Goal: Obtain resource: Obtain resource

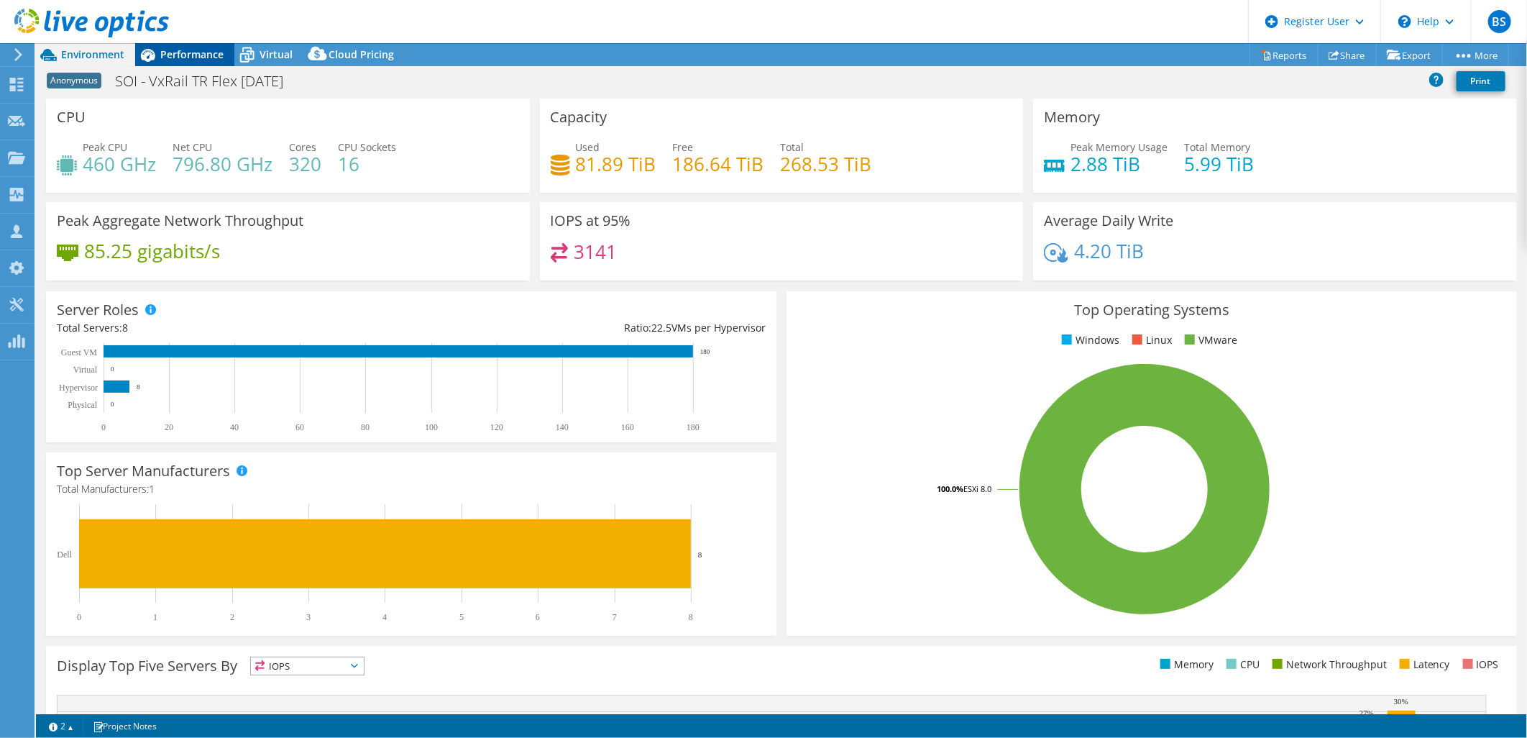
click at [218, 65] on div "Performance" at bounding box center [184, 54] width 99 height 23
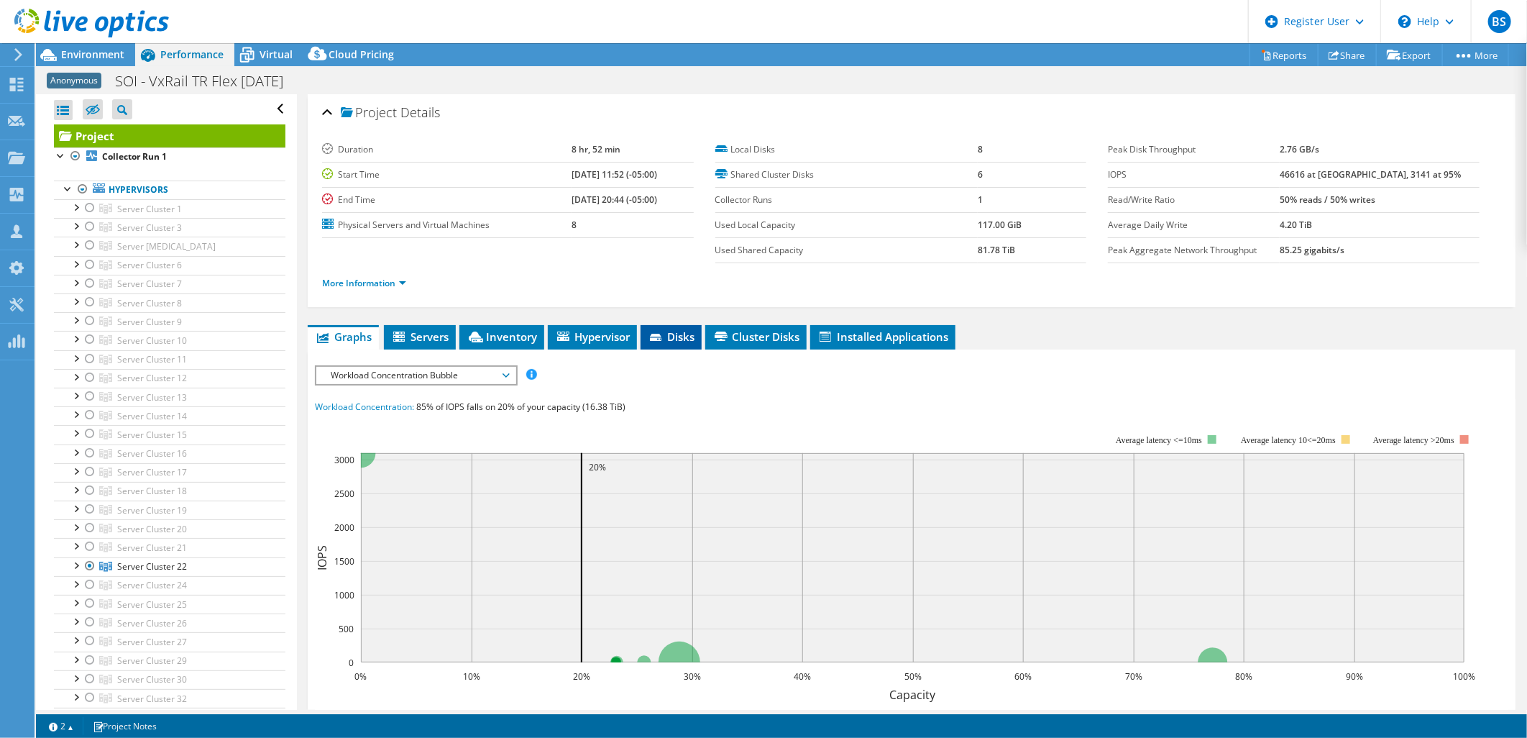
click at [644, 331] on li "Disks" at bounding box center [671, 337] width 61 height 24
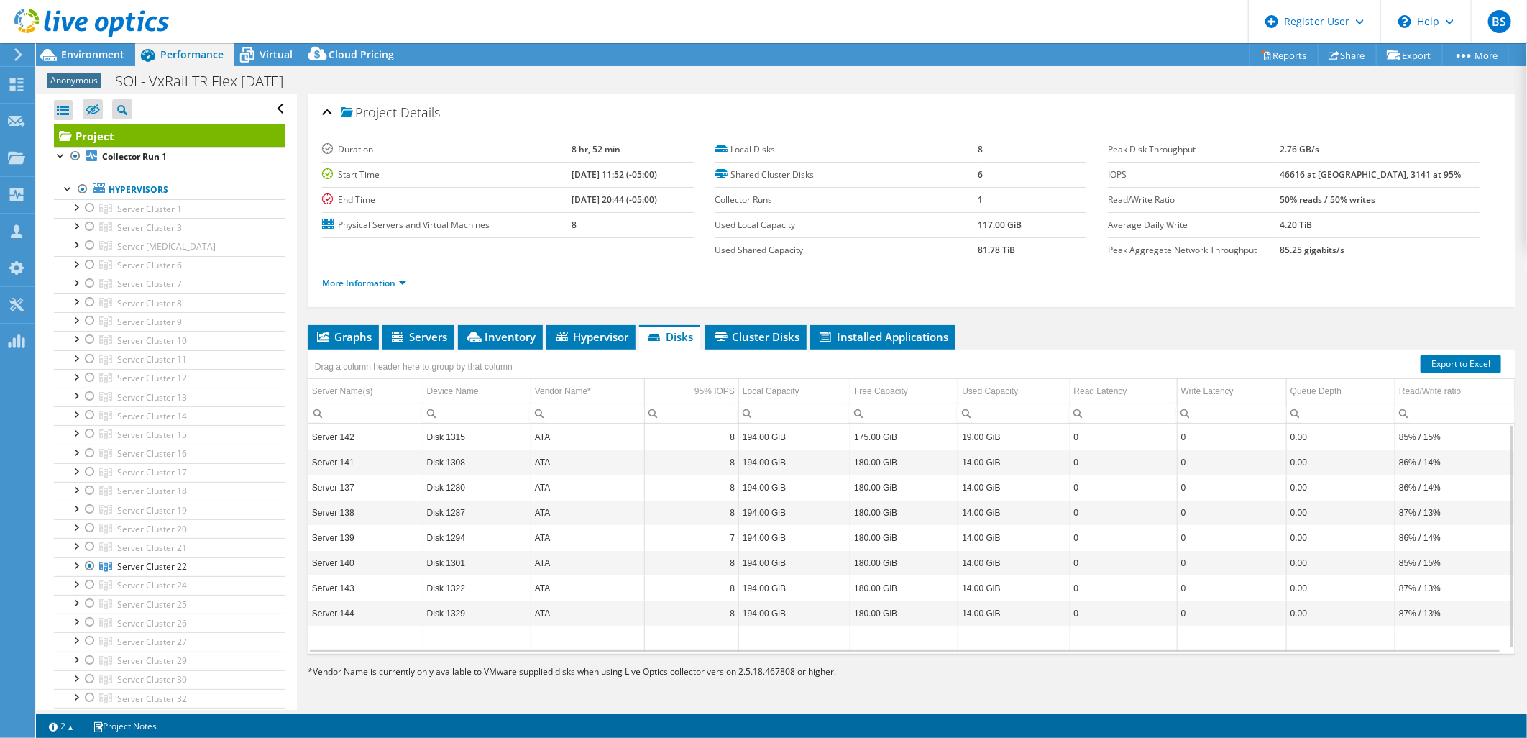
click at [461, 435] on td "Disk 1315" at bounding box center [477, 436] width 108 height 25
click at [461, 439] on td "Disk 1315" at bounding box center [477, 436] width 108 height 25
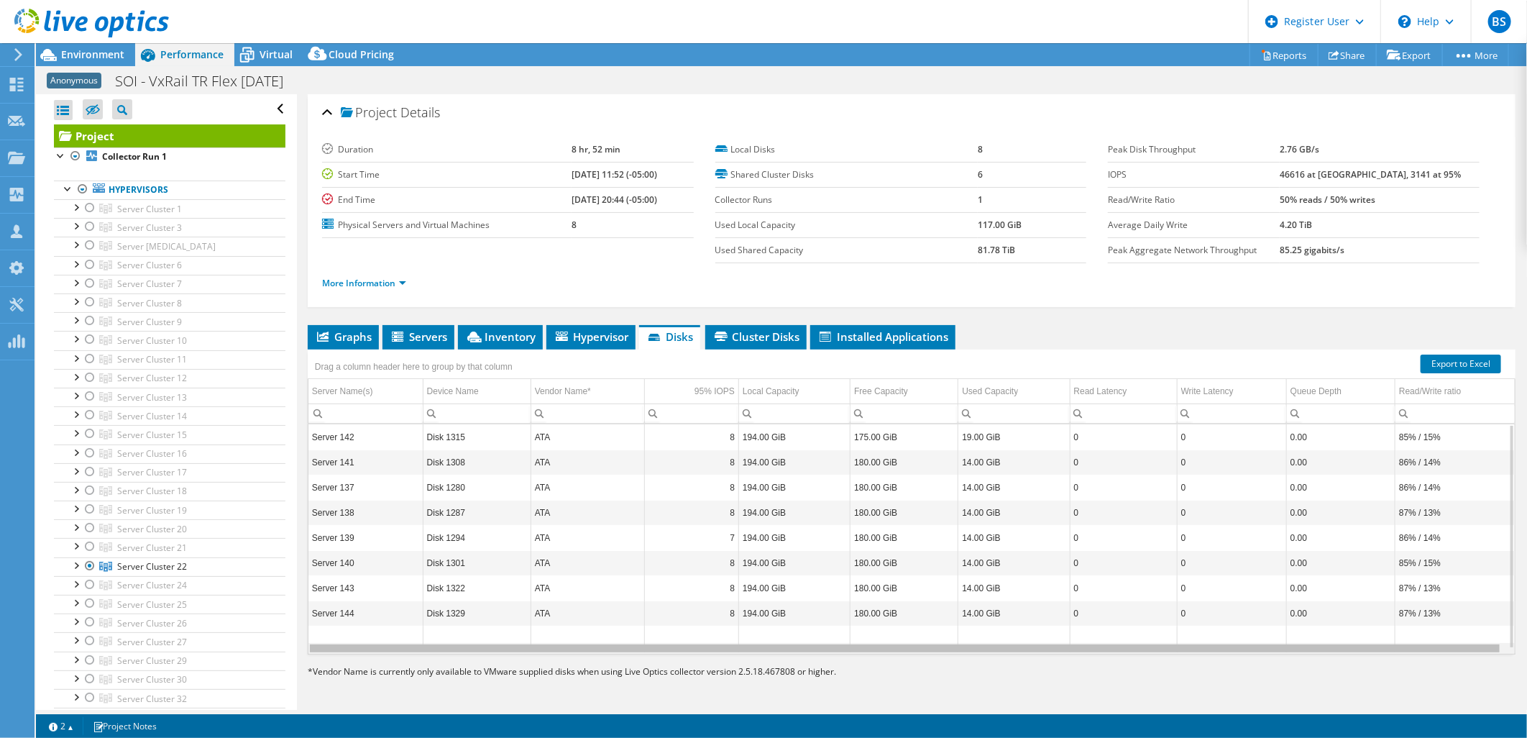
drag, startPoint x: 805, startPoint y: 647, endPoint x: 784, endPoint y: 644, distance: 21.8
click at [784, 644] on body "BS Dell User Bryan Soon Bryan.Soon@dell.com Dell My Profile Log Out \n Help Exp…" at bounding box center [763, 369] width 1527 height 738
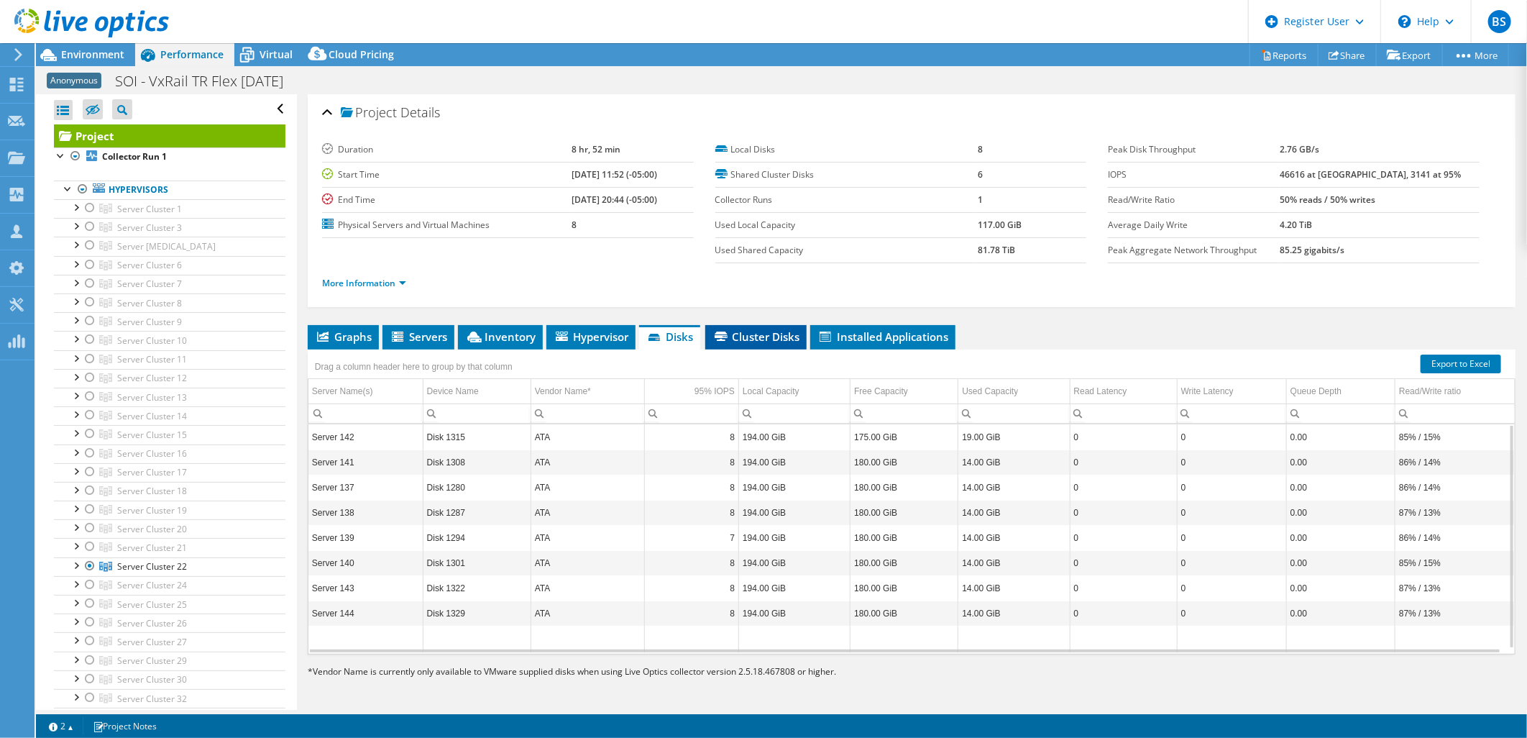
click at [741, 339] on span "Cluster Disks" at bounding box center [756, 336] width 87 height 14
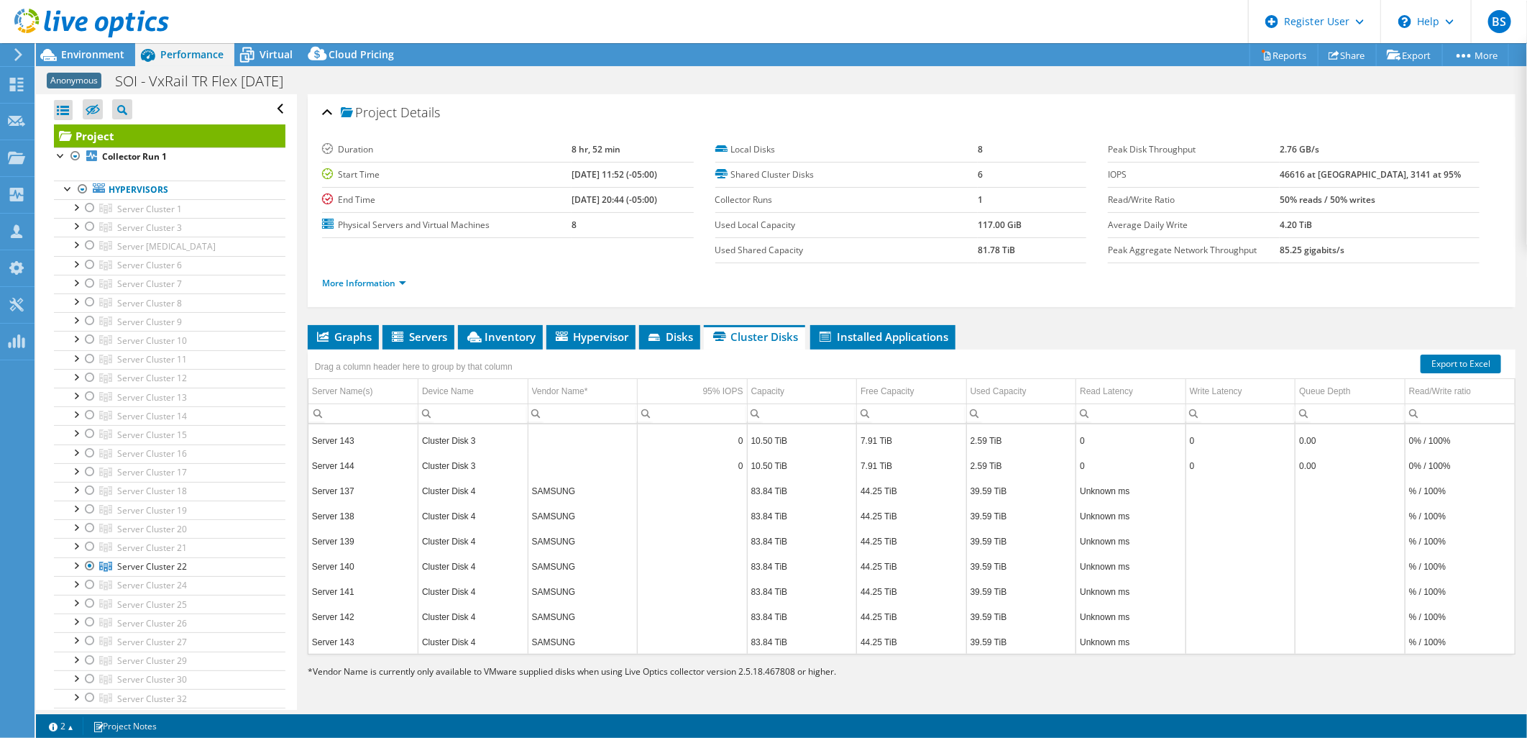
scroll to position [672, 0]
click at [592, 339] on span "Hypervisor" at bounding box center [591, 336] width 75 height 14
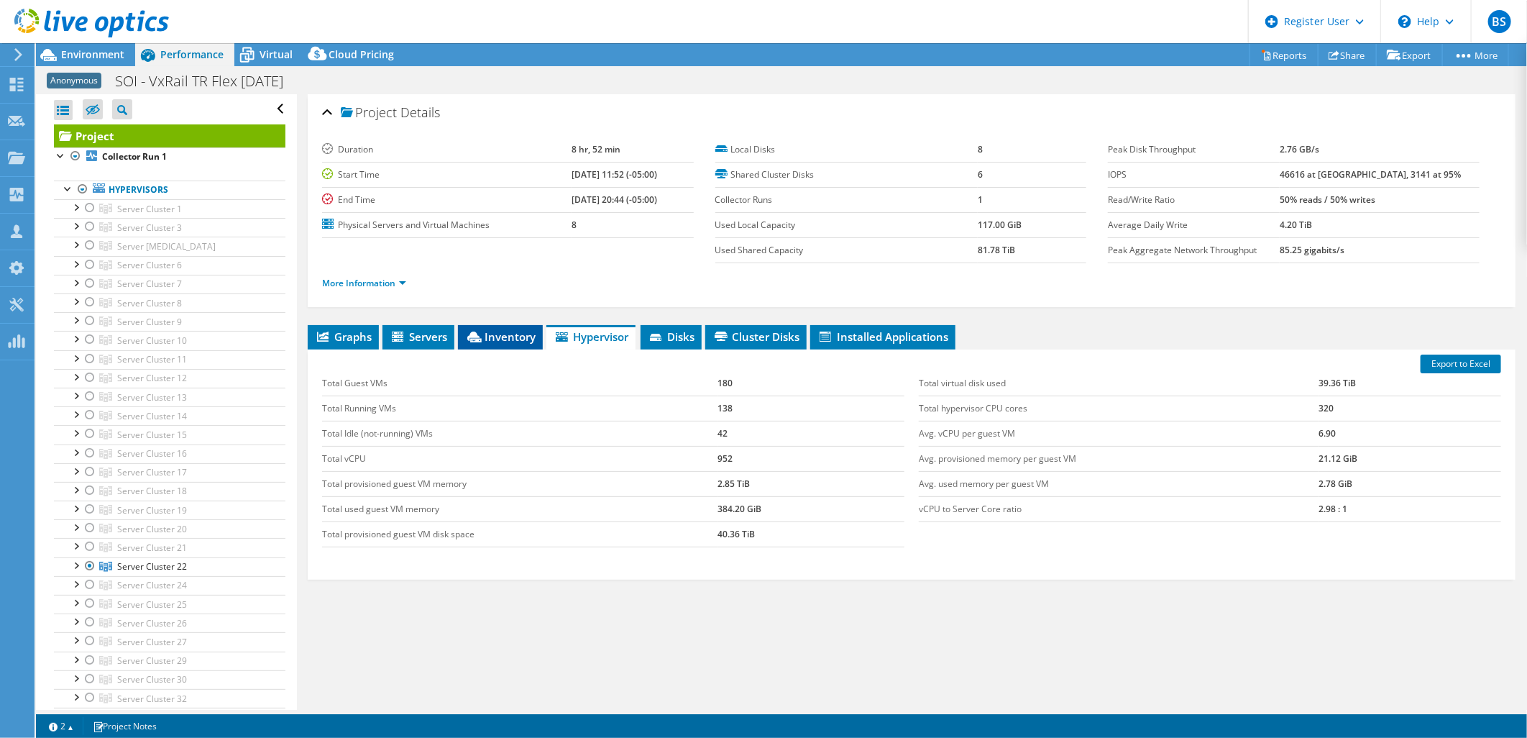
click at [520, 334] on span "Inventory" at bounding box center [500, 336] width 70 height 14
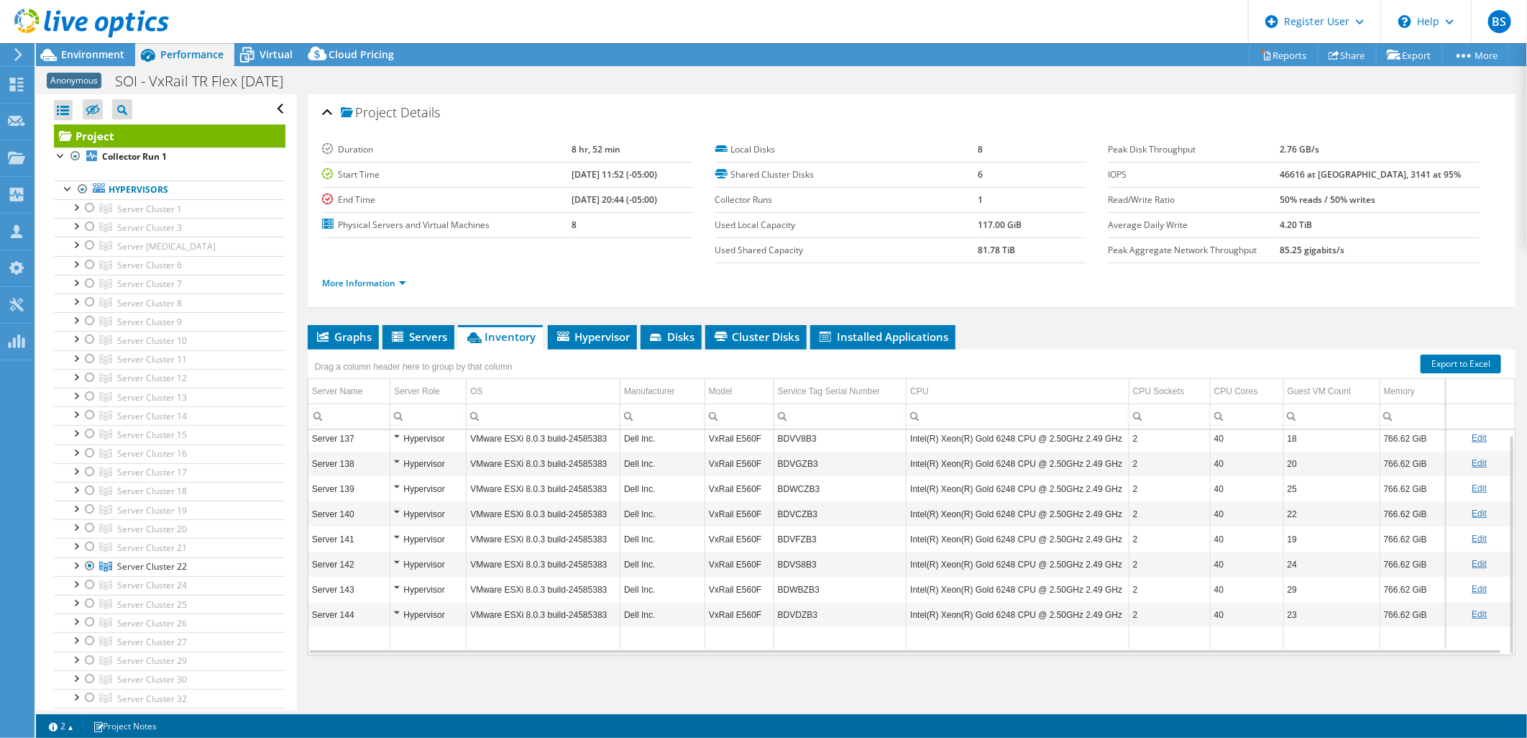
scroll to position [0, 0]
click at [394, 441] on div "Hypervisor" at bounding box center [428, 442] width 68 height 17
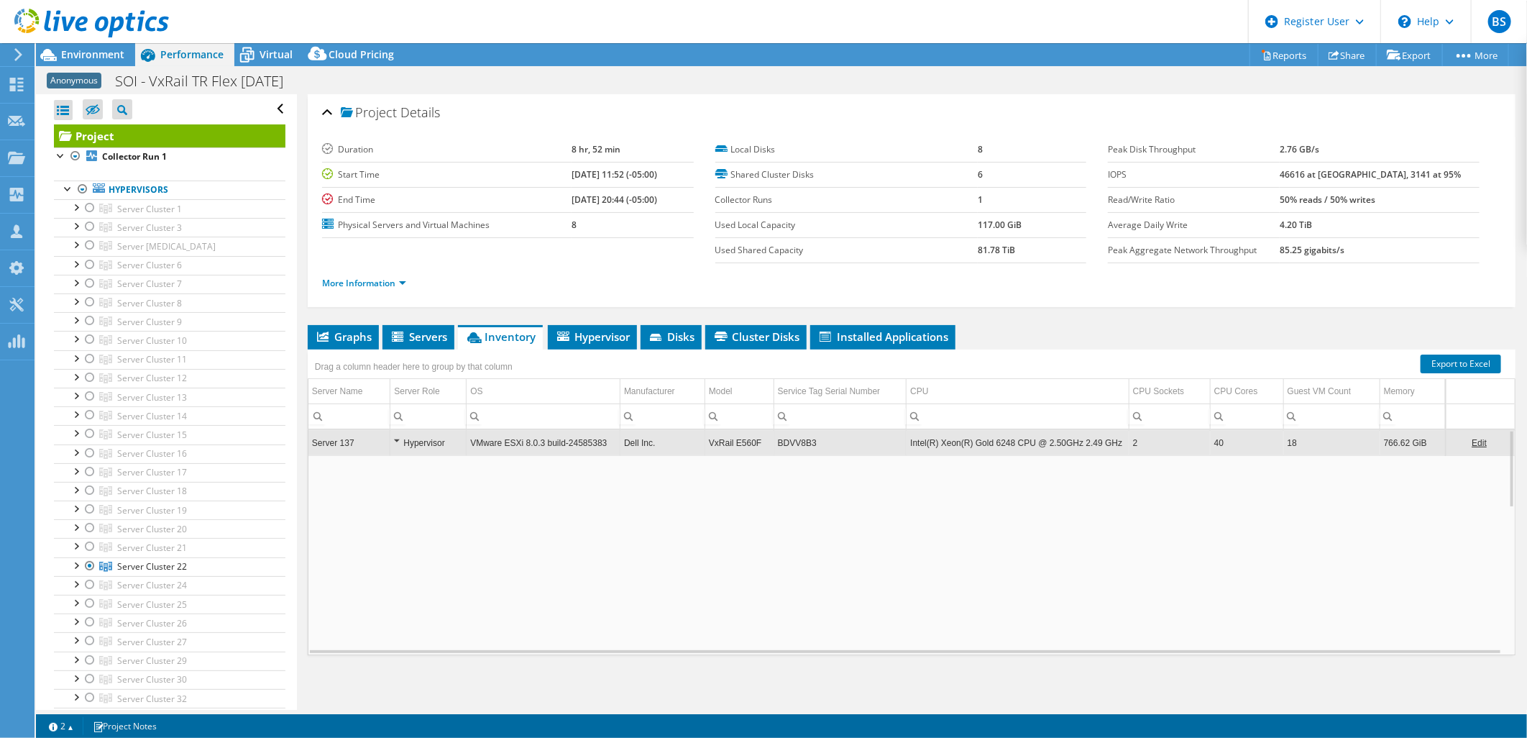
click at [396, 441] on div "Hypervisor" at bounding box center [428, 442] width 68 height 17
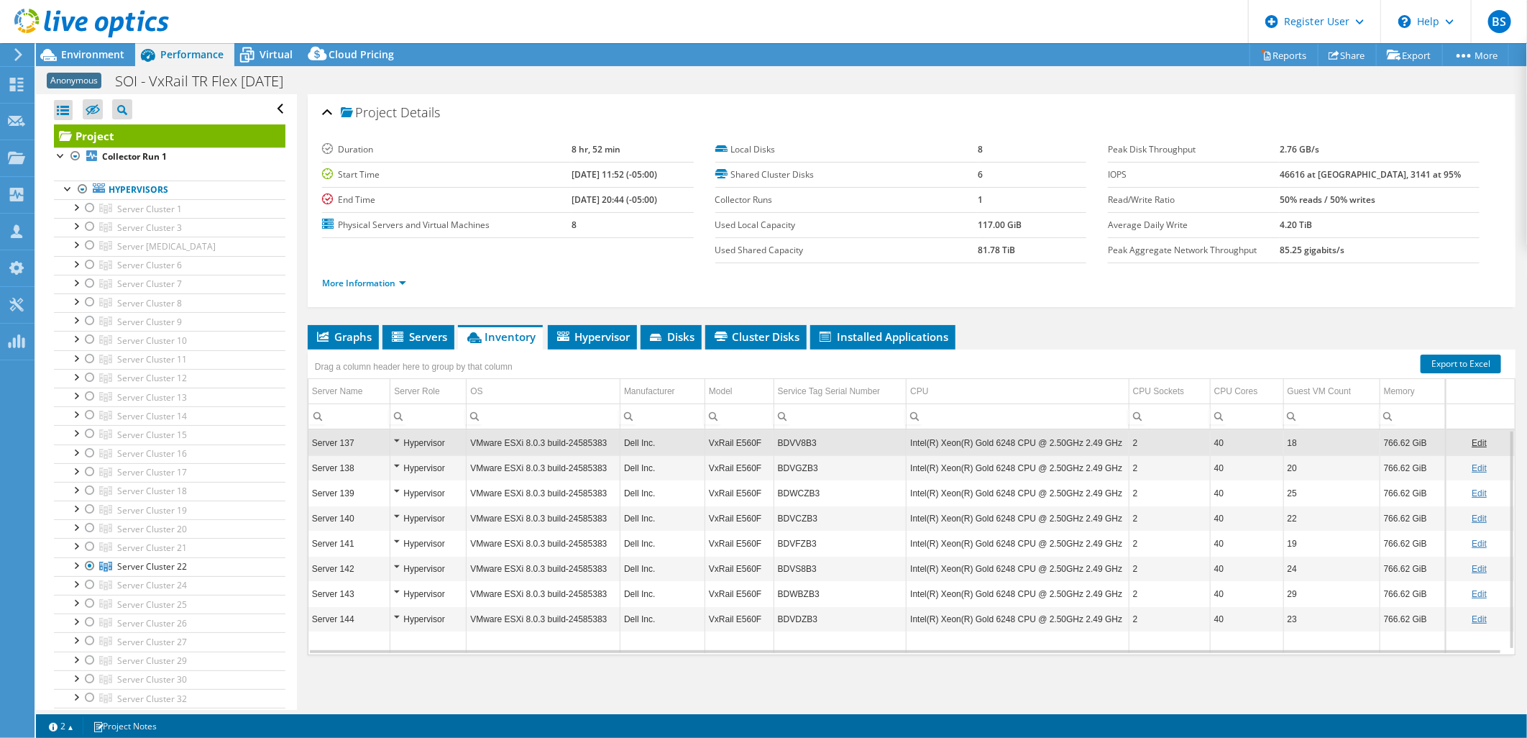
click at [396, 441] on div "Hypervisor" at bounding box center [428, 442] width 68 height 17
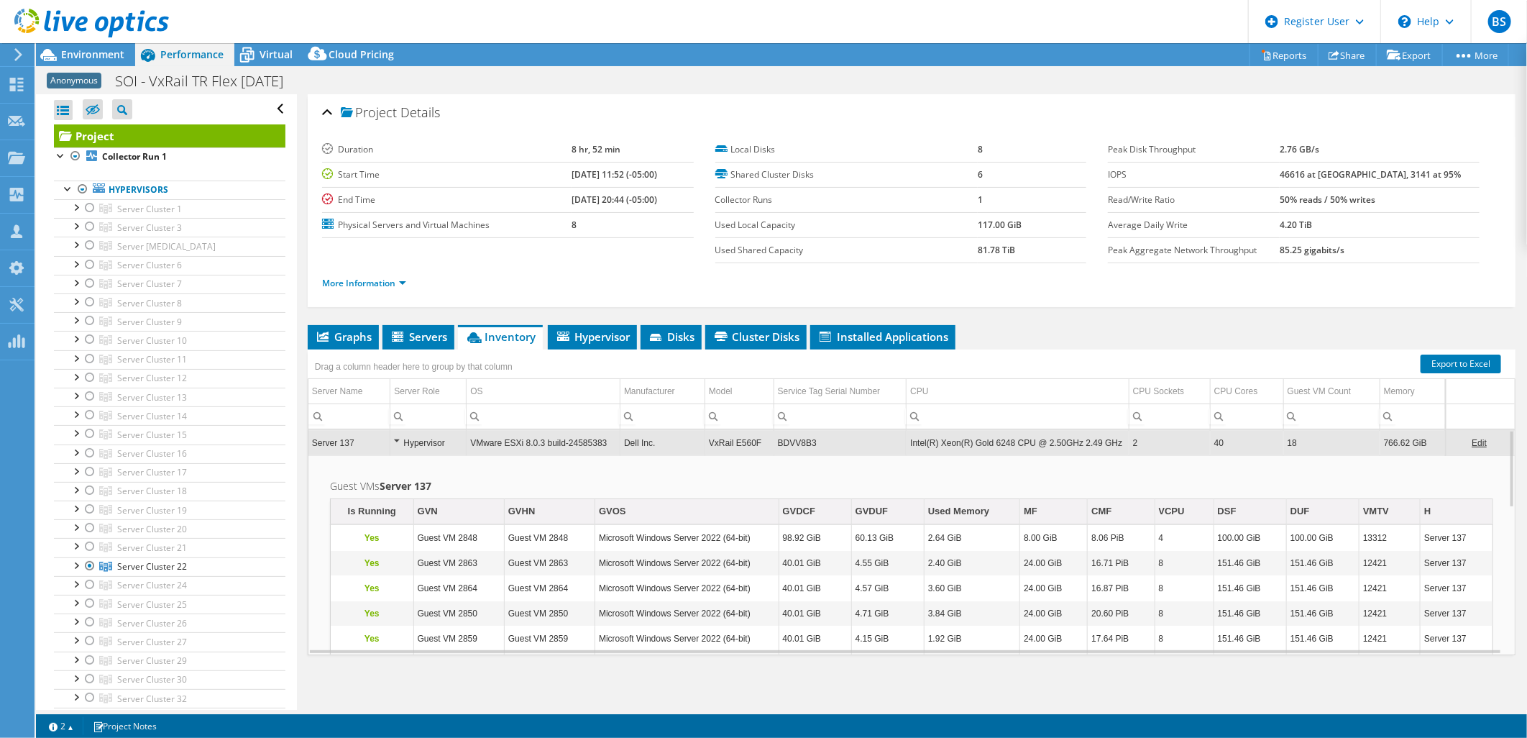
click at [396, 441] on div "Hypervisor" at bounding box center [428, 442] width 68 height 17
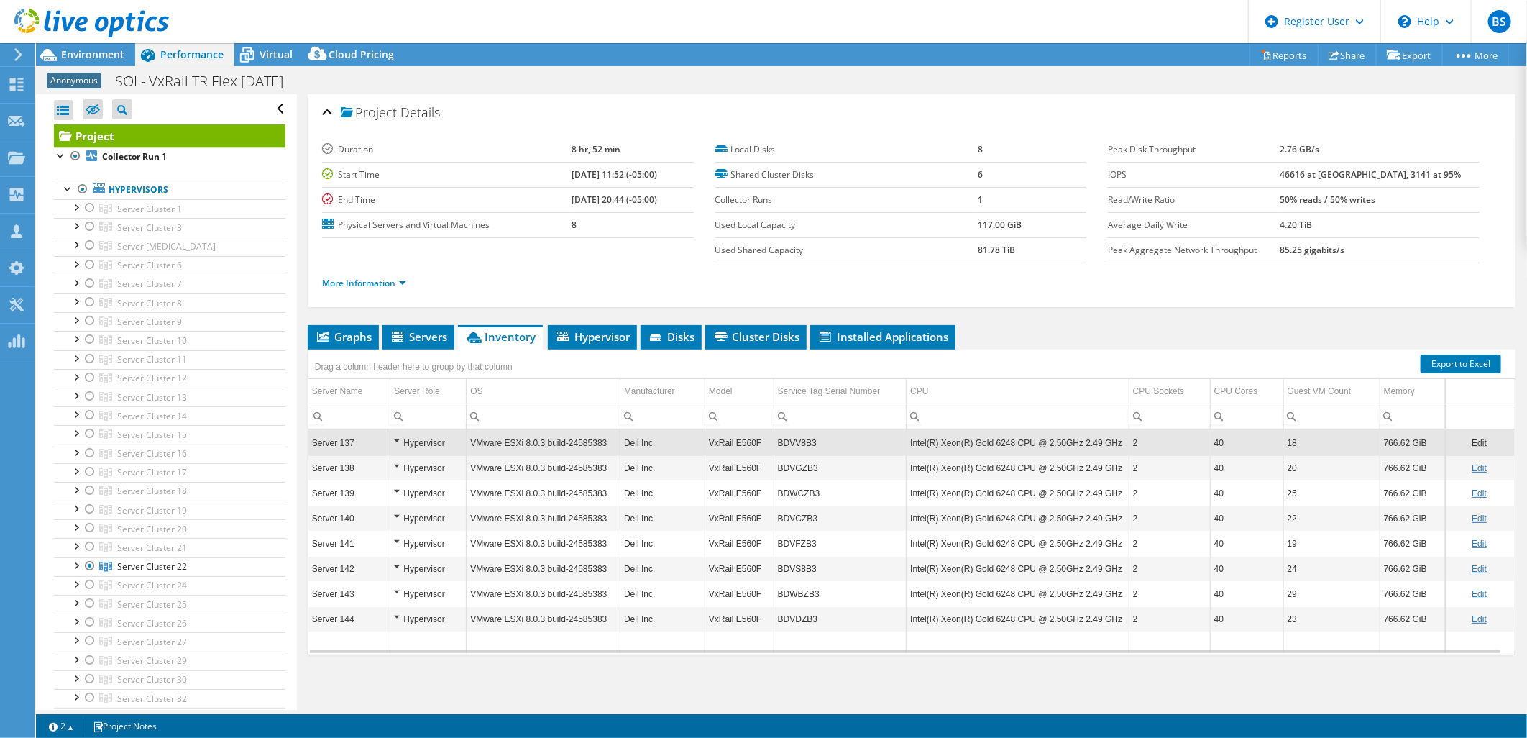
click at [1089, 453] on td "Intel(R) Xeon(R) Gold 6248 CPU @ 2.50GHz 2.49 GHz" at bounding box center [1018, 442] width 223 height 25
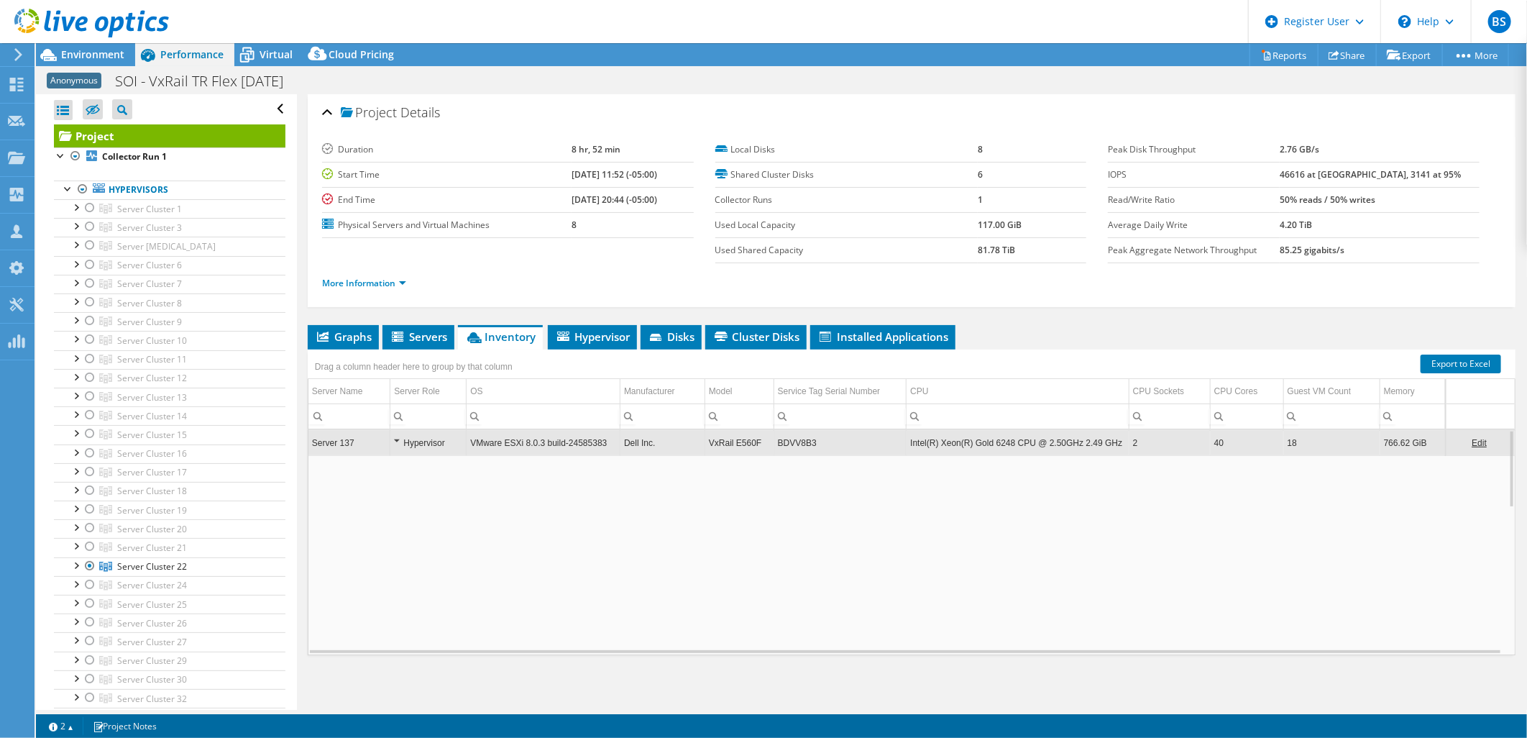
click at [1089, 453] on td "Intel(R) Xeon(R) Gold 6248 CPU @ 2.50GHz 2.49 GHz" at bounding box center [1018, 442] width 223 height 25
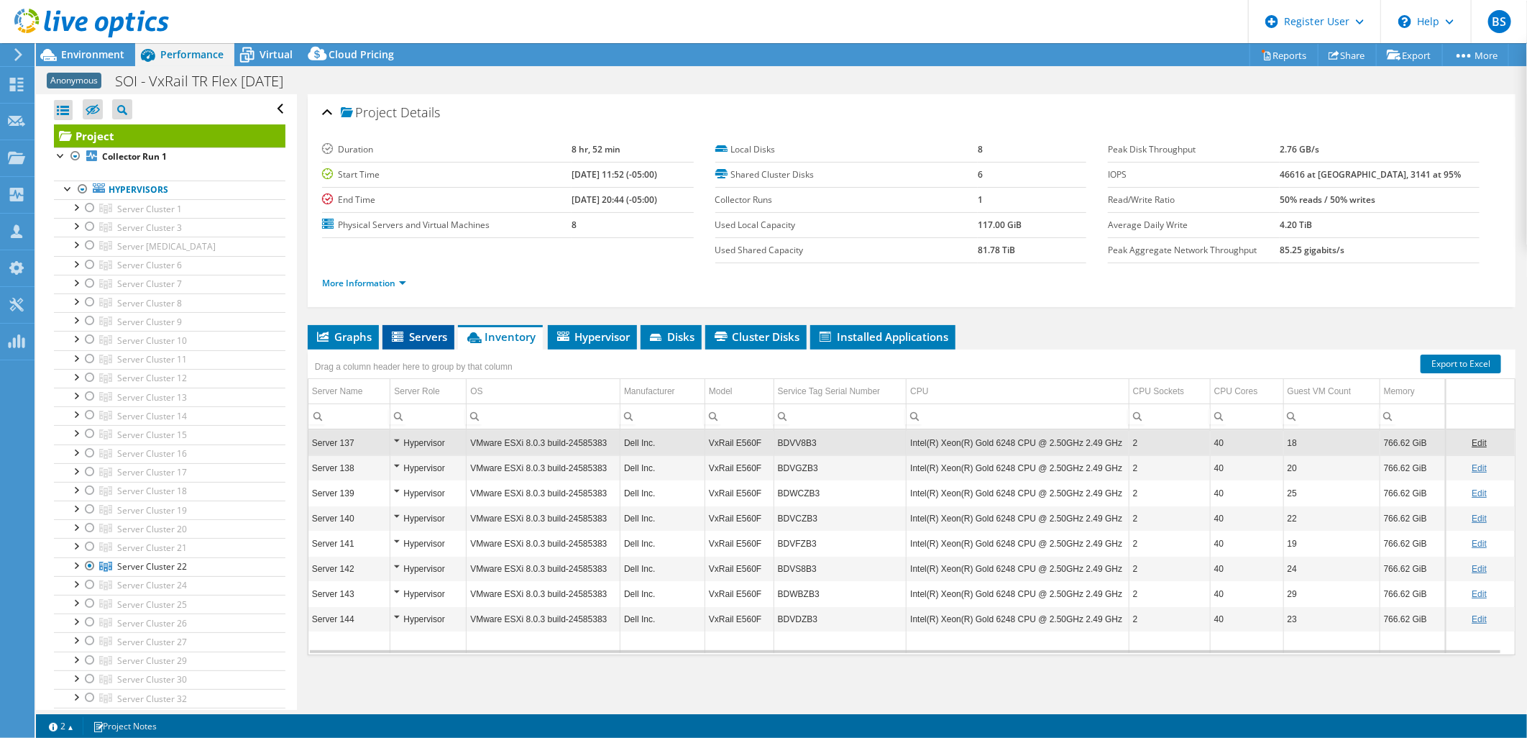
click at [431, 329] on span "Servers" at bounding box center [419, 336] width 58 height 14
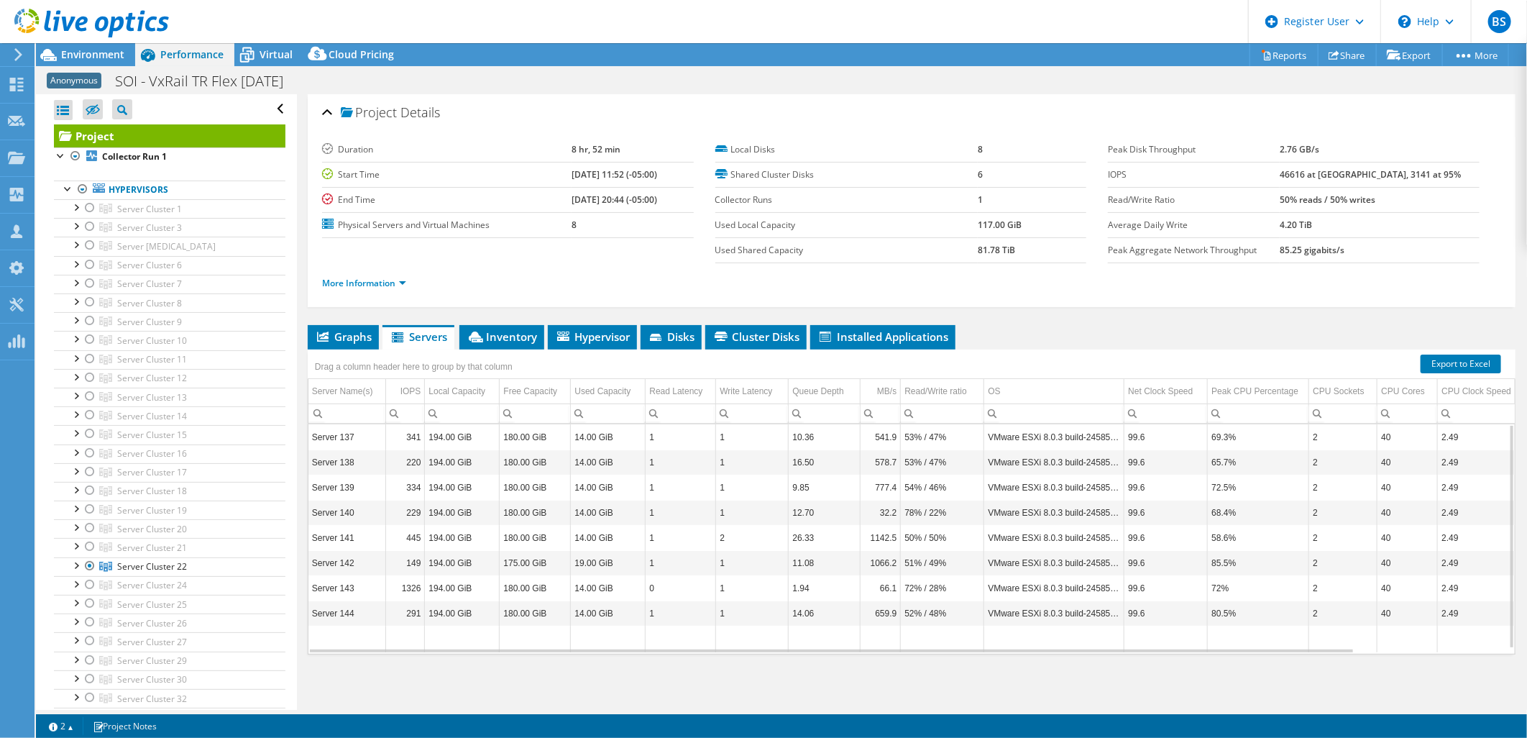
click at [903, 441] on td "53% / 47%" at bounding box center [942, 436] width 83 height 25
click at [1017, 429] on td "VMware ESXi 8.0.3 build-24585383" at bounding box center [1054, 436] width 140 height 25
click at [443, 433] on td "194.00 GiB" at bounding box center [462, 436] width 75 height 25
click at [344, 430] on td "Server 137" at bounding box center [347, 436] width 78 height 25
drag, startPoint x: 749, startPoint y: 648, endPoint x: 730, endPoint y: 644, distance: 19.7
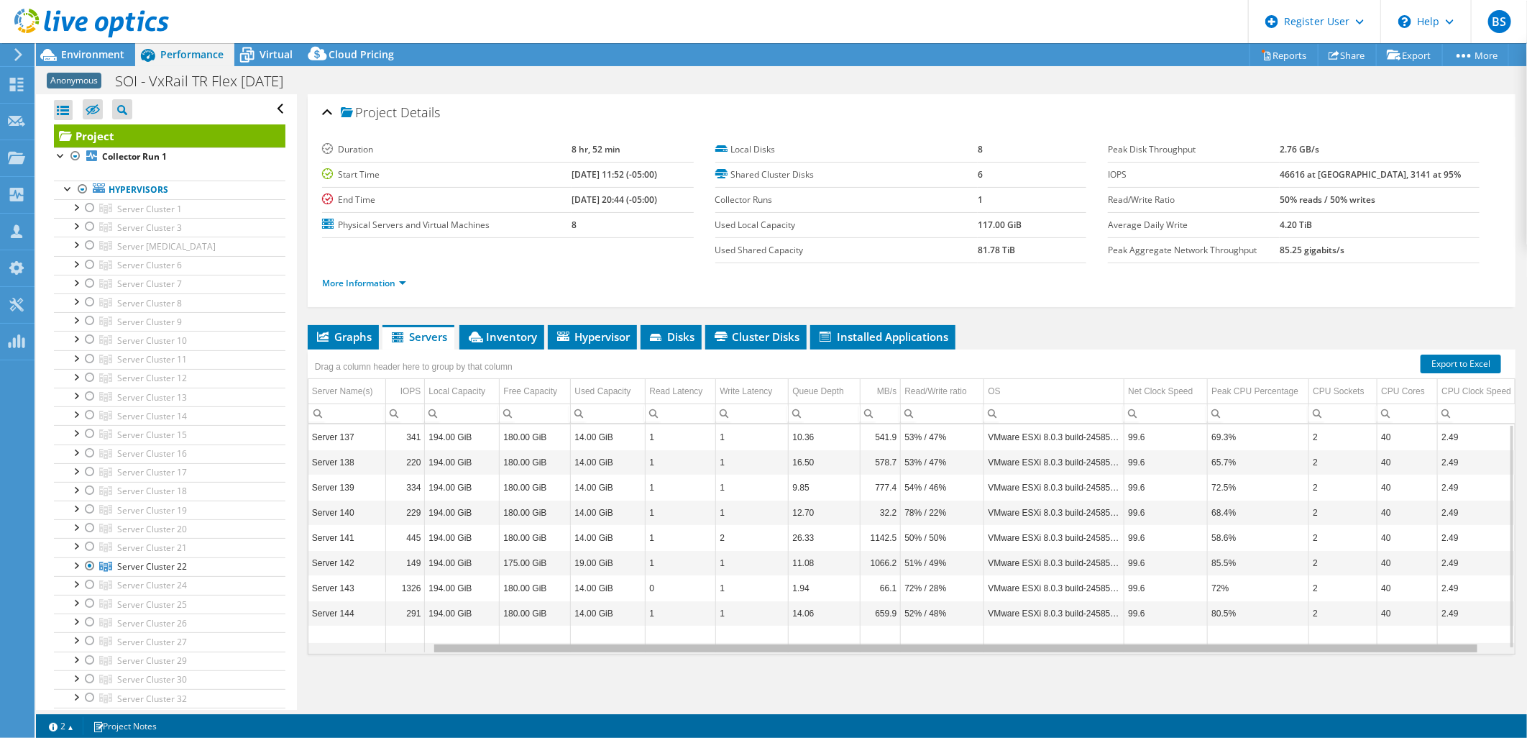
click at [732, 647] on body "BS Dell User Bryan Soon Bryan.Soon@dell.com Dell My Profile Log Out \n Help Exp…" at bounding box center [763, 369] width 1527 height 738
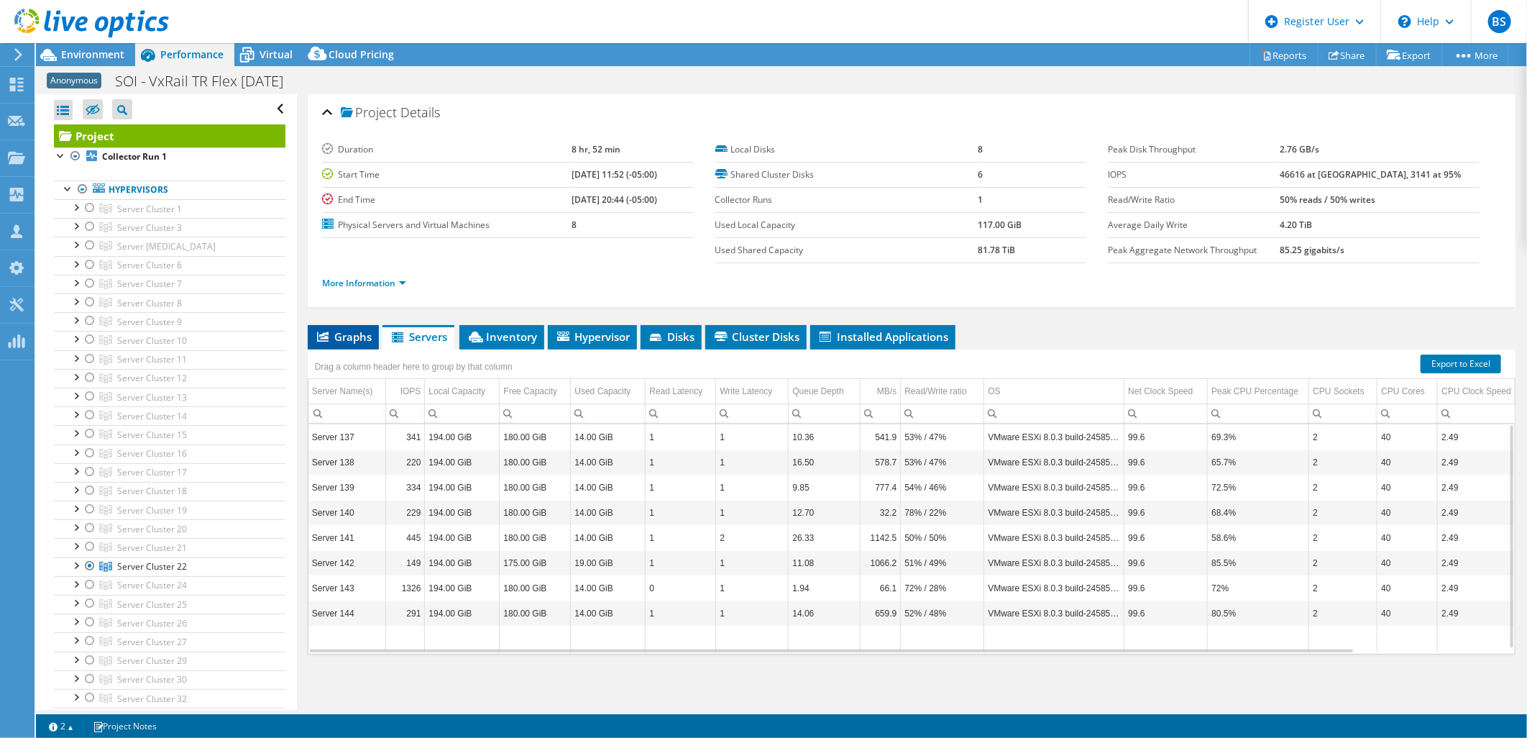
click at [362, 334] on span "Graphs" at bounding box center [343, 336] width 57 height 14
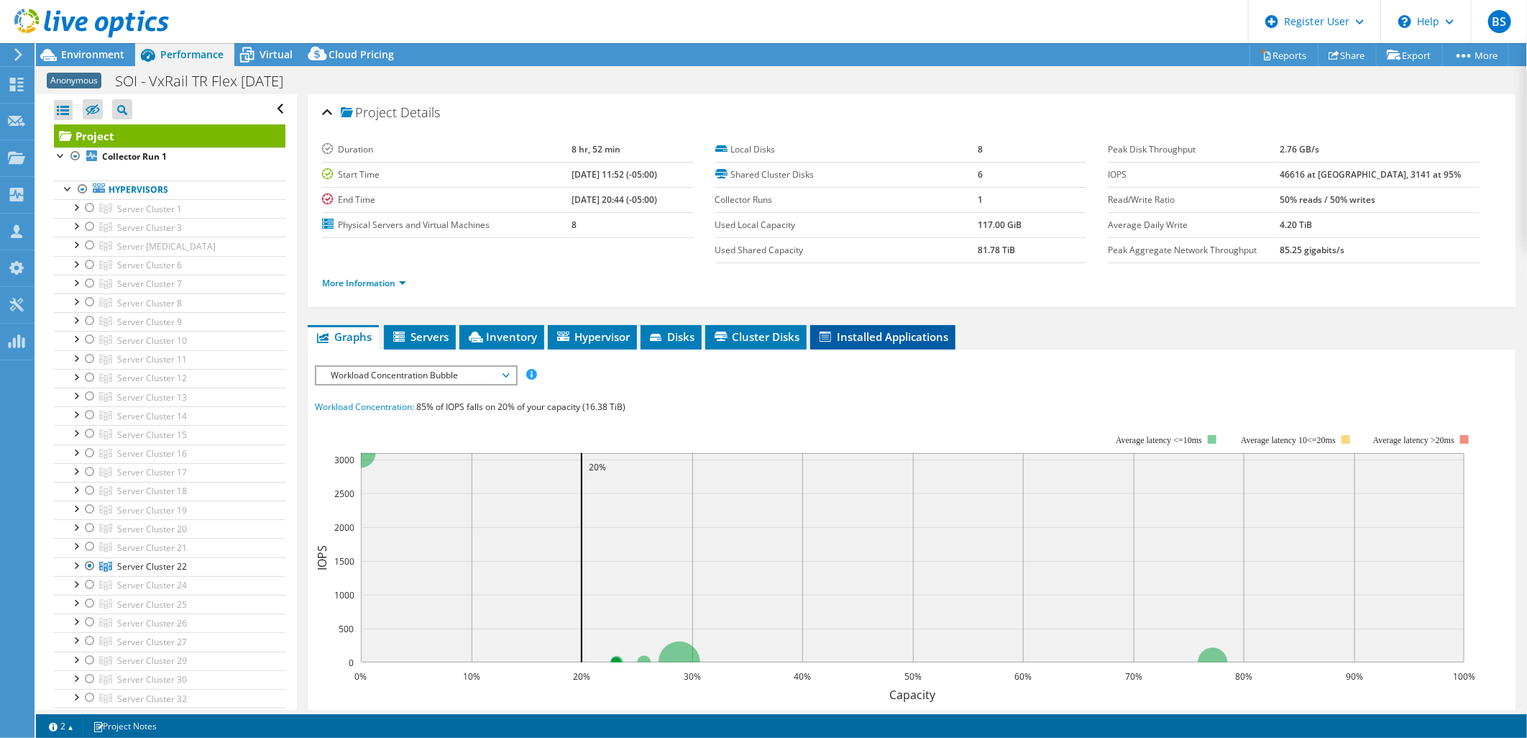
click at [872, 339] on span "Installed Applications" at bounding box center [883, 336] width 131 height 14
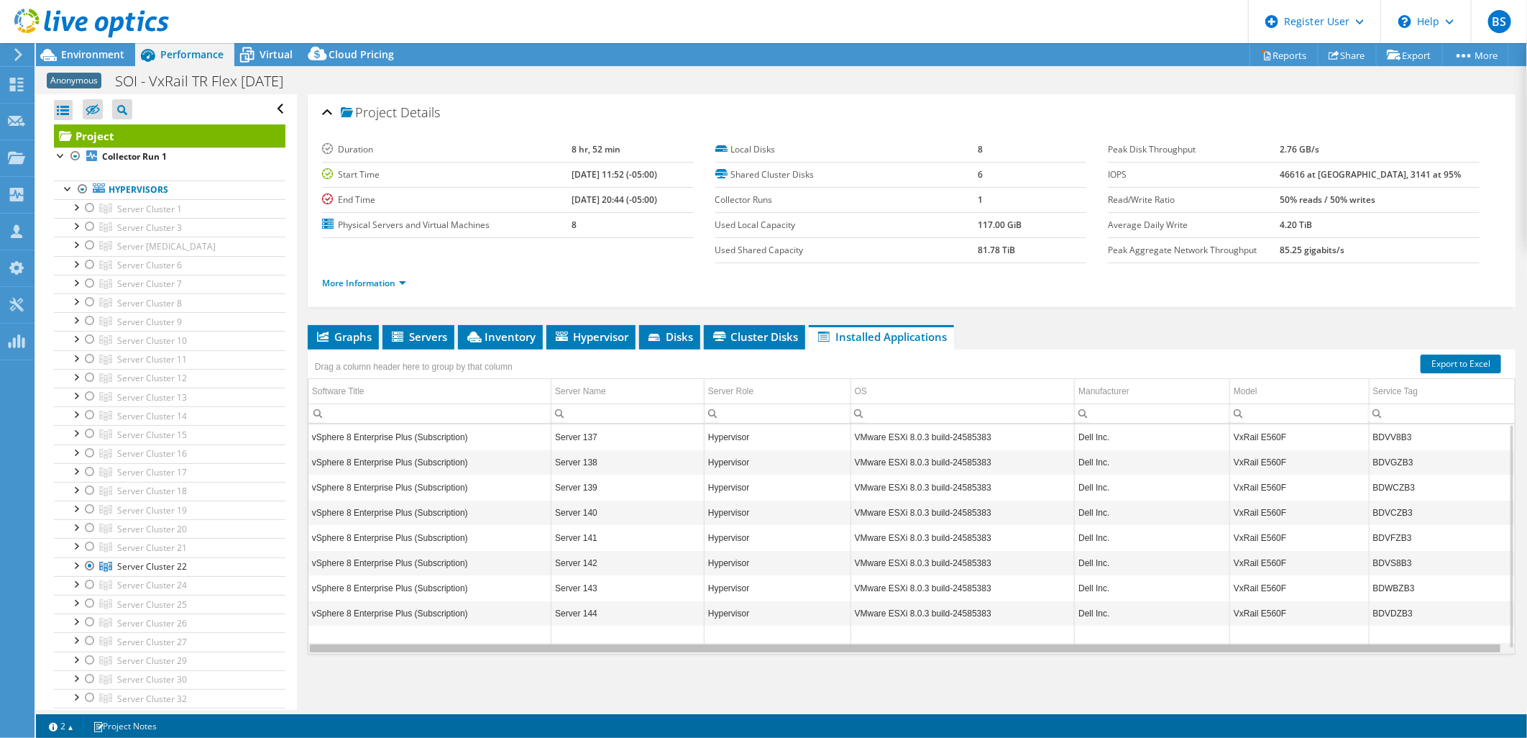
drag, startPoint x: 787, startPoint y: 650, endPoint x: 631, endPoint y: 650, distance: 156.0
click at [631, 650] on body "BS Dell User Bryan Soon Bryan.Soon@dell.com Dell My Profile Log Out \n Help Exp…" at bounding box center [763, 369] width 1527 height 738
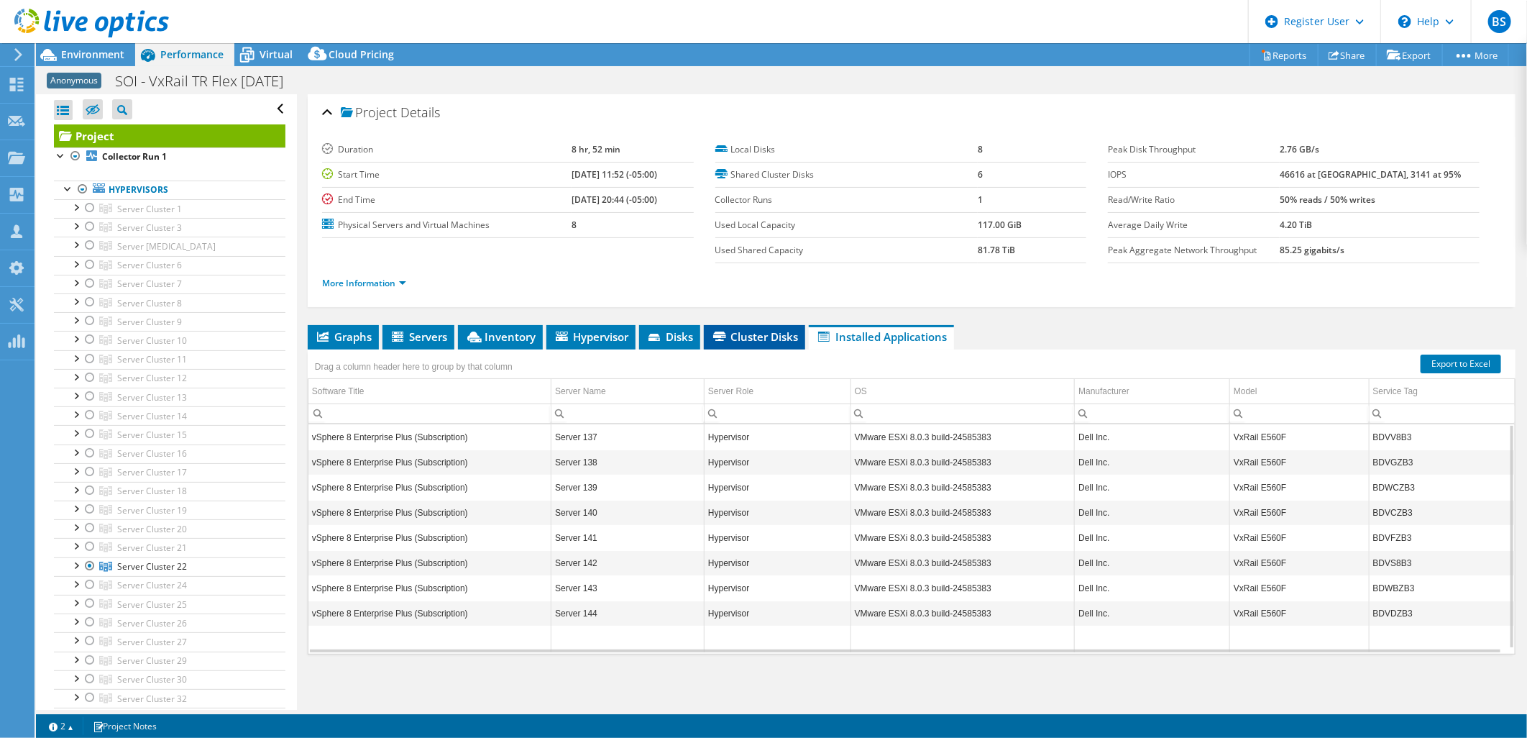
click at [767, 327] on li "Cluster Disks" at bounding box center [754, 337] width 101 height 24
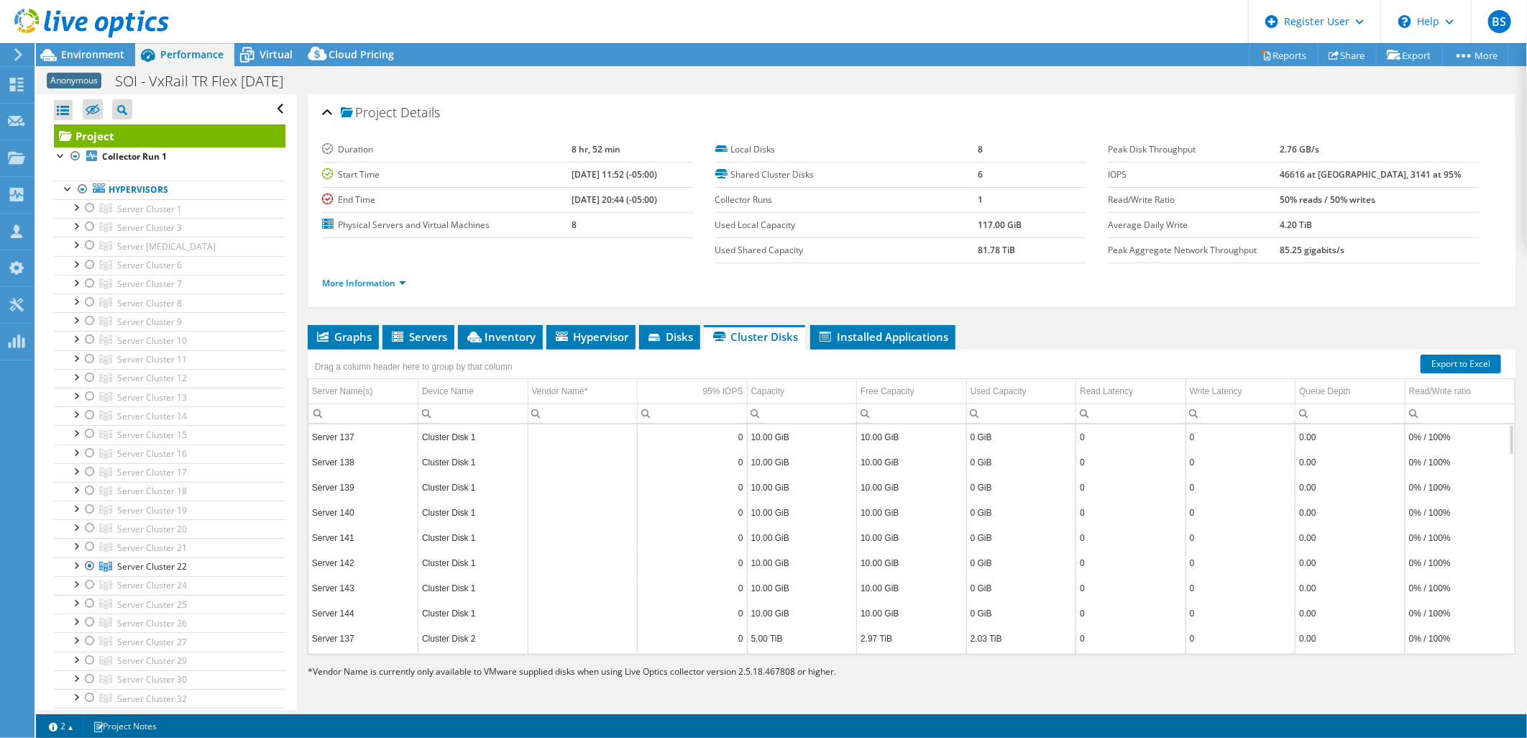
scroll to position [286, 0]
click at [595, 342] on li "Hypervisor" at bounding box center [590, 337] width 89 height 24
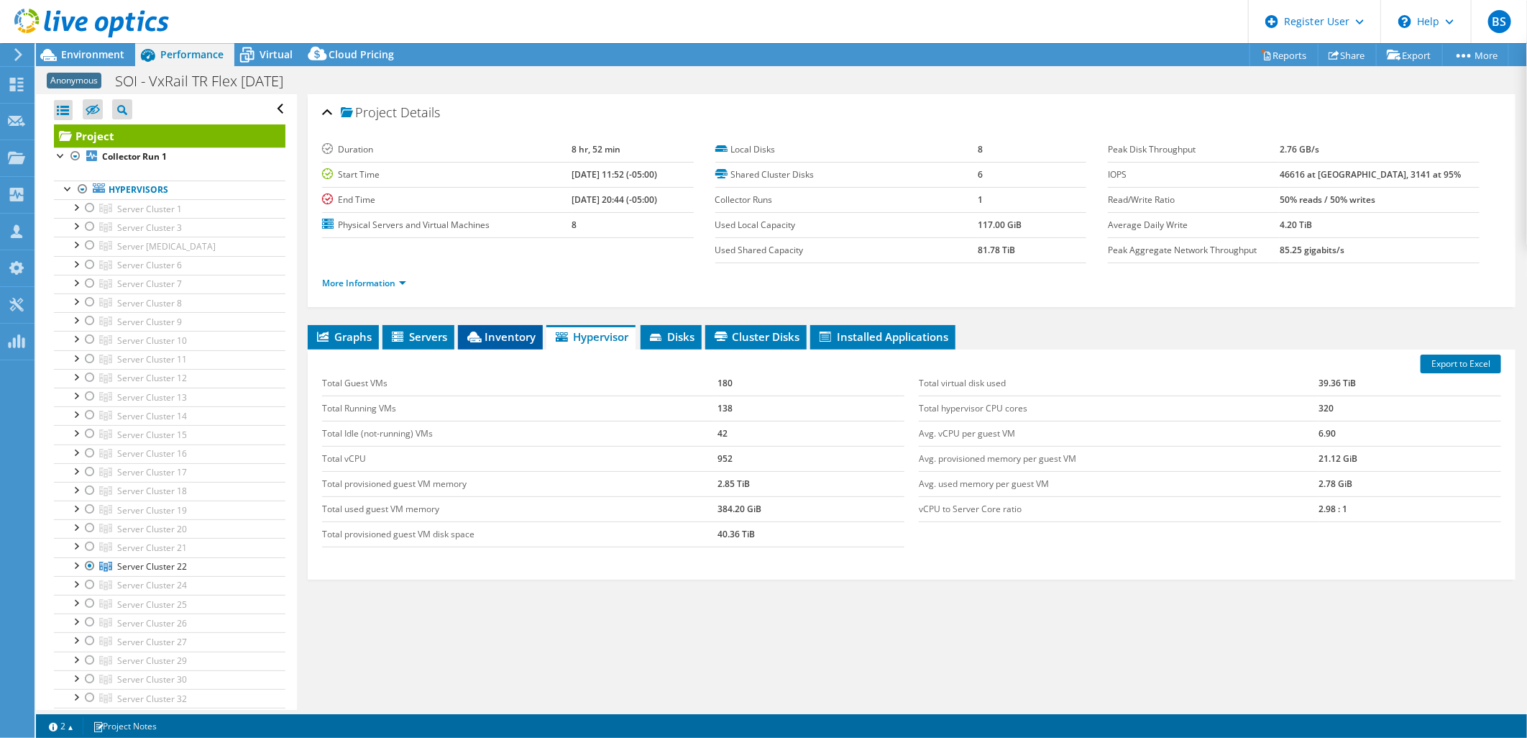
click at [493, 340] on span "Inventory" at bounding box center [500, 336] width 70 height 14
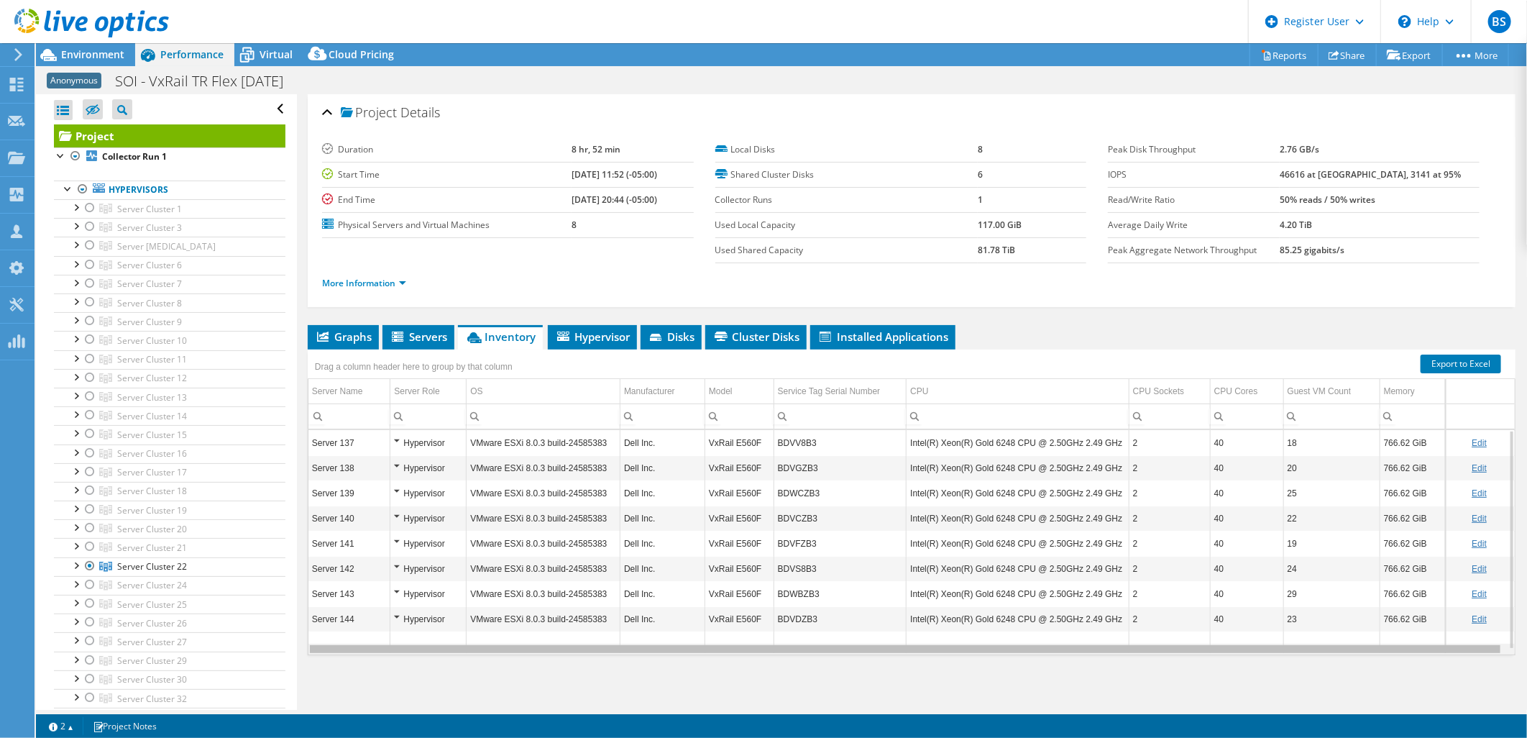
drag, startPoint x: 872, startPoint y: 648, endPoint x: 856, endPoint y: 651, distance: 16.9
click at [856, 651] on body "BS Dell User Bryan Soon Bryan.Soon@dell.com Dell My Profile Log Out \n Help Exp…" at bounding box center [763, 369] width 1527 height 738
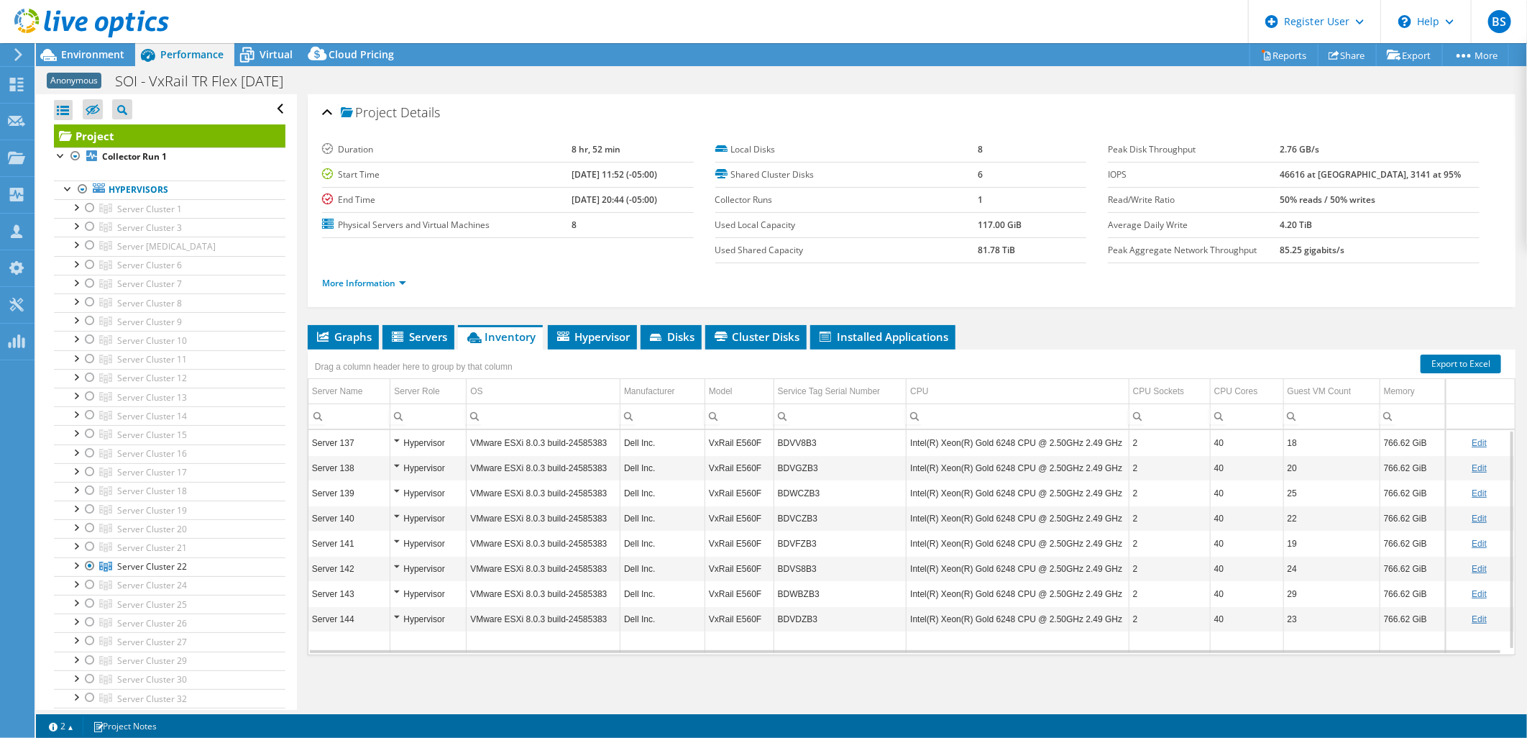
click at [88, 47] on div at bounding box center [84, 24] width 169 height 48
click at [96, 65] on div "Environment" at bounding box center [85, 54] width 99 height 23
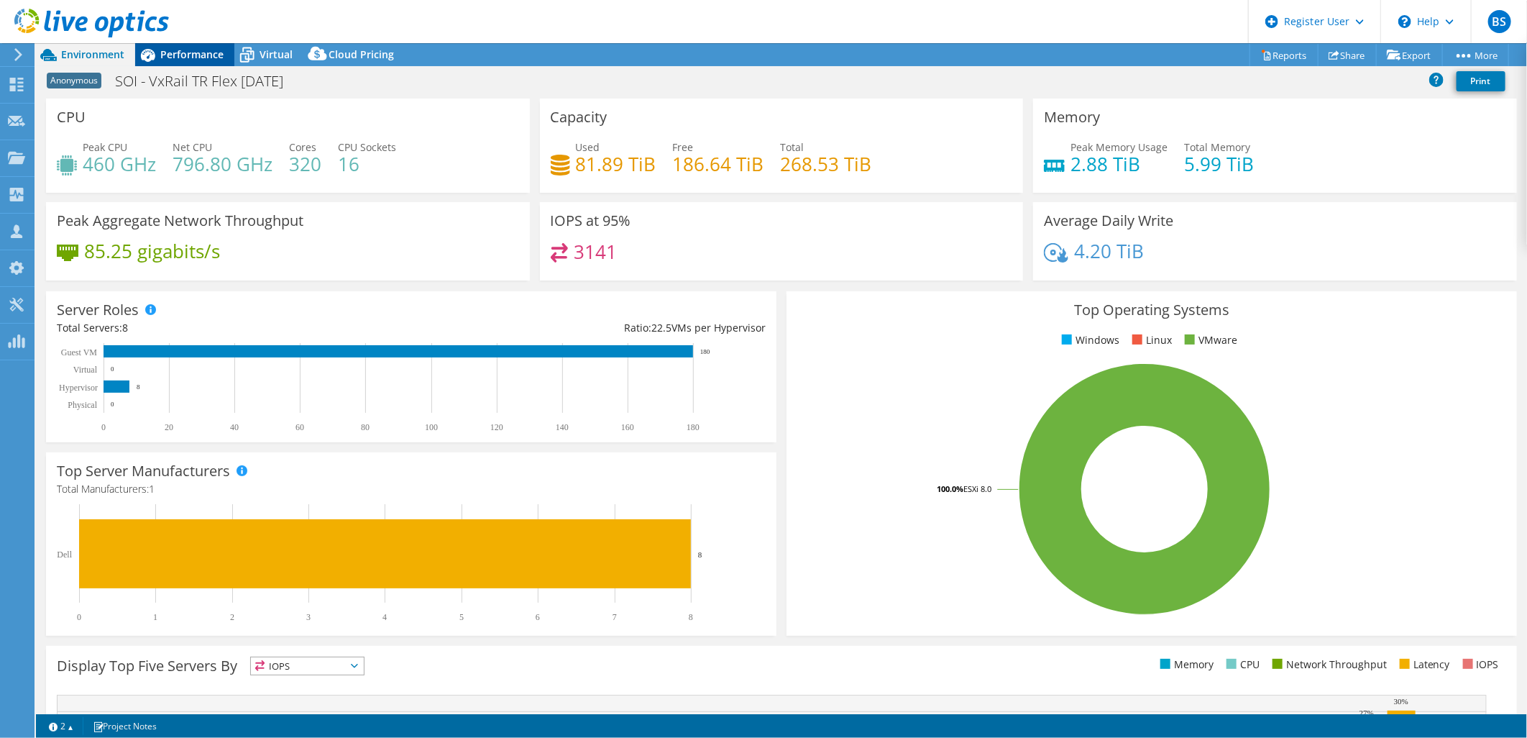
click at [200, 45] on div "Performance" at bounding box center [184, 54] width 99 height 23
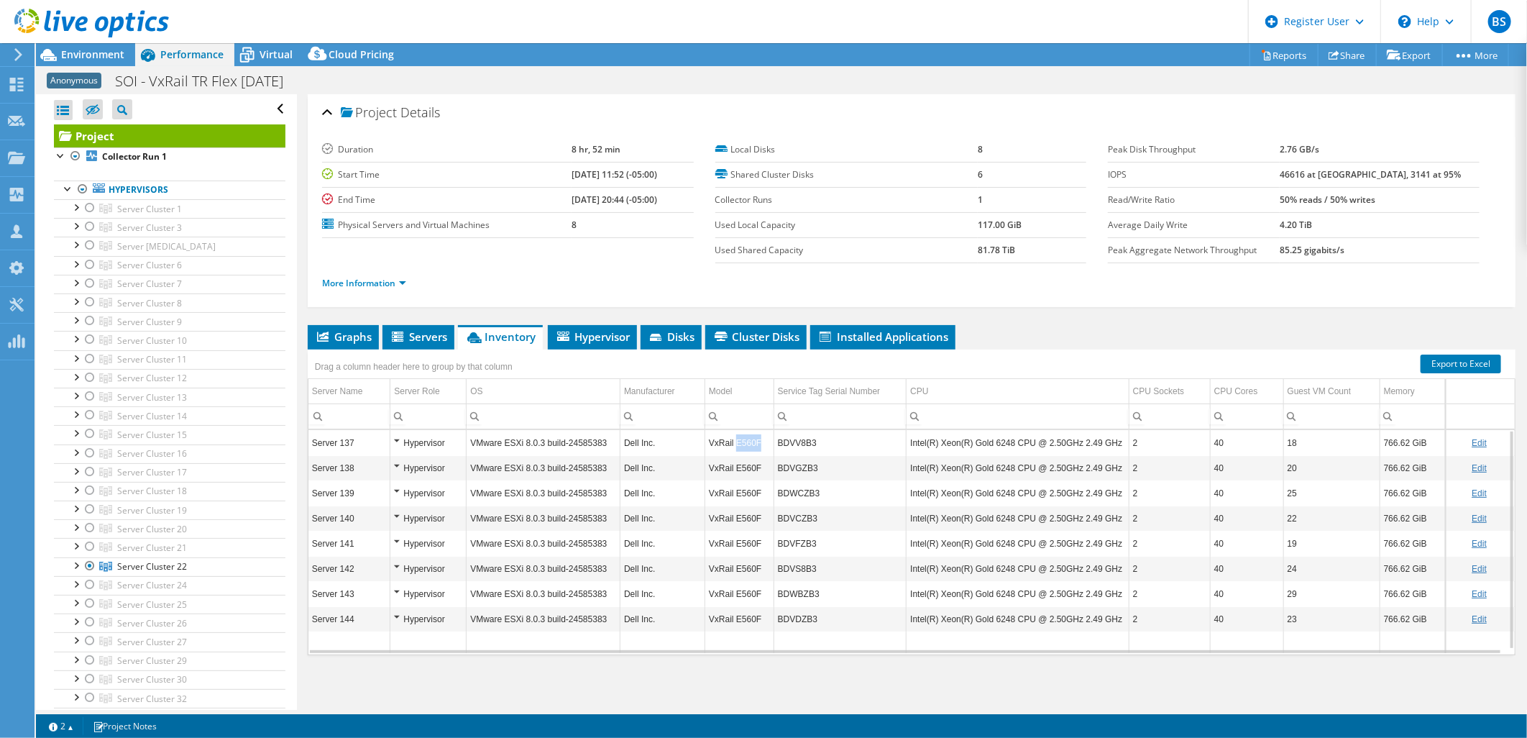
copy td "E560F"
drag, startPoint x: 731, startPoint y: 441, endPoint x: 756, endPoint y: 444, distance: 25.3
click at [756, 444] on td "VxRail E560F" at bounding box center [739, 442] width 69 height 25
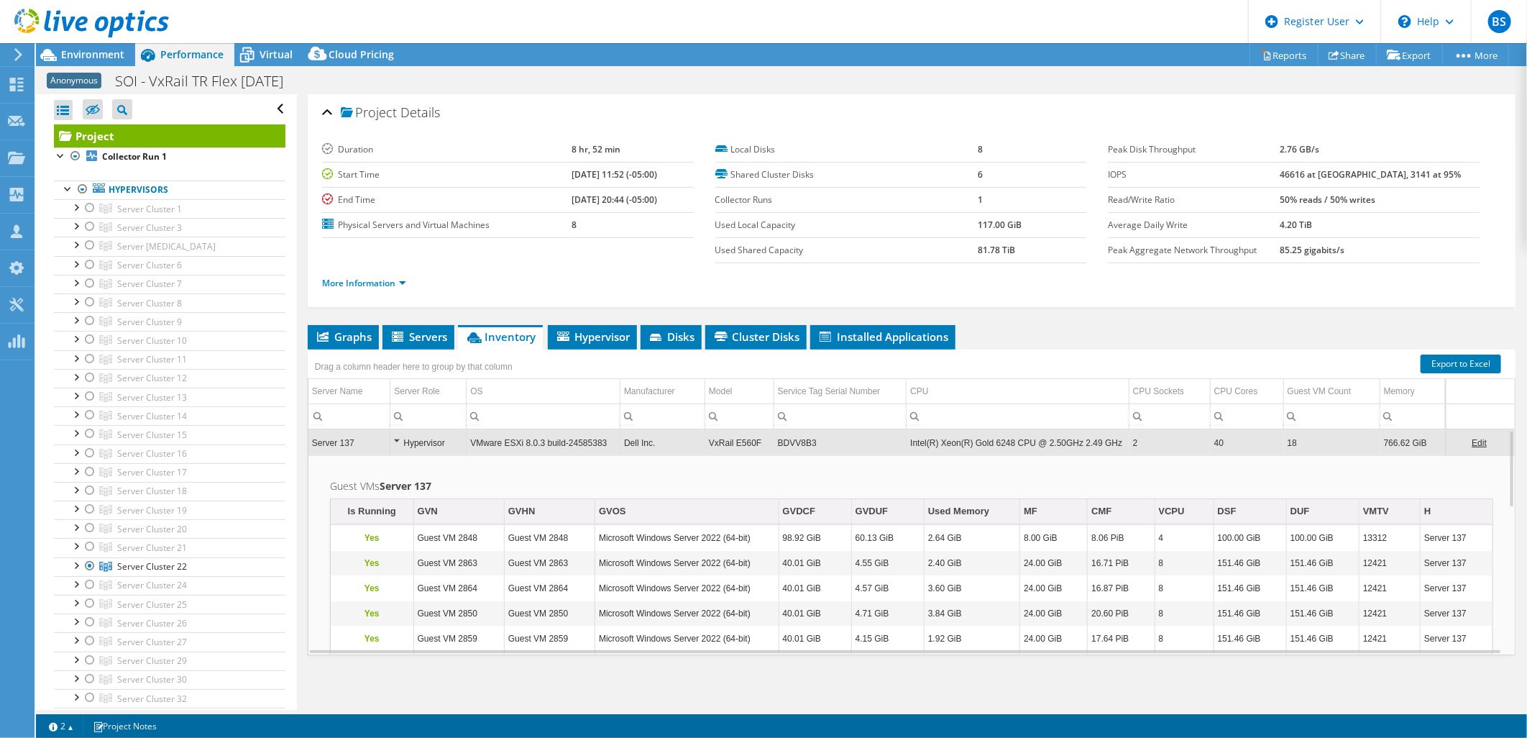
click at [741, 440] on td "VxRail E560F" at bounding box center [739, 442] width 69 height 25
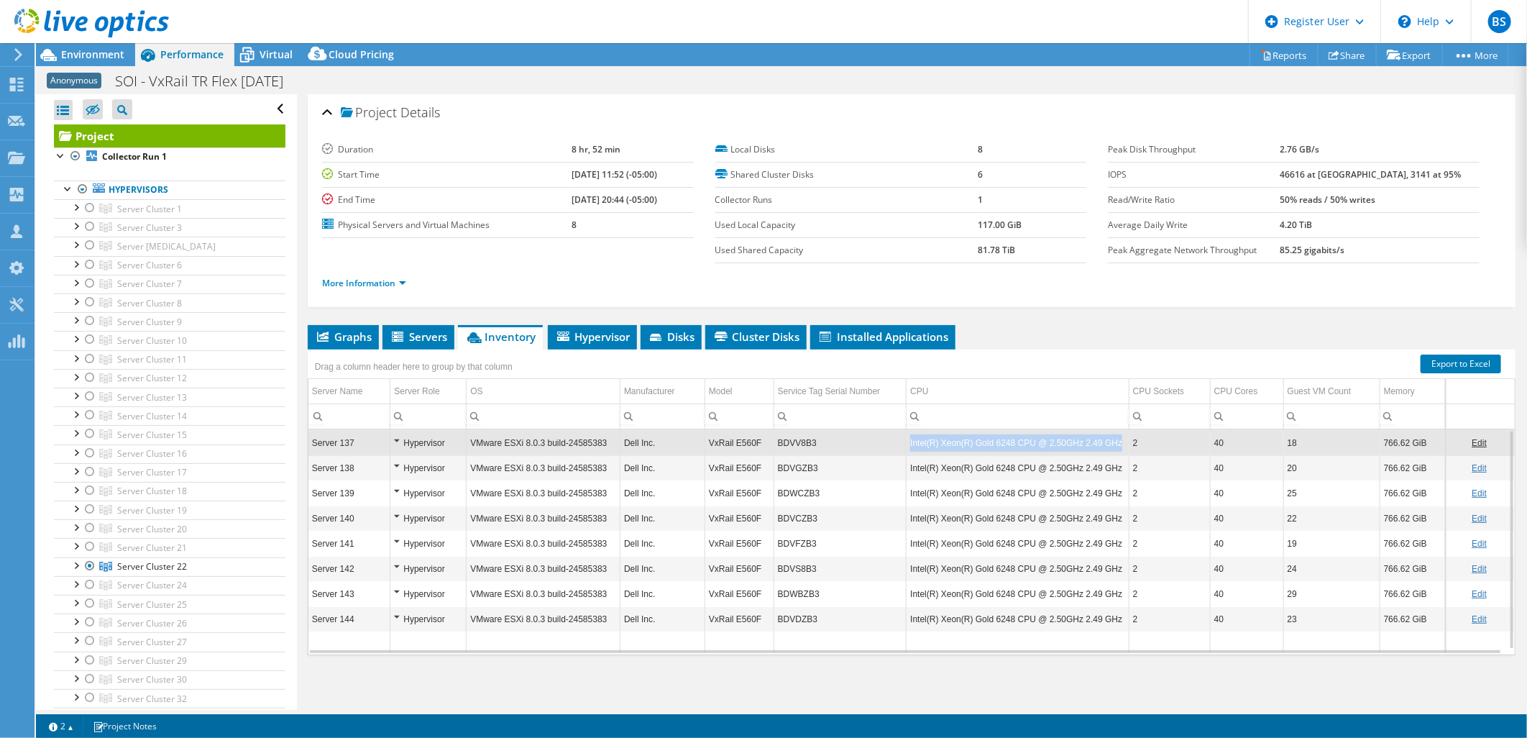
copy td "Intel(R) Xeon(R) Gold 6248 CPU @ 2.50GHz 2.49 GHz"
drag, startPoint x: 906, startPoint y: 443, endPoint x: 1108, endPoint y: 439, distance: 202.1
click at [1108, 439] on td "Intel(R) Xeon(R) Gold 6248 CPU @ 2.50GHz 2.49 GHz" at bounding box center [1018, 442] width 223 height 25
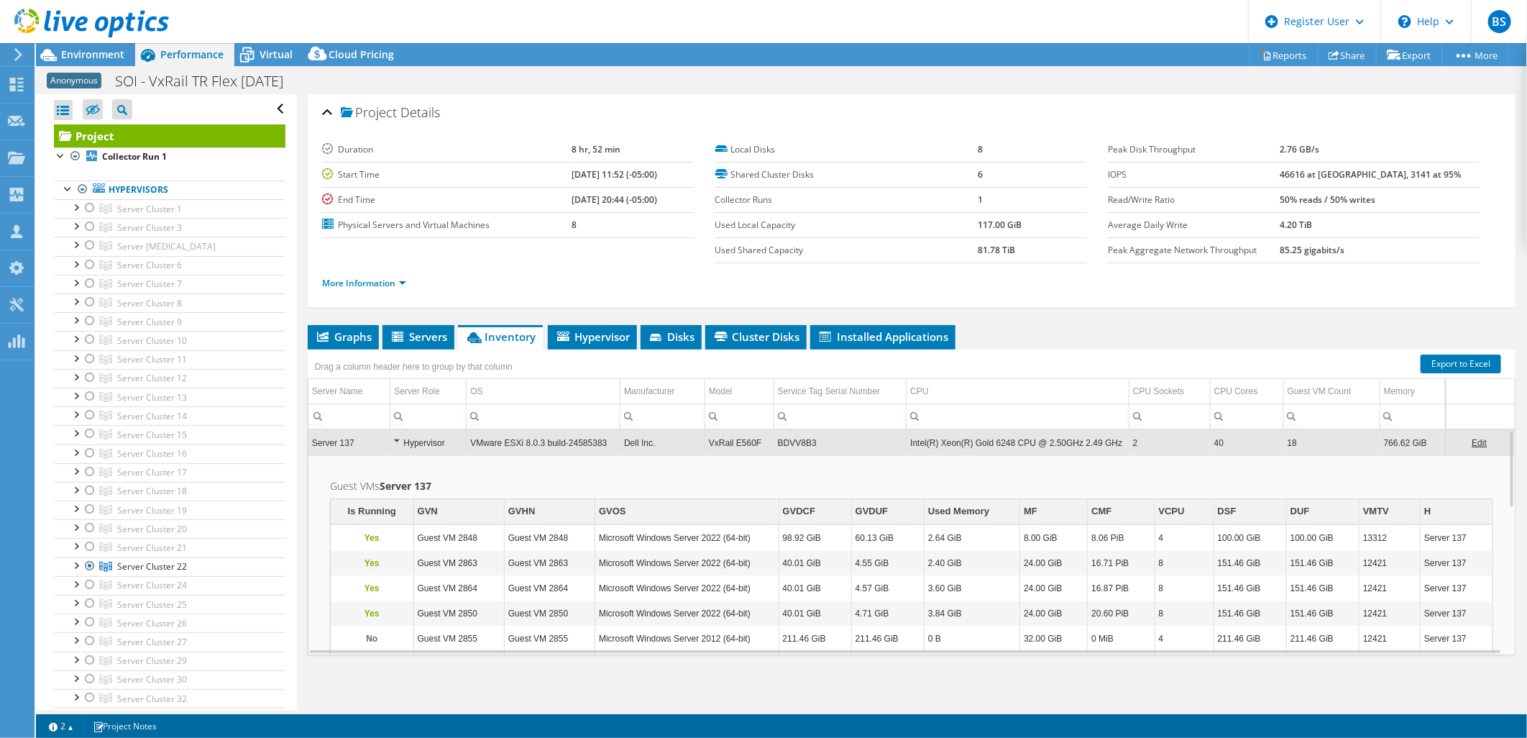
click at [1025, 333] on ul "Graphs Servers Inventory Hypervisor Disks Cluster Disks Installed Applications" at bounding box center [912, 337] width 1208 height 24
click at [1024, 354] on div "Drag a column header here to group by that column" at bounding box center [912, 358] width 1208 height 19
click at [399, 334] on icon at bounding box center [398, 336] width 12 height 10
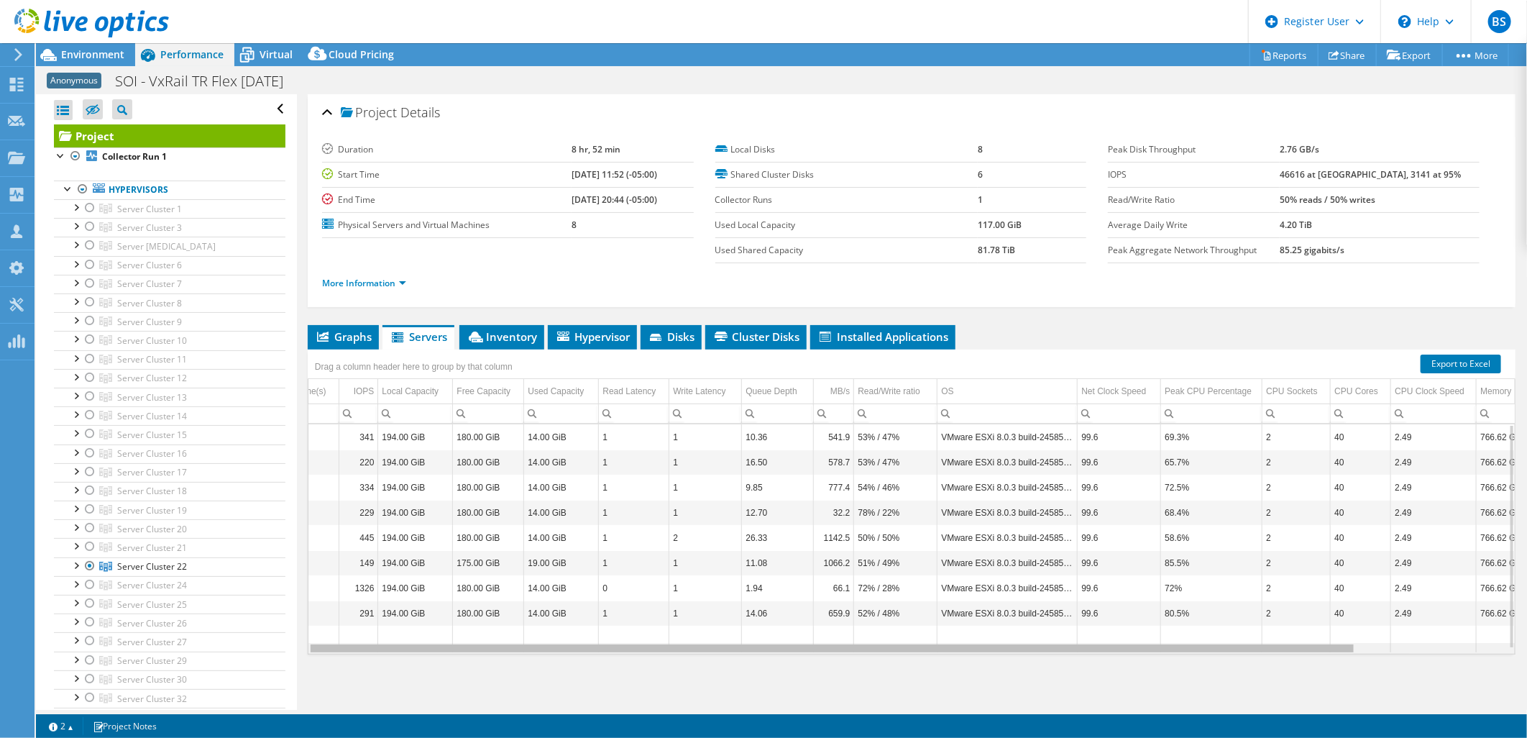
scroll to position [0, 48]
drag, startPoint x: 441, startPoint y: 650, endPoint x: 495, endPoint y: 657, distance: 53.7
click at [495, 657] on body "BS Dell User Bryan Soon Bryan.Soon@dell.com Dell My Profile Log Out \n Help Exp…" at bounding box center [763, 369] width 1527 height 738
drag, startPoint x: 514, startPoint y: 657, endPoint x: 691, endPoint y: 672, distance: 177.5
click at [683, 676] on div "Graphs Servers Inventory Hypervisor Disks Cluster Disks Installed Applications …" at bounding box center [912, 505] width 1208 height 360
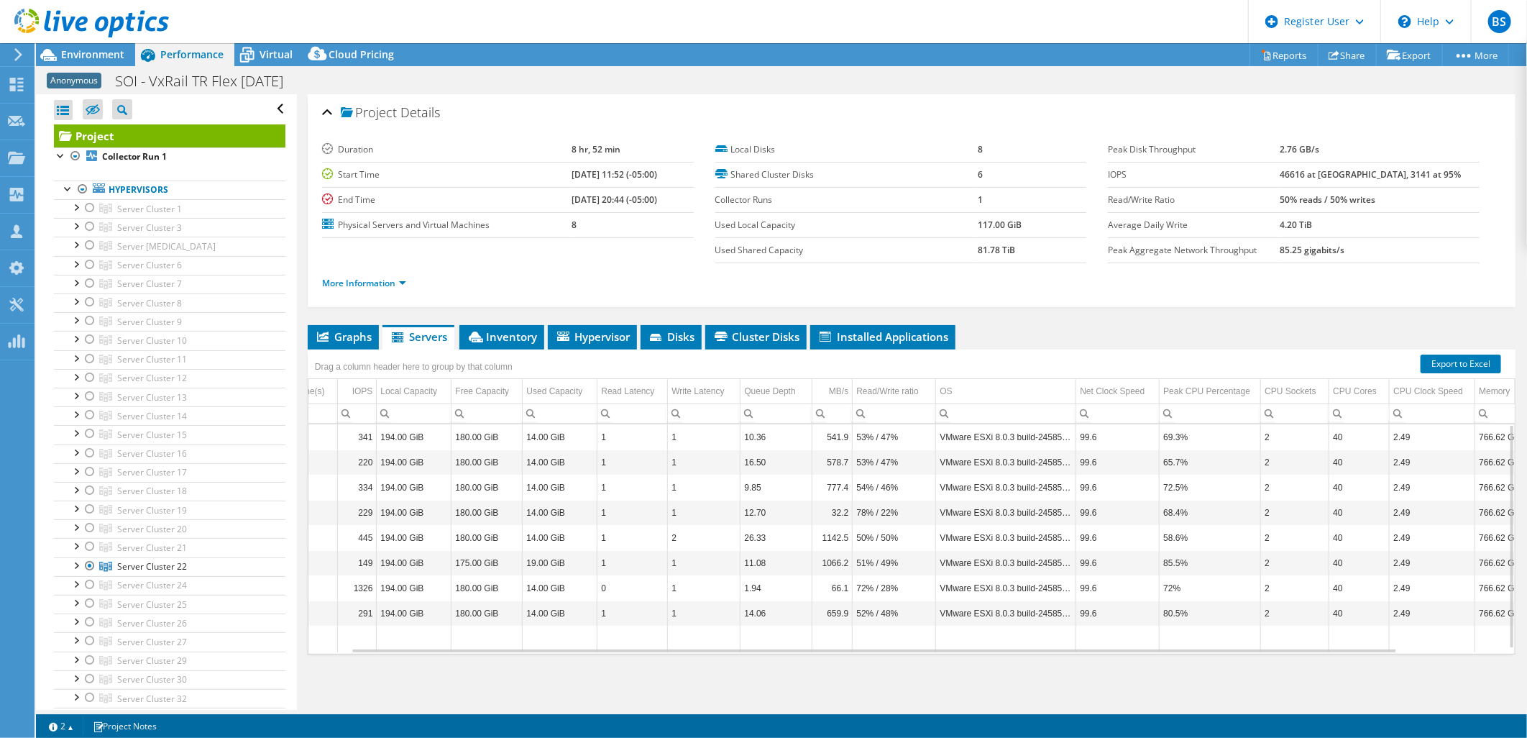
drag, startPoint x: 720, startPoint y: 657, endPoint x: 838, endPoint y: 656, distance: 117.9
click at [834, 658] on div "Graphs Servers Inventory Hypervisor Disks Cluster Disks Installed Applications …" at bounding box center [912, 505] width 1208 height 360
drag, startPoint x: 838, startPoint y: 656, endPoint x: 781, endPoint y: 656, distance: 56.8
click at [781, 656] on div "Graphs Servers Inventory Hypervisor Disks Cluster Disks Installed Applications …" at bounding box center [912, 505] width 1208 height 360
click at [519, 334] on span "Inventory" at bounding box center [502, 336] width 70 height 14
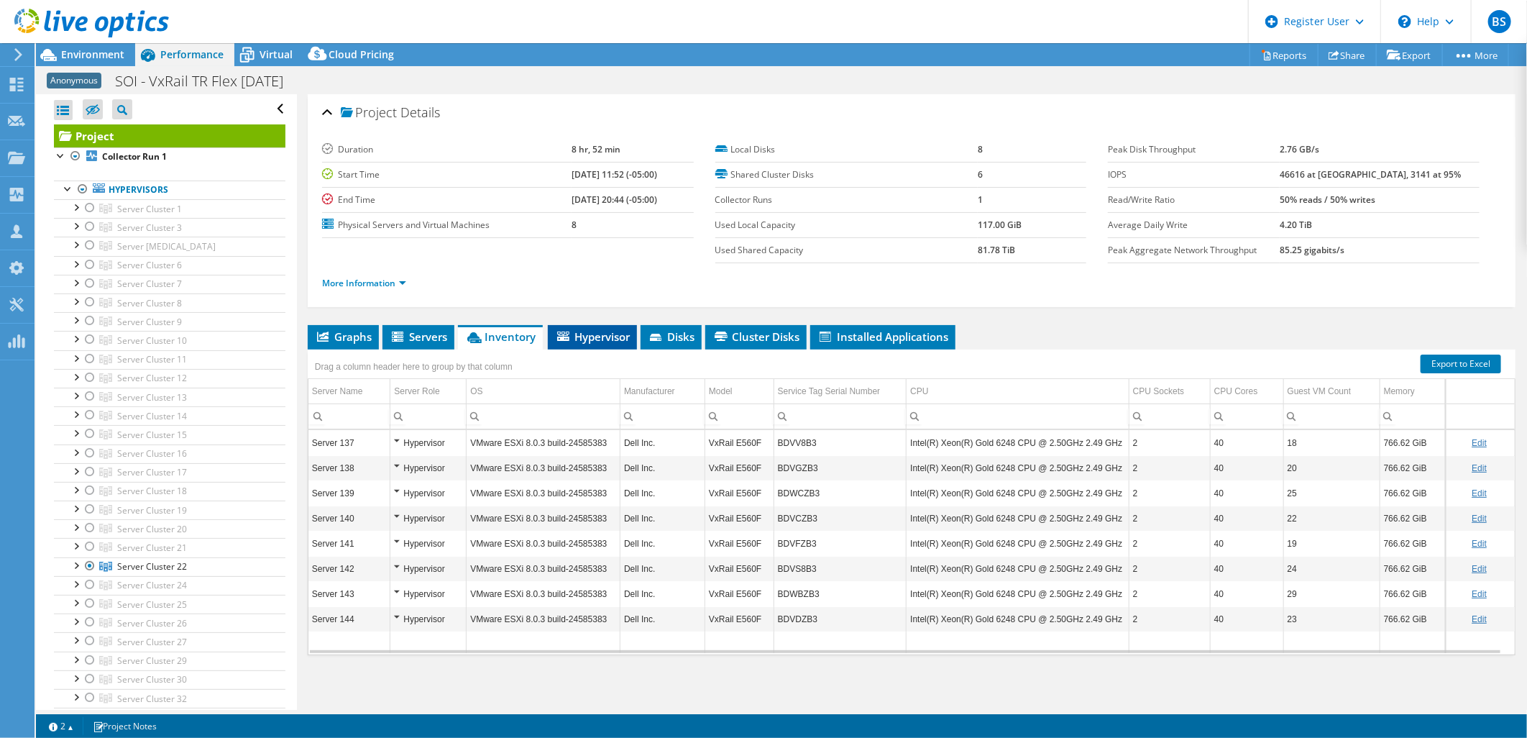
click at [577, 334] on span "Hypervisor" at bounding box center [592, 336] width 75 height 14
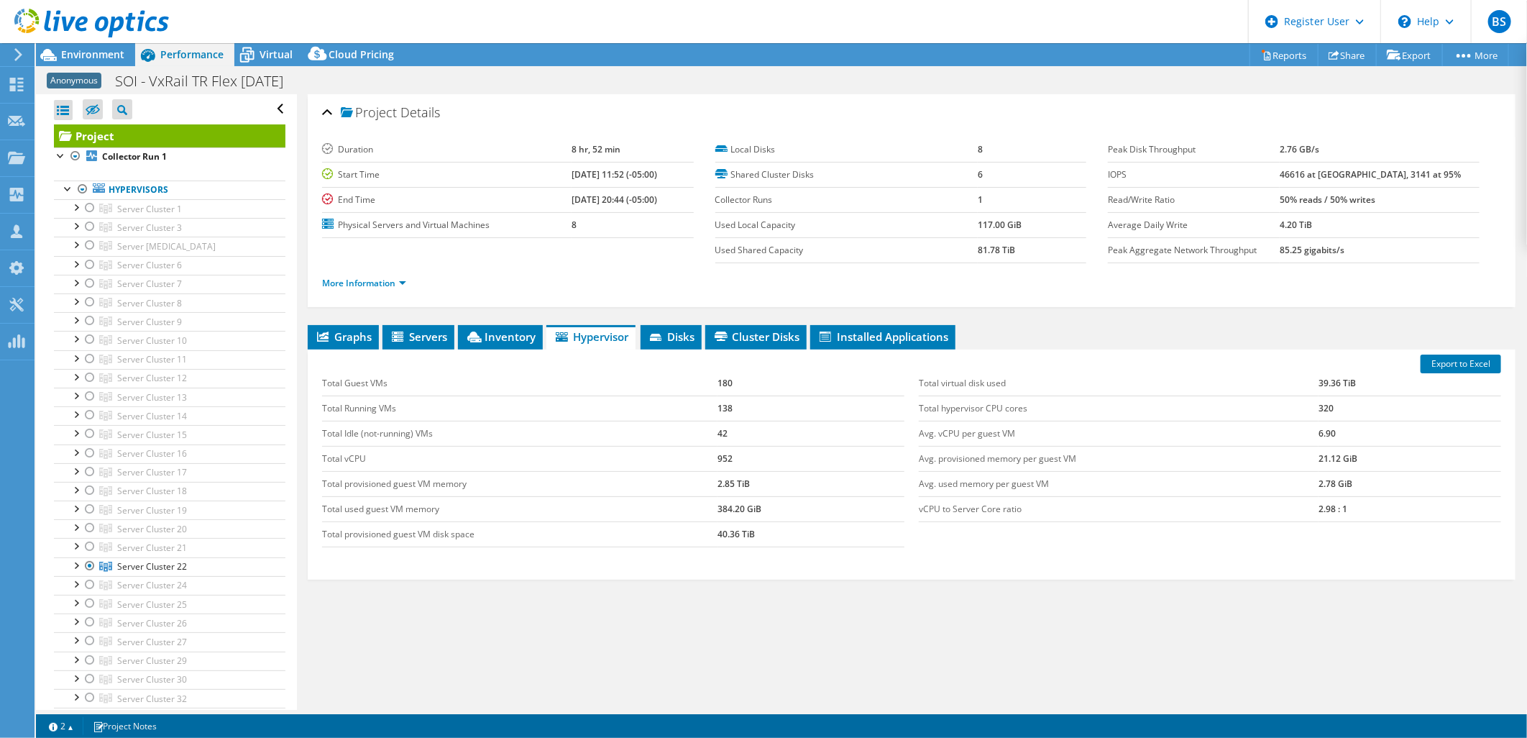
click at [637, 337] on ul "Graphs Servers Inventory Hypervisor Disks Cluster Disks Installed Applications" at bounding box center [912, 337] width 1208 height 24
click at [638, 344] on ul "Graphs Servers Inventory Hypervisor Disks Cluster Disks Installed Applications" at bounding box center [912, 337] width 1208 height 24
click at [679, 343] on li "Disks" at bounding box center [671, 337] width 61 height 24
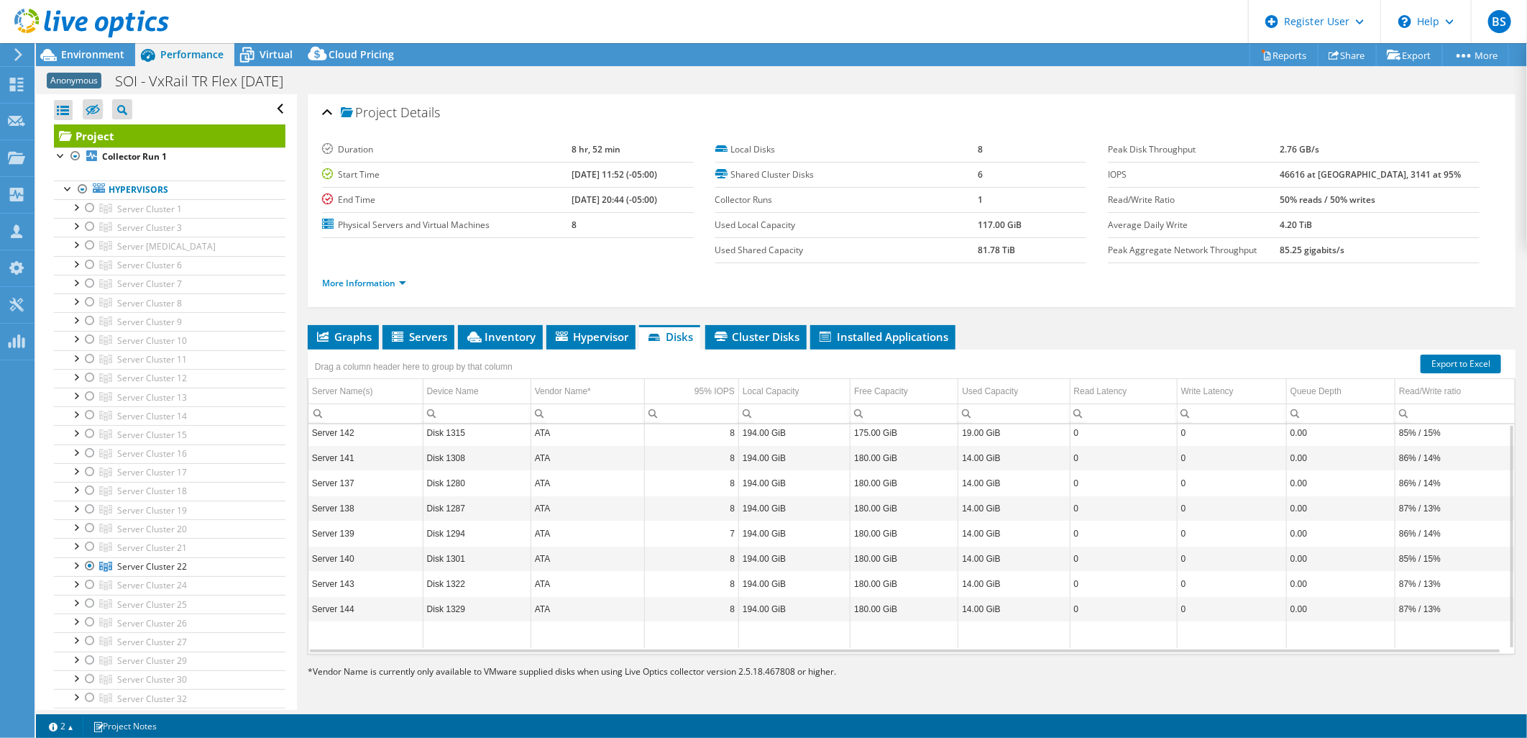
scroll to position [0, 0]
click at [728, 460] on td "8" at bounding box center [692, 461] width 94 height 25
click at [464, 436] on td "Disk 1315" at bounding box center [477, 436] width 108 height 25
click at [420, 439] on td "Server 142" at bounding box center [365, 436] width 114 height 25
click at [745, 329] on span "Cluster Disks" at bounding box center [756, 336] width 87 height 14
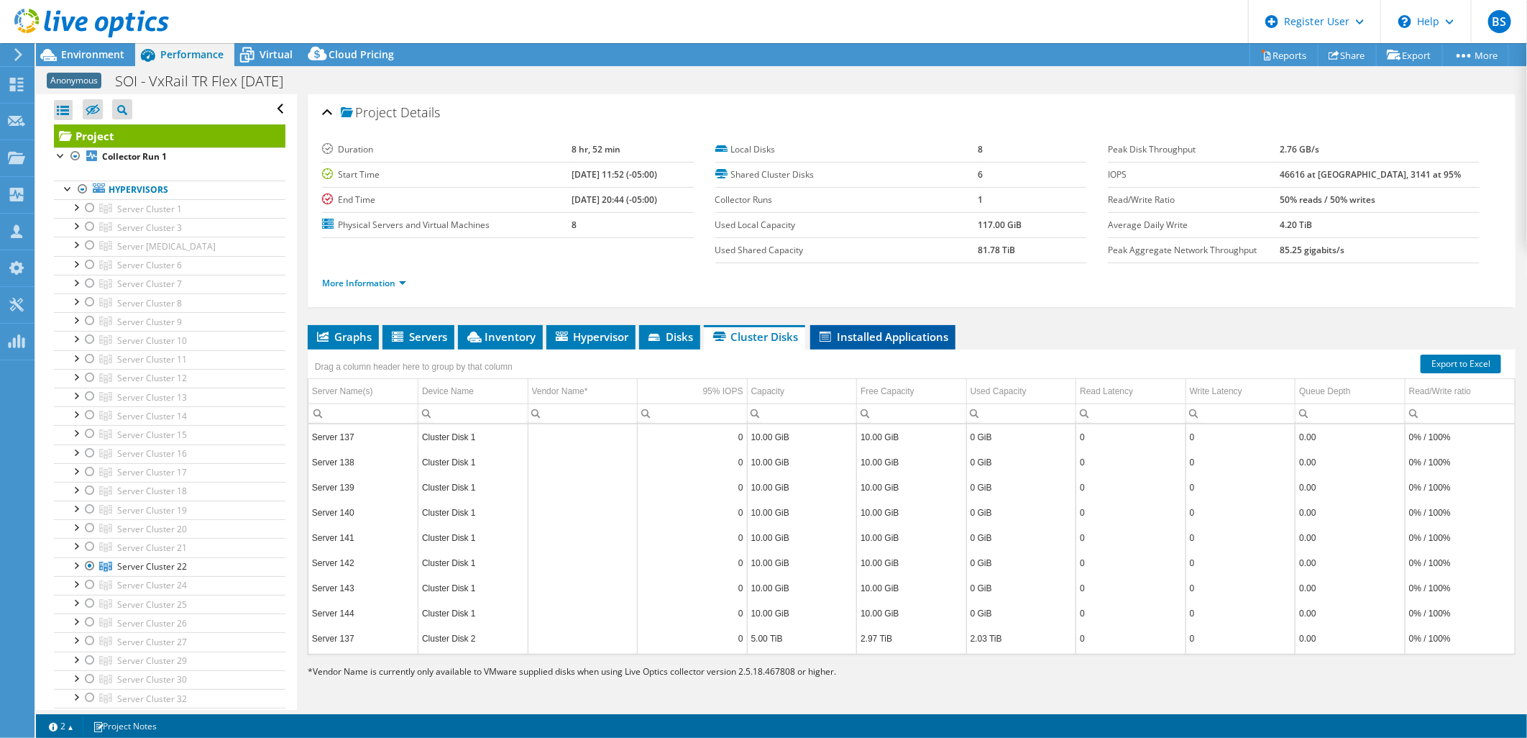
click at [857, 341] on span "Installed Applications" at bounding box center [883, 336] width 131 height 14
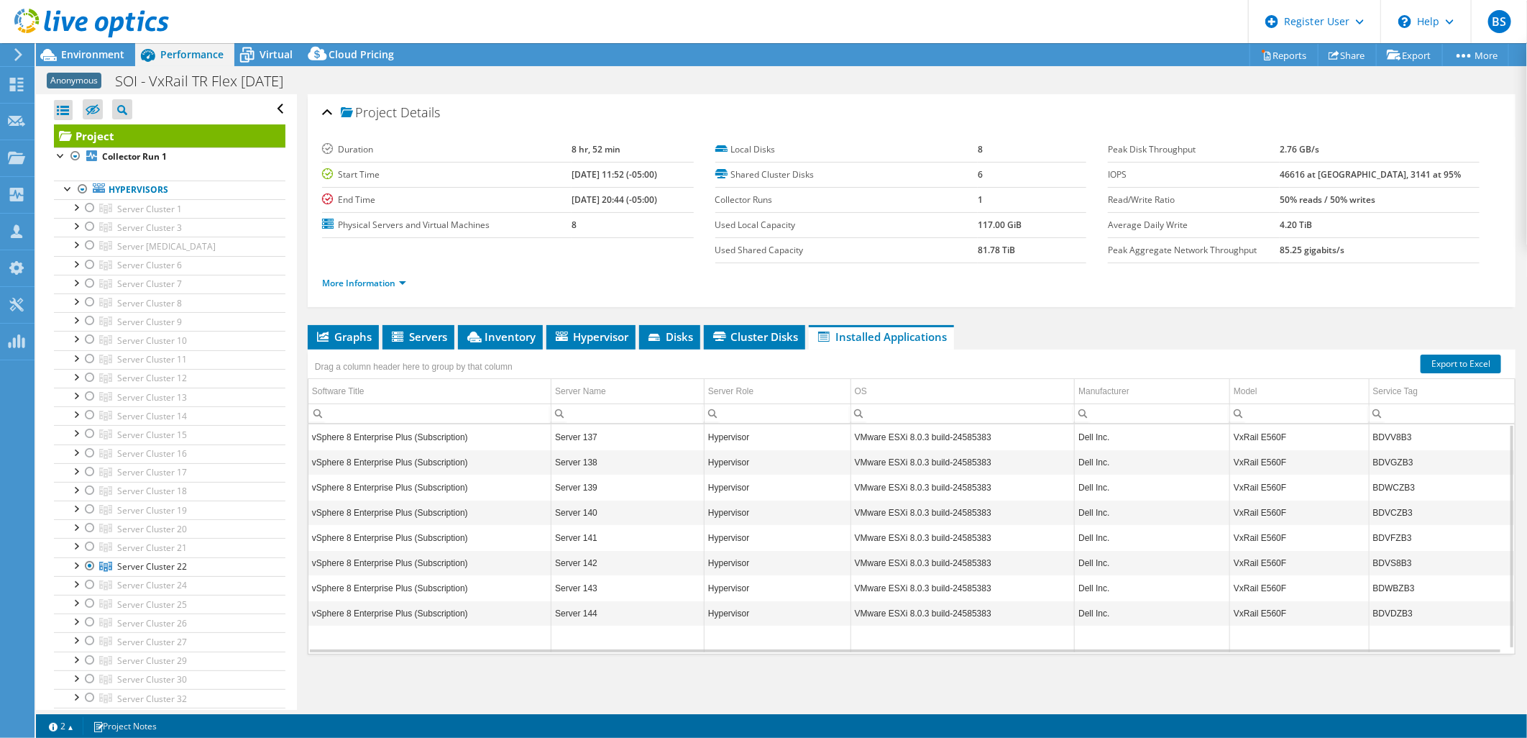
click at [583, 449] on td "Server 138" at bounding box center [628, 461] width 153 height 25
click at [752, 449] on td "Hypervisor" at bounding box center [778, 461] width 147 height 25
click at [925, 442] on td "VMware ESXi 8.0.3 build-24585383" at bounding box center [963, 436] width 224 height 25
click at [375, 334] on li "Graphs" at bounding box center [343, 337] width 71 height 24
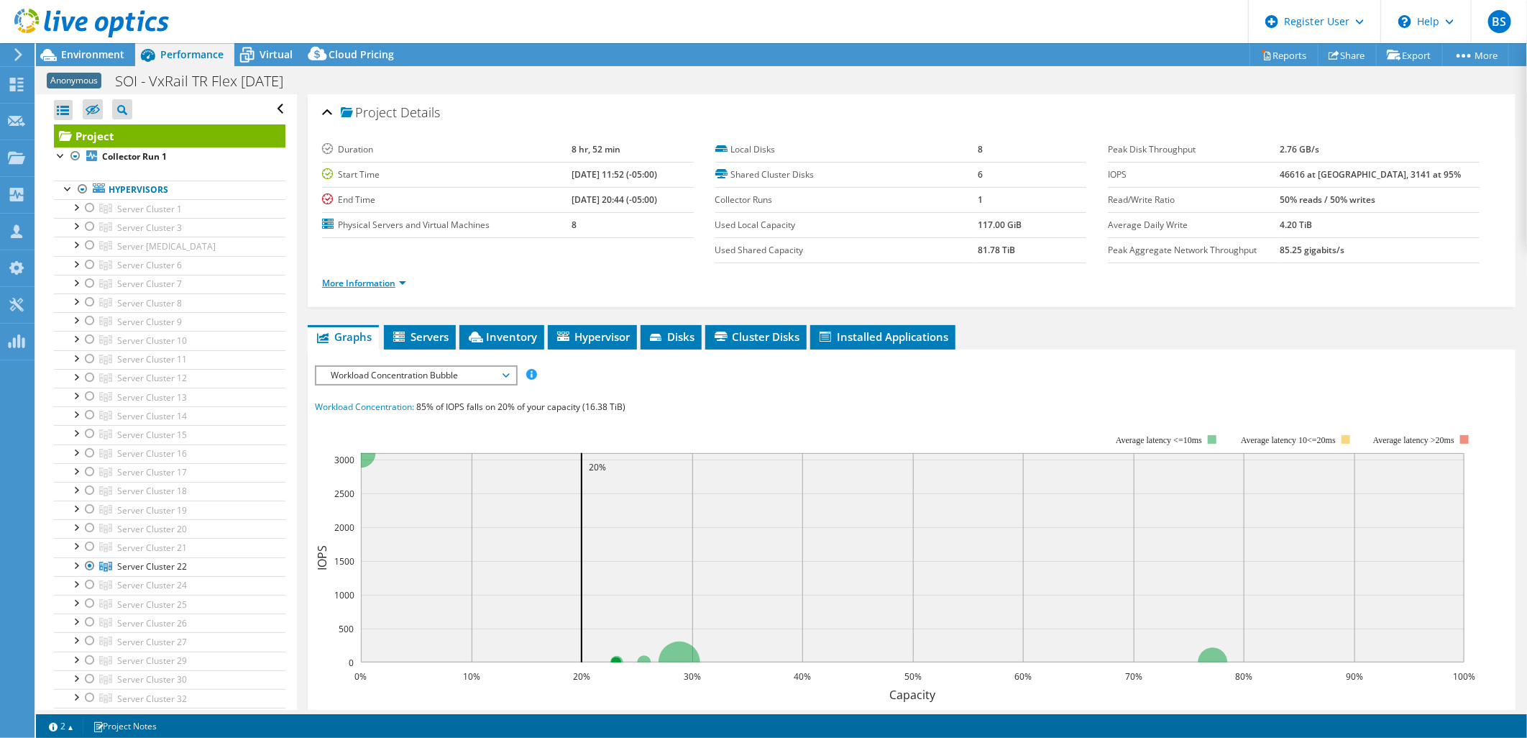
click at [371, 286] on link "More Information" at bounding box center [364, 283] width 84 height 12
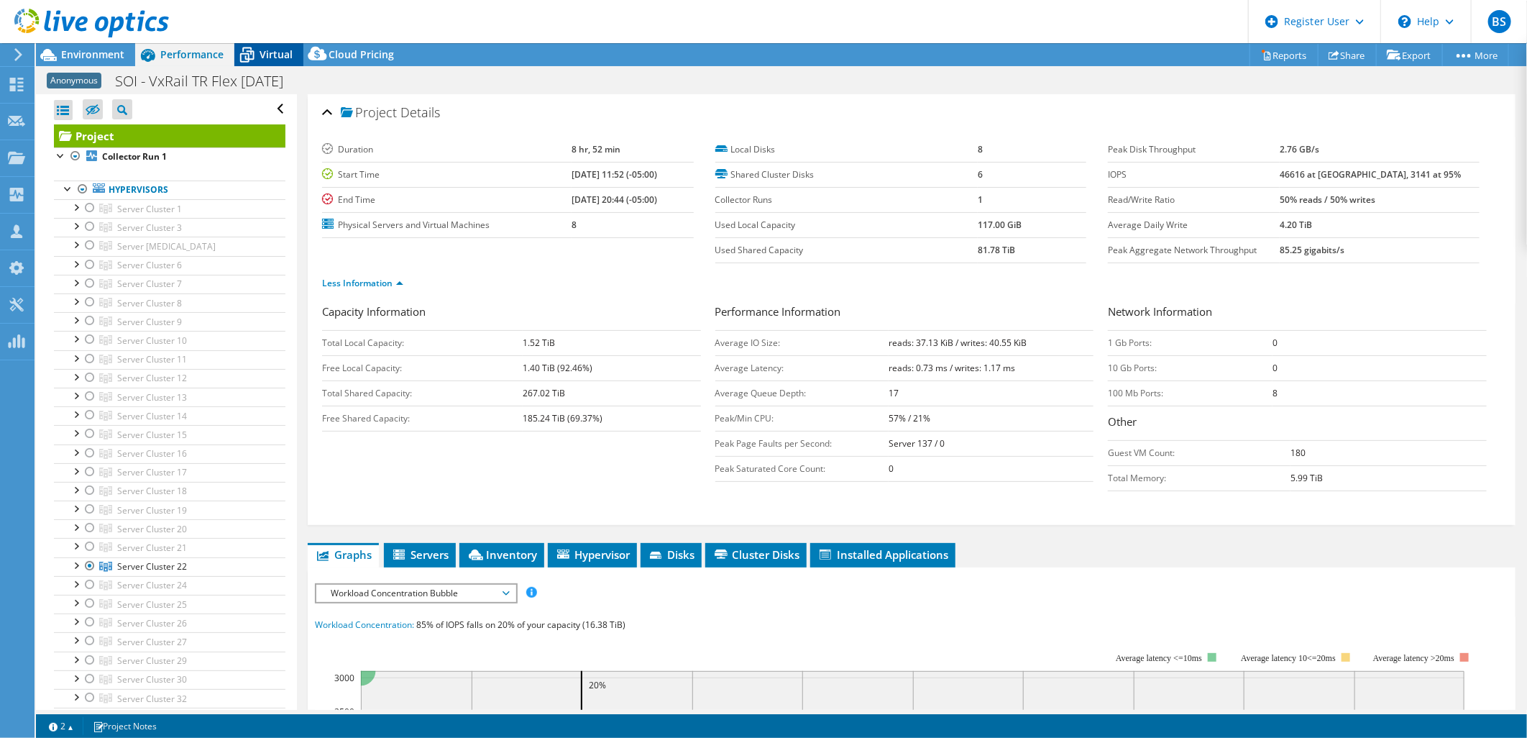
click at [298, 50] on div "Virtual" at bounding box center [268, 54] width 69 height 23
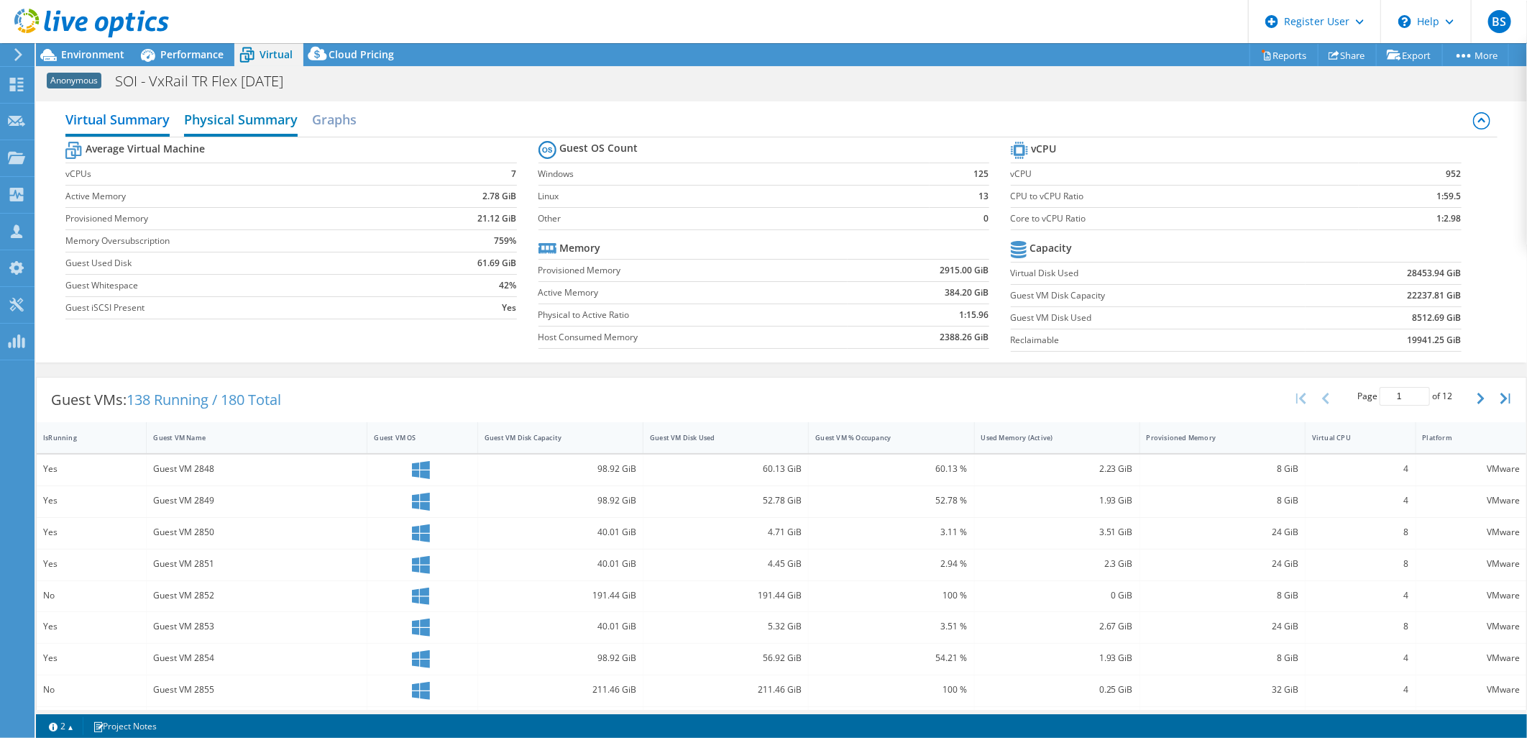
click at [278, 119] on h2 "Physical Summary" at bounding box center [241, 121] width 114 height 32
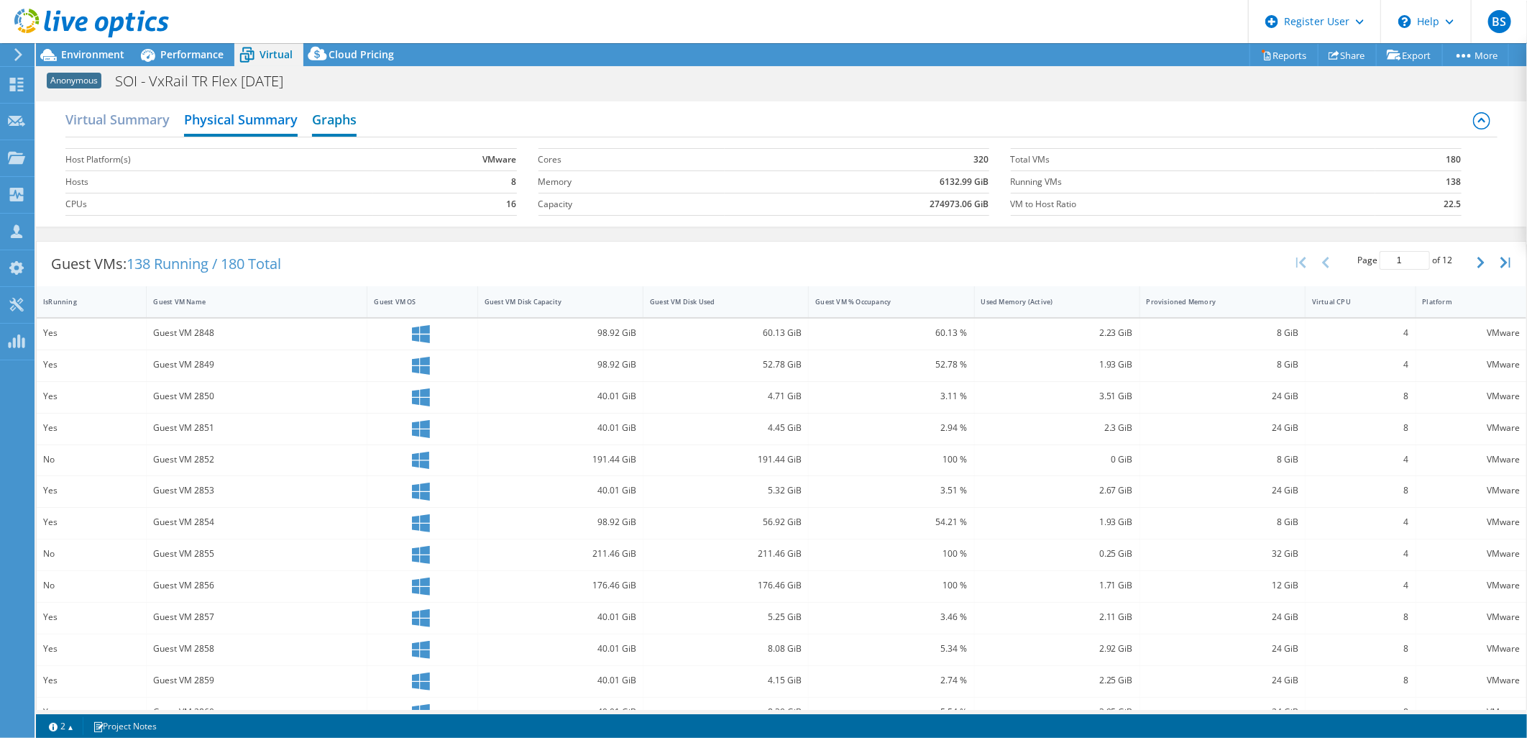
click at [341, 121] on h2 "Graphs" at bounding box center [334, 121] width 45 height 32
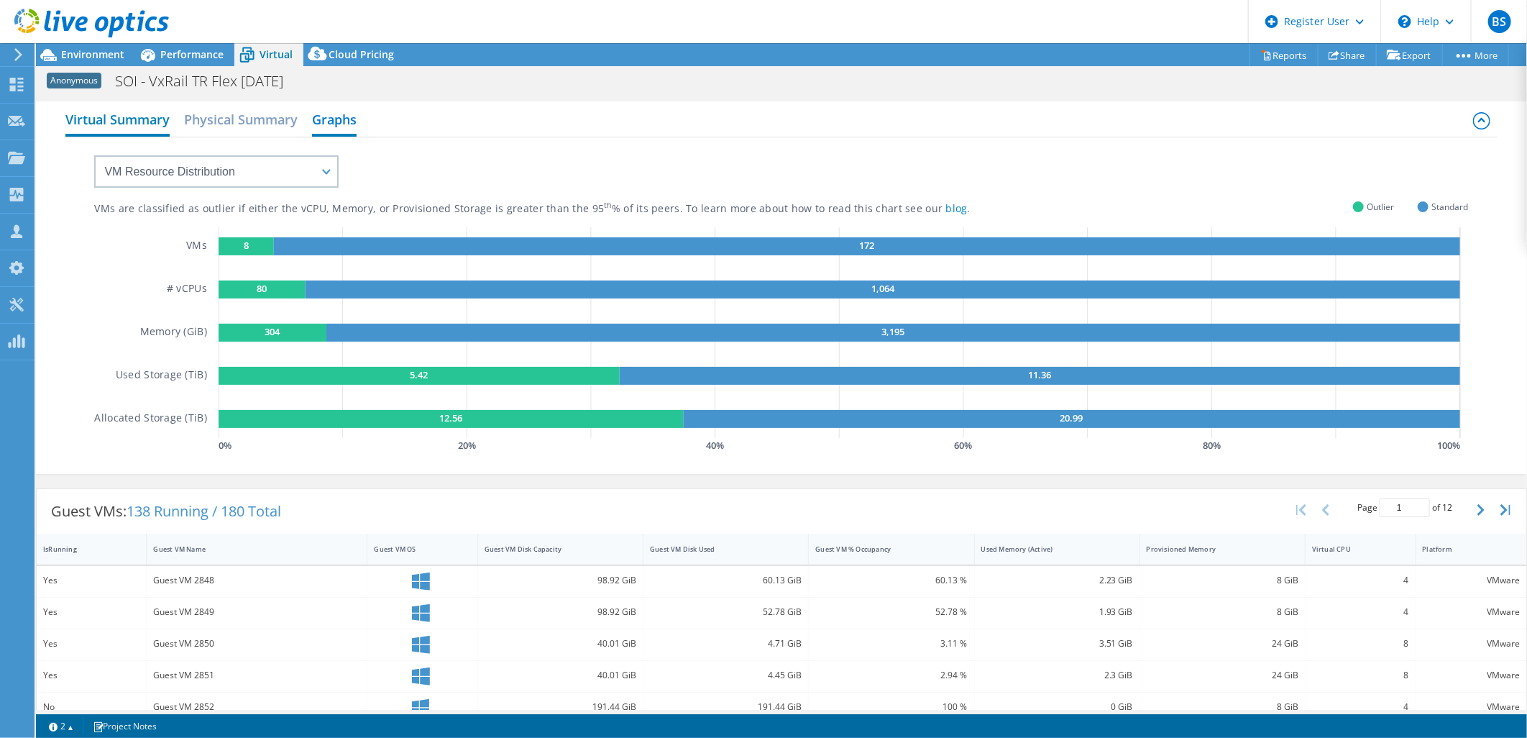
click at [155, 132] on h2 "Virtual Summary" at bounding box center [117, 121] width 104 height 32
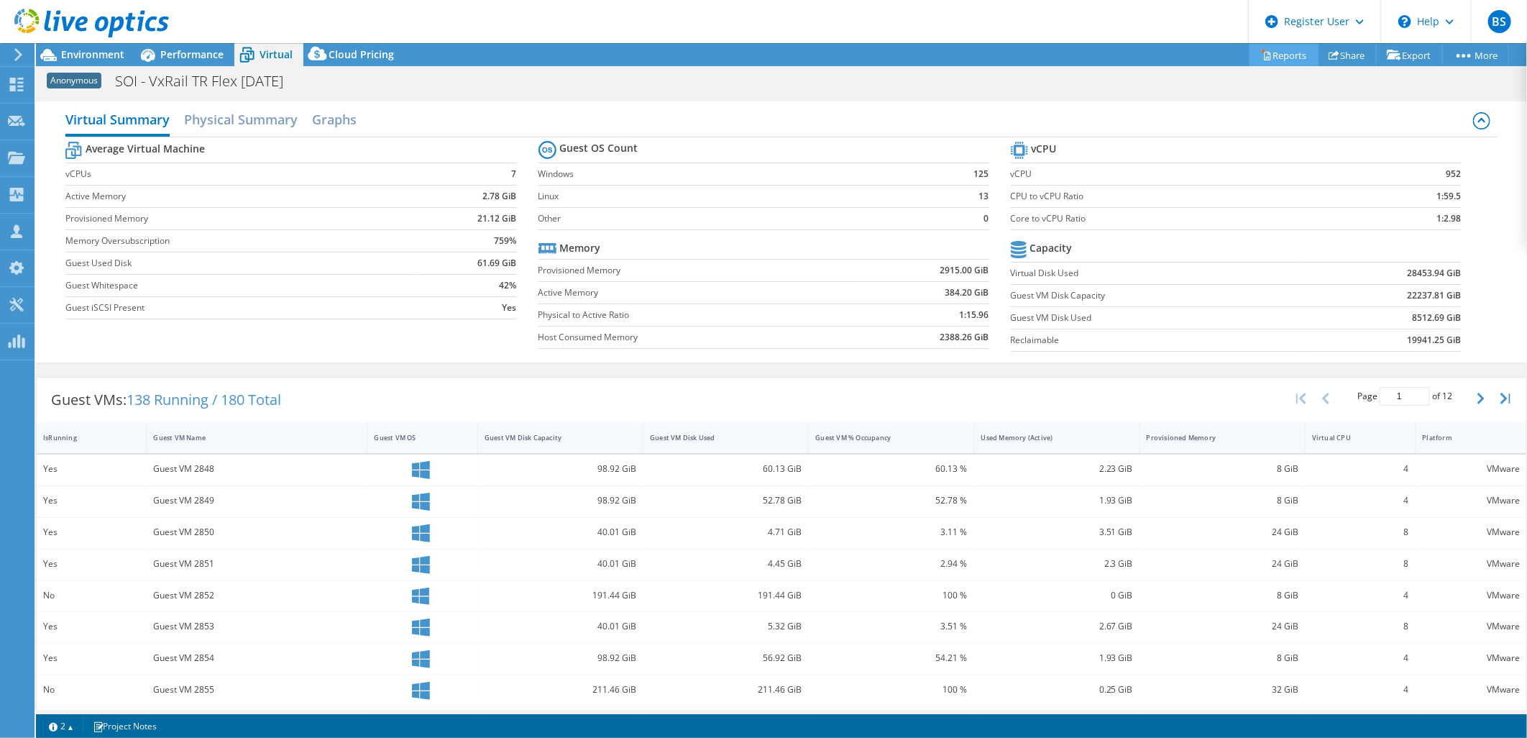
click at [1266, 53] on link "Reports" at bounding box center [1284, 55] width 69 height 22
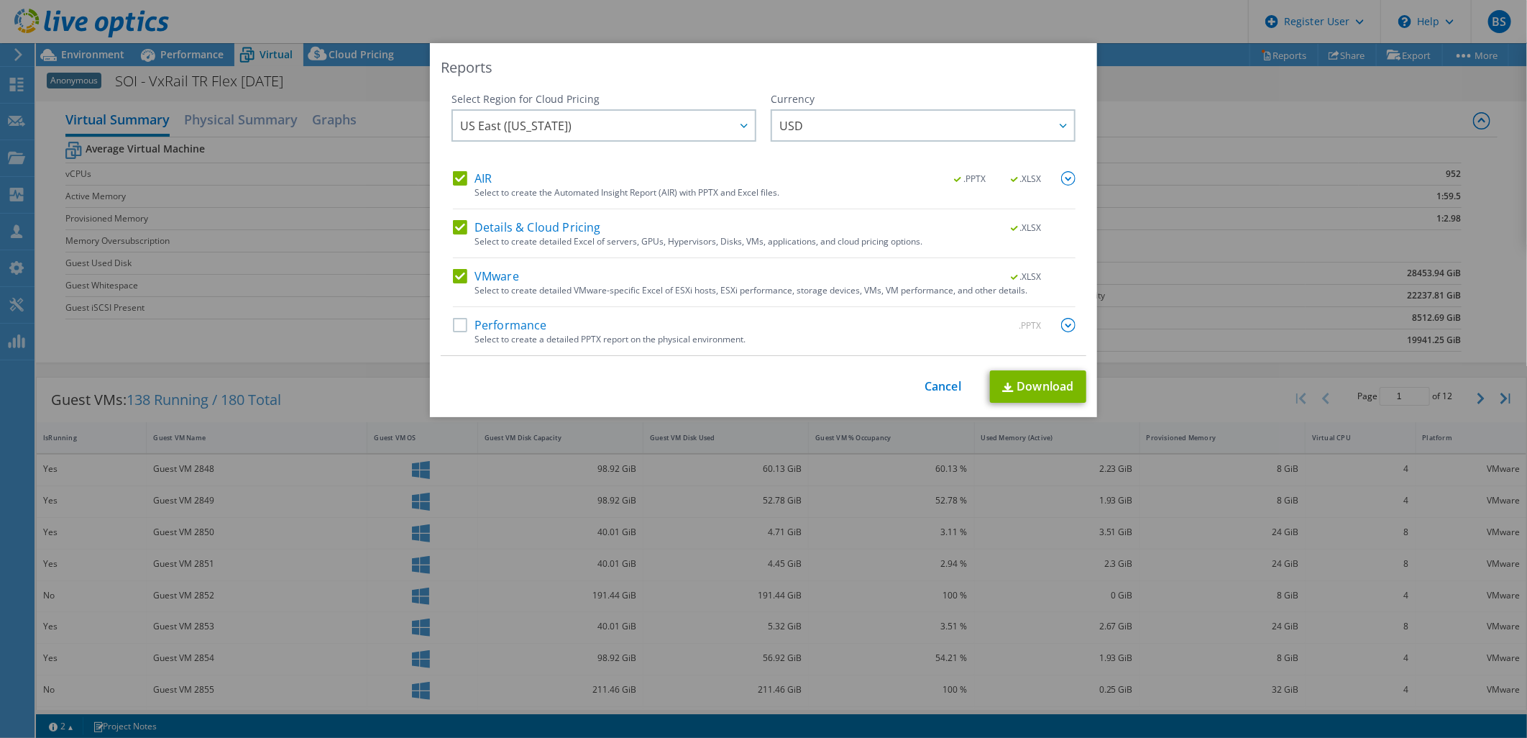
click at [462, 175] on label "AIR" at bounding box center [472, 178] width 39 height 14
click at [0, 0] on input "AIR" at bounding box center [0, 0] width 0 height 0
click at [455, 273] on label "VMware" at bounding box center [486, 276] width 66 height 14
click at [0, 0] on input "VMware" at bounding box center [0, 0] width 0 height 0
click at [460, 277] on label "VMware" at bounding box center [486, 276] width 66 height 14
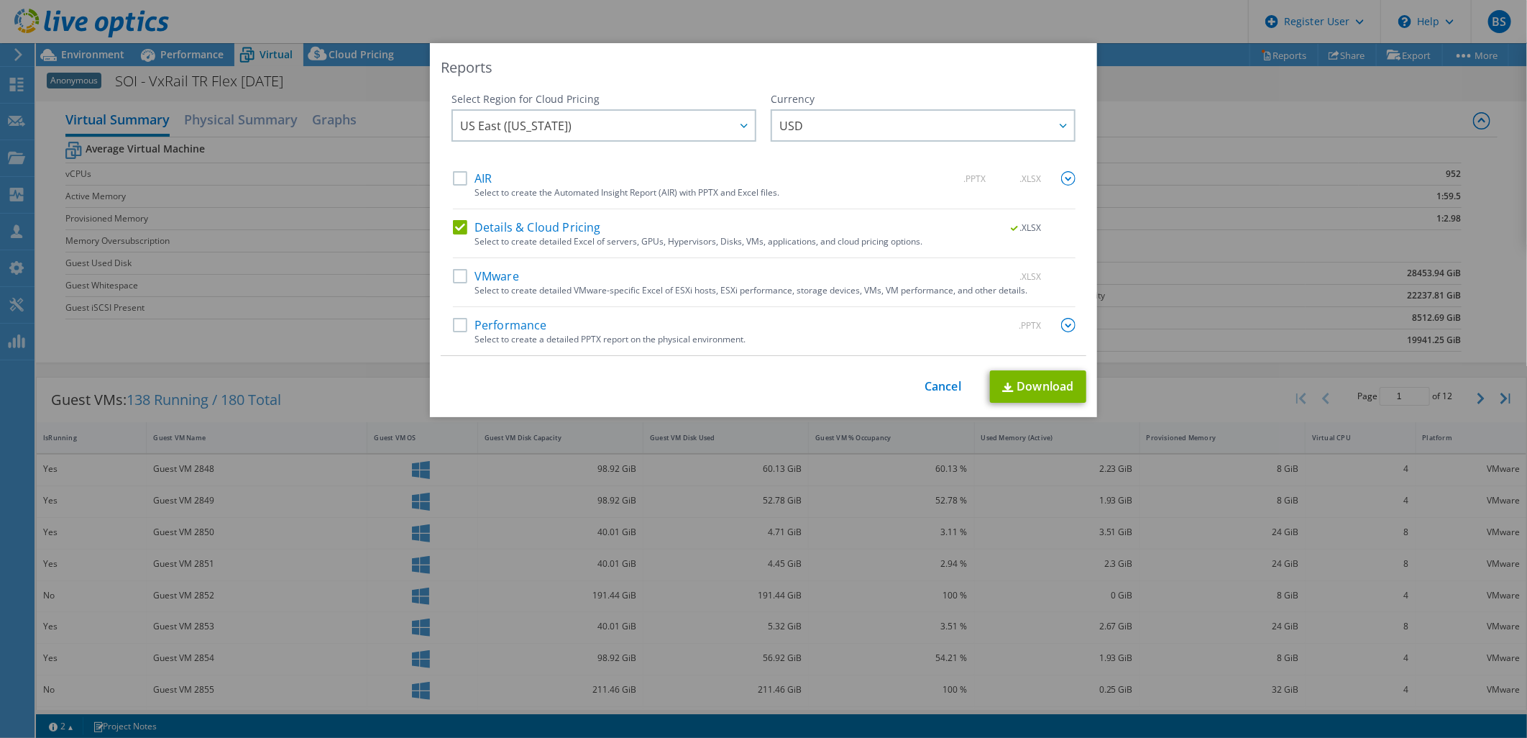
click at [0, 0] on input "VMware" at bounding box center [0, 0] width 0 height 0
click at [460, 231] on label "Details & Cloud Pricing" at bounding box center [527, 227] width 148 height 14
click at [0, 0] on input "Details & Cloud Pricing" at bounding box center [0, 0] width 0 height 0
click at [1025, 376] on link "Download" at bounding box center [1038, 386] width 96 height 32
click at [453, 278] on label "VMware" at bounding box center [486, 276] width 66 height 14
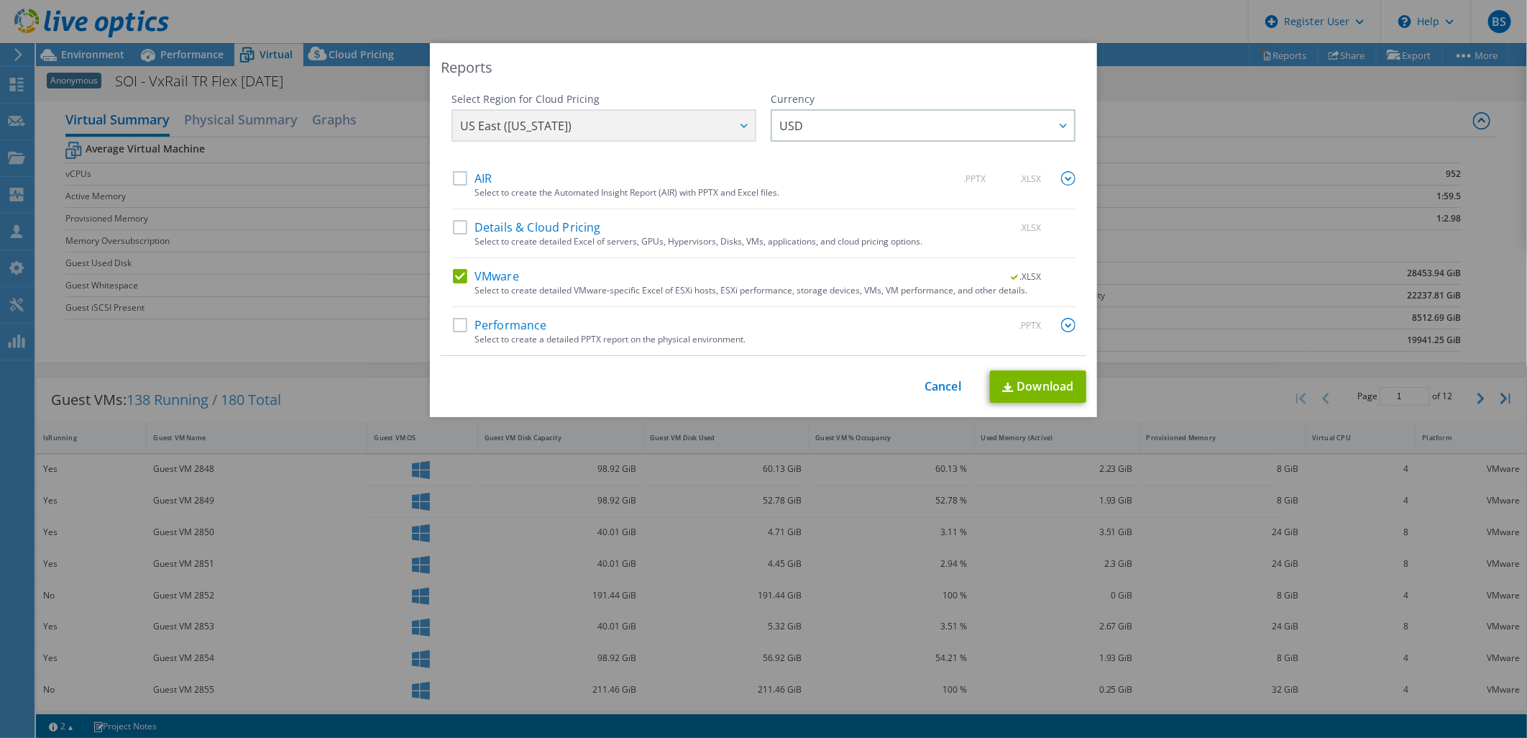
click at [0, 0] on input "VMware" at bounding box center [0, 0] width 0 height 0
click at [455, 227] on label "Details & Cloud Pricing" at bounding box center [527, 227] width 148 height 14
click at [0, 0] on input "Details & Cloud Pricing" at bounding box center [0, 0] width 0 height 0
click at [1002, 385] on img at bounding box center [1008, 387] width 12 height 9
click at [932, 383] on link "Cancel" at bounding box center [943, 387] width 37 height 14
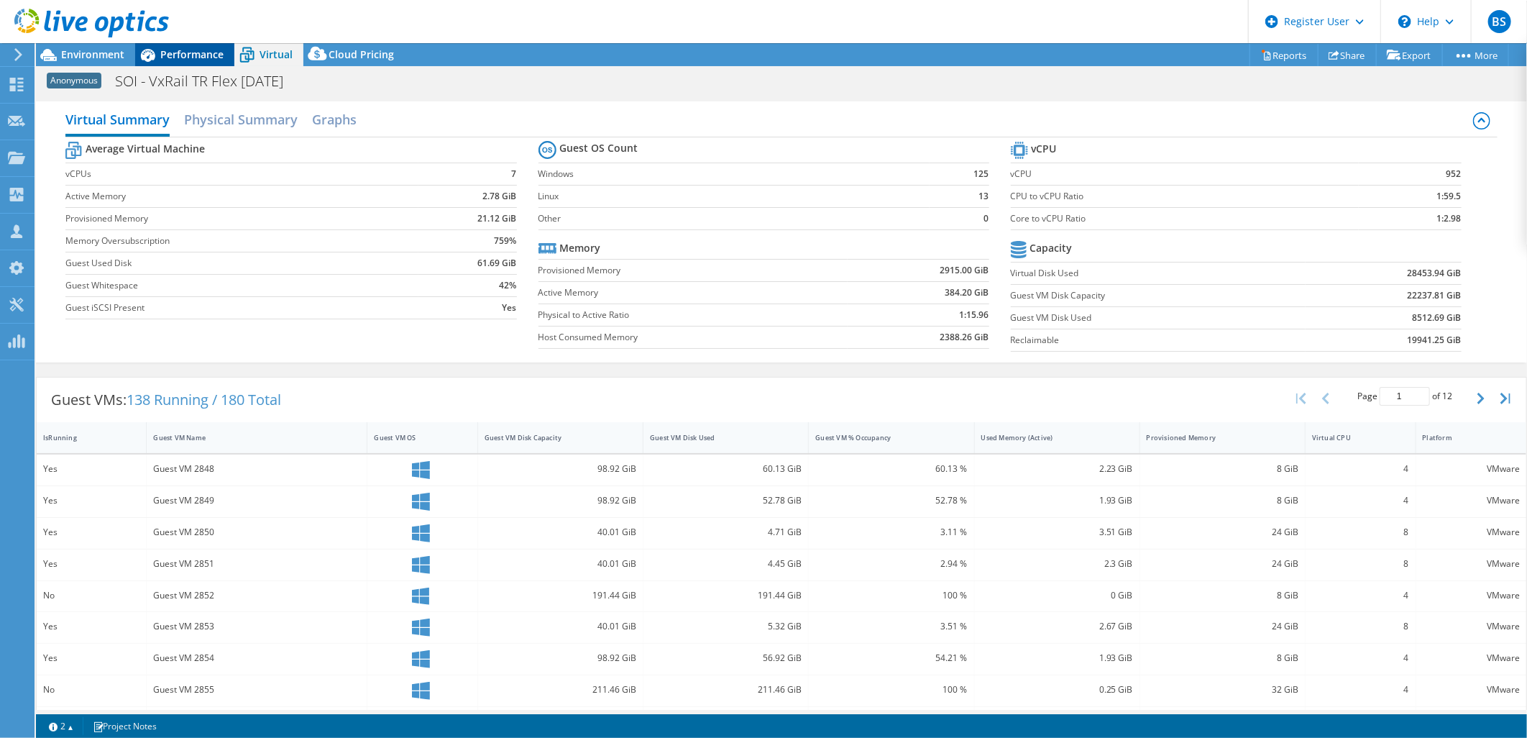
click at [184, 53] on span "Performance" at bounding box center [191, 54] width 63 height 14
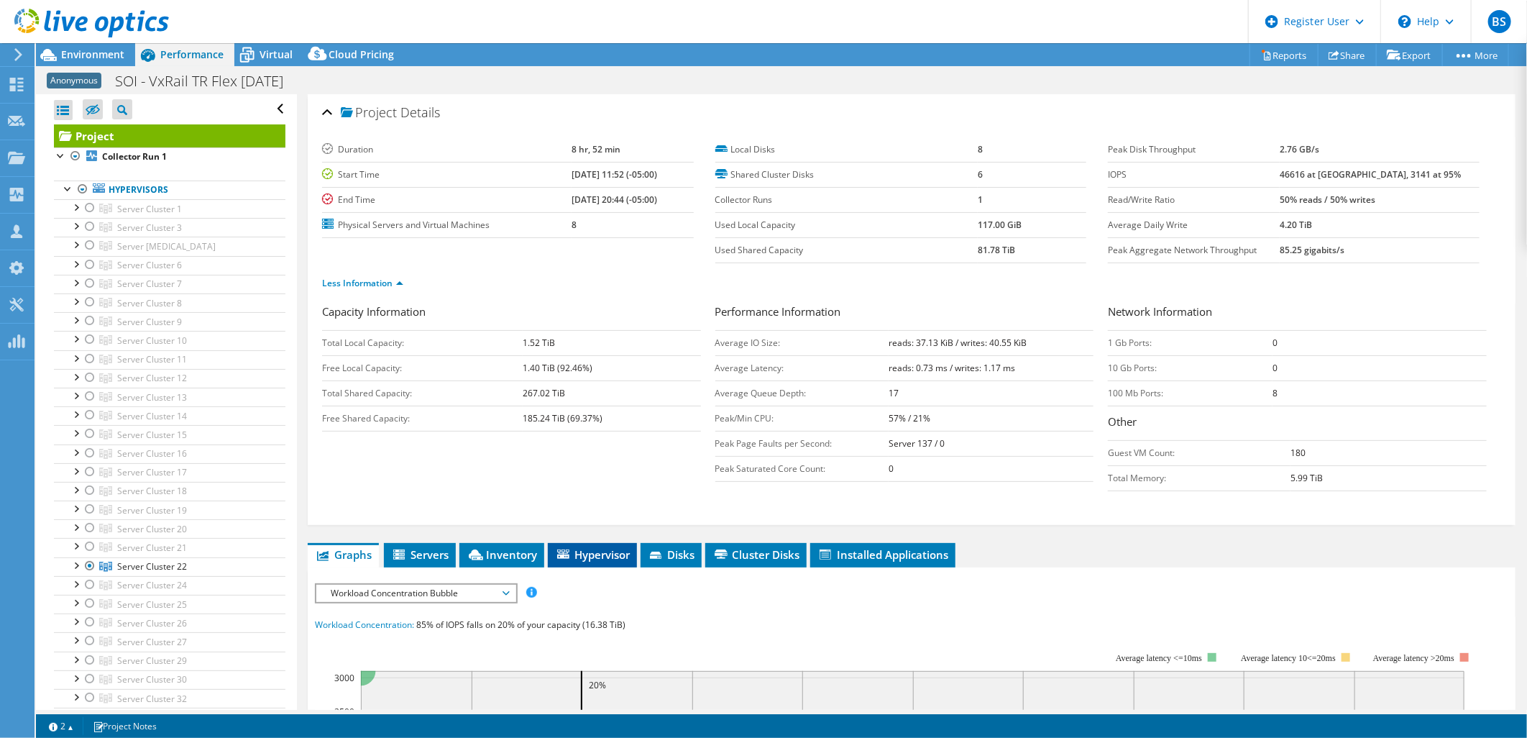
click at [588, 557] on span "Hypervisor" at bounding box center [592, 554] width 75 height 14
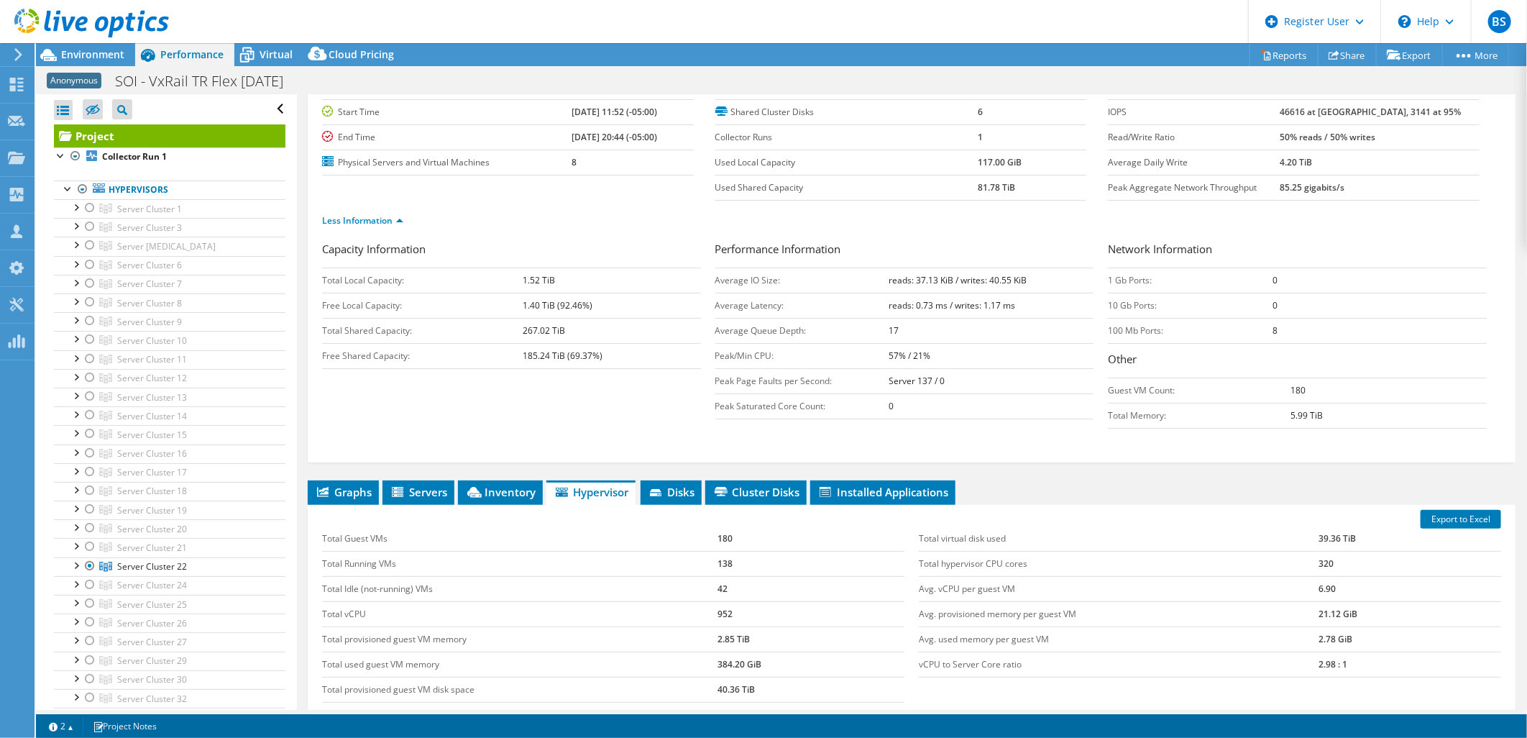
scroll to position [160, 0]
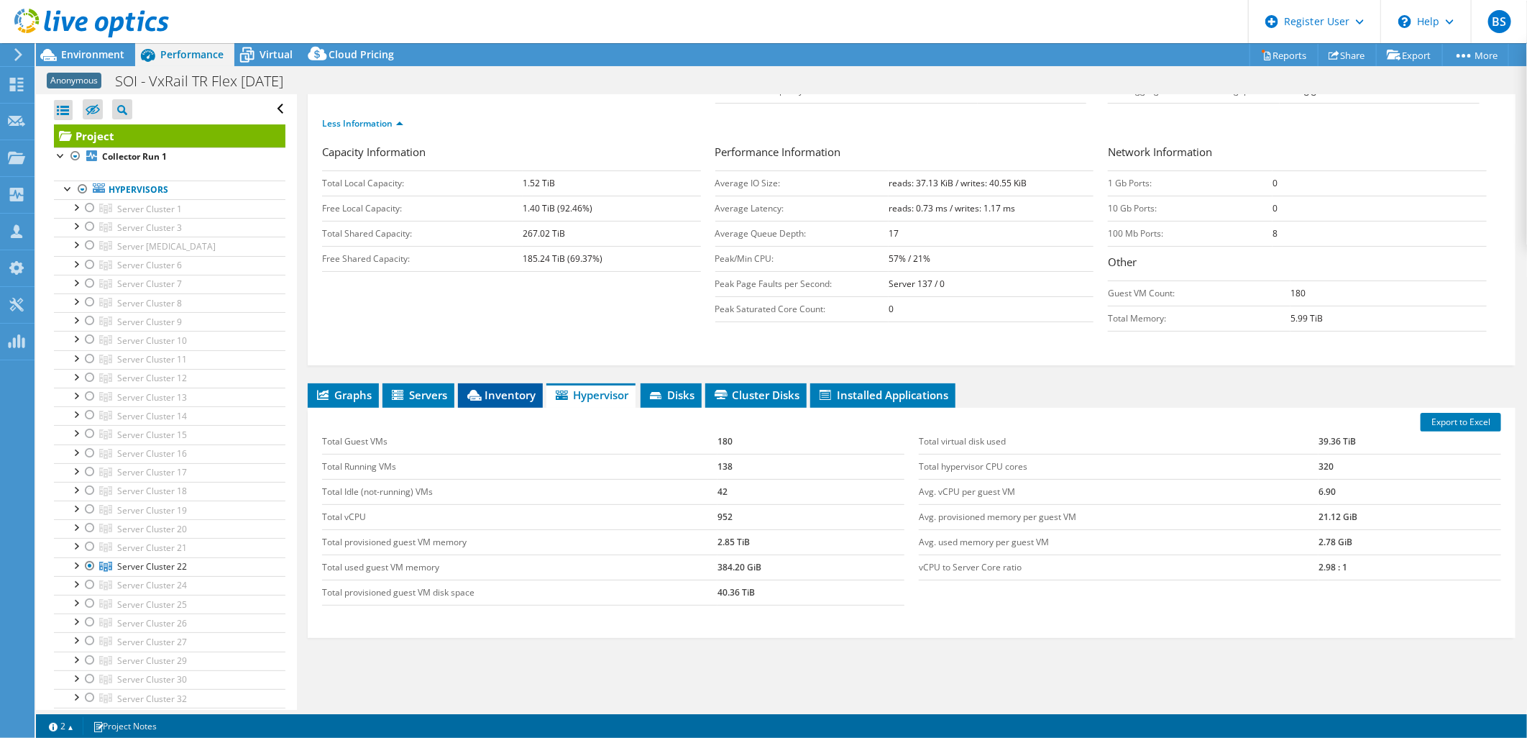
click at [505, 395] on span "Inventory" at bounding box center [500, 395] width 70 height 14
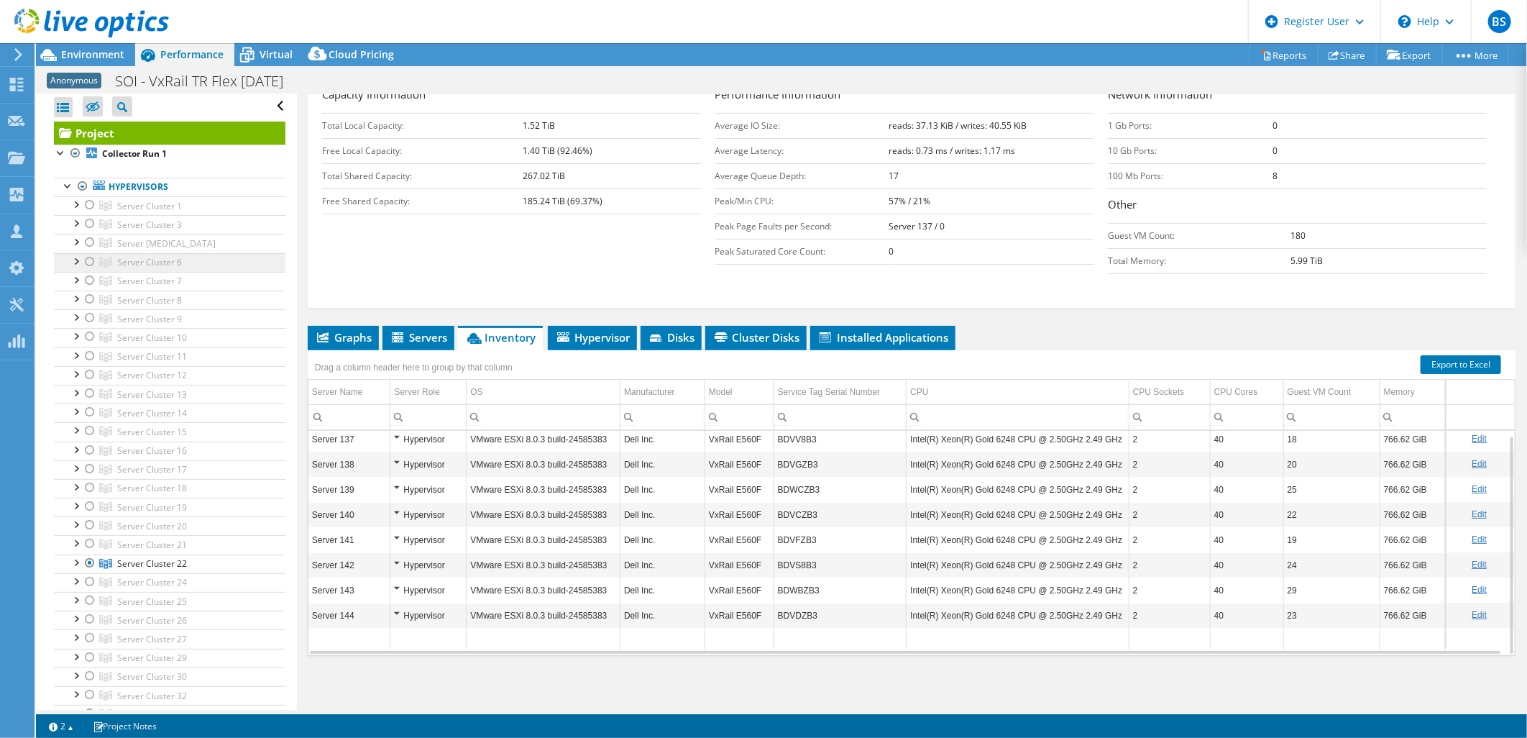
scroll to position [0, 0]
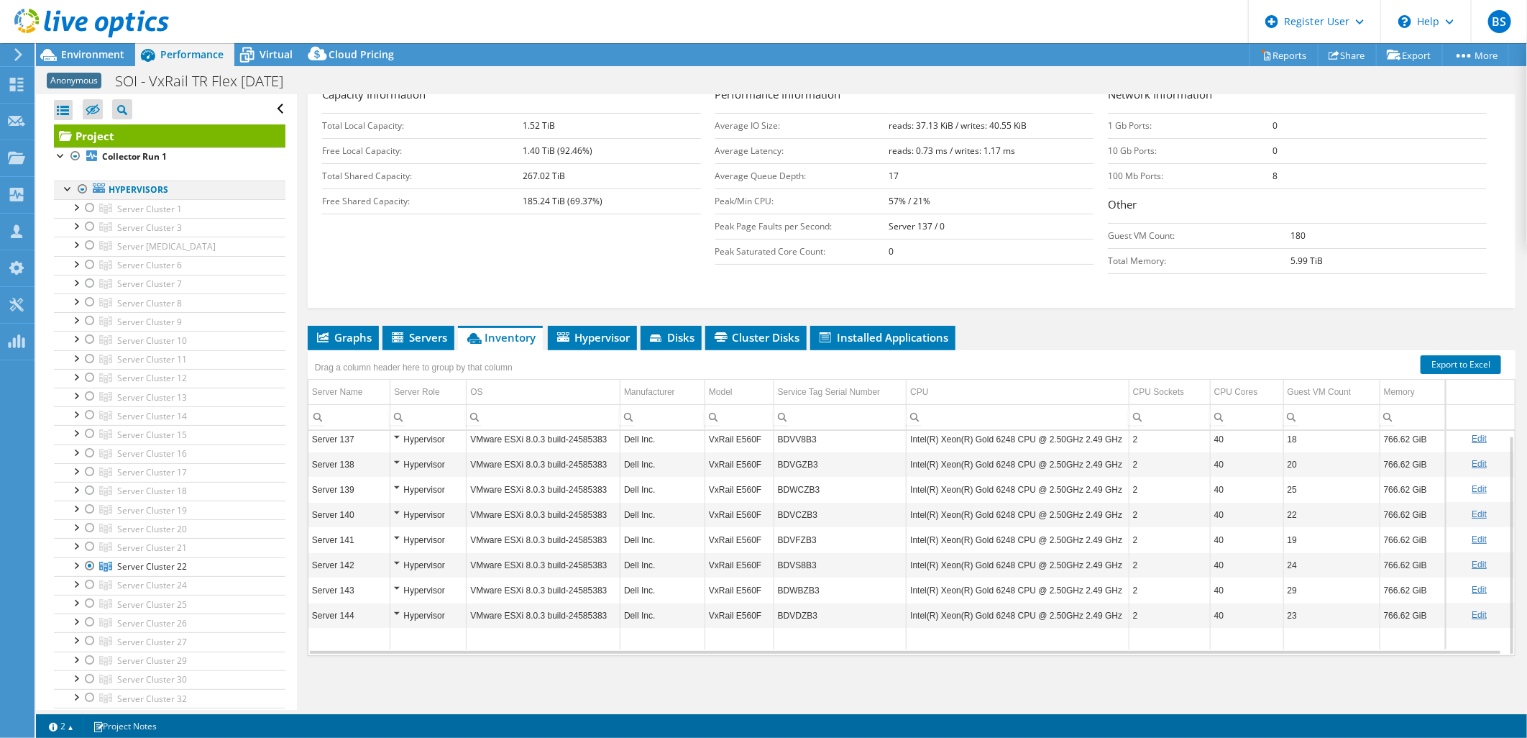
click at [65, 185] on div at bounding box center [68, 187] width 14 height 14
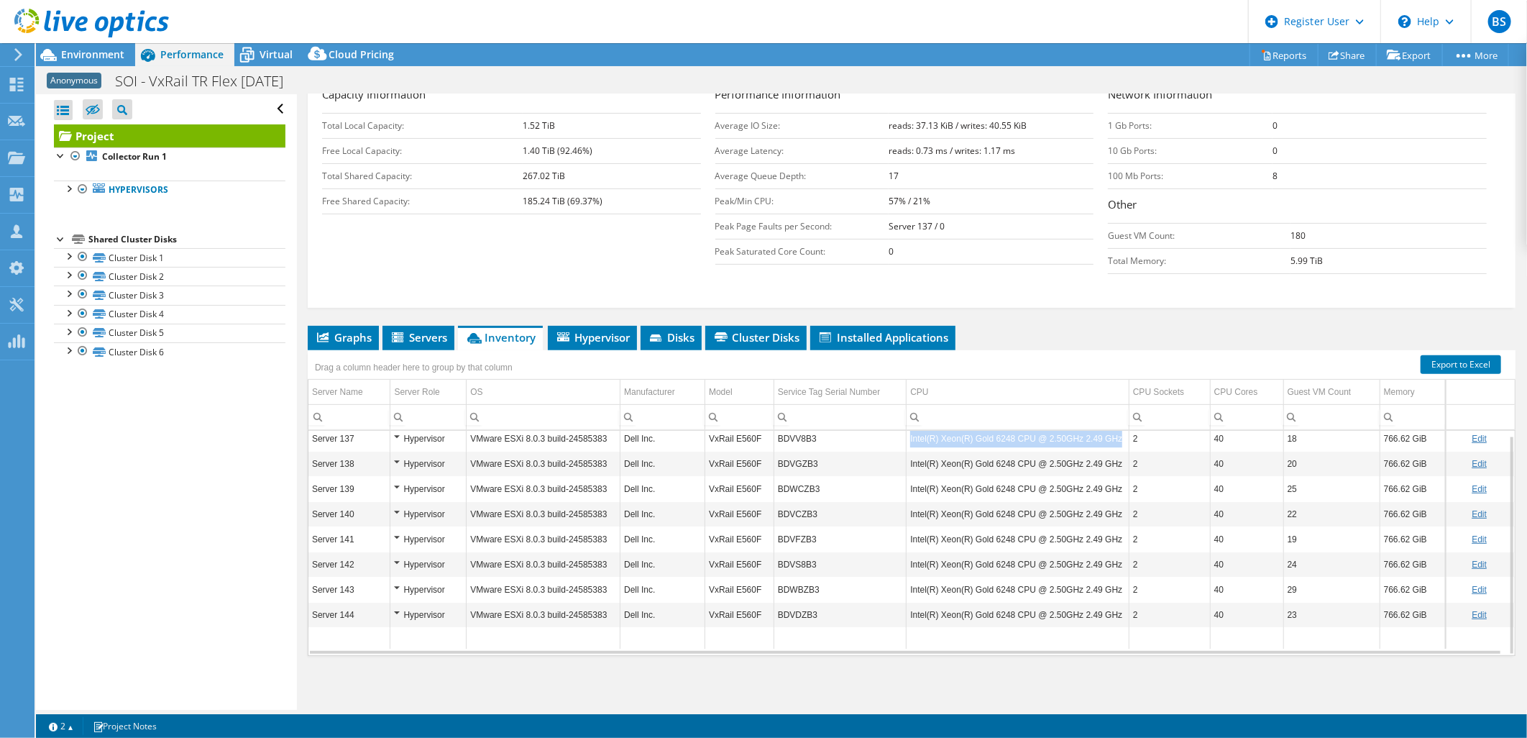
drag, startPoint x: 904, startPoint y: 435, endPoint x: 1119, endPoint y: 439, distance: 215.0
click at [1119, 439] on td "Intel(R) Xeon(R) Gold 6248 CPU @ 2.50GHz 2.49 GHz" at bounding box center [1018, 438] width 223 height 25
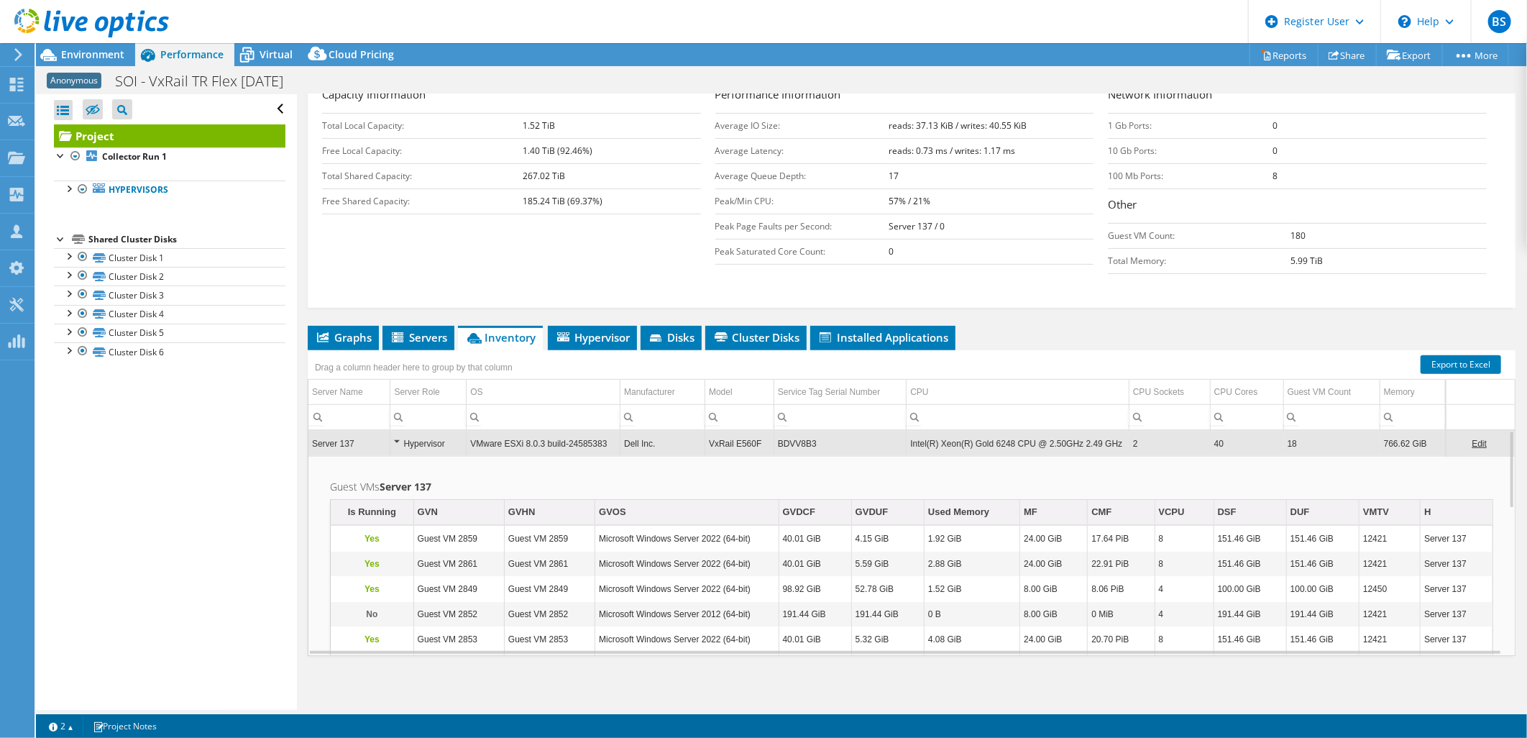
click at [907, 443] on td "Intel(R) Xeon(R) Gold 6248 CPU @ 2.50GHz 2.49 GHz" at bounding box center [1018, 443] width 223 height 25
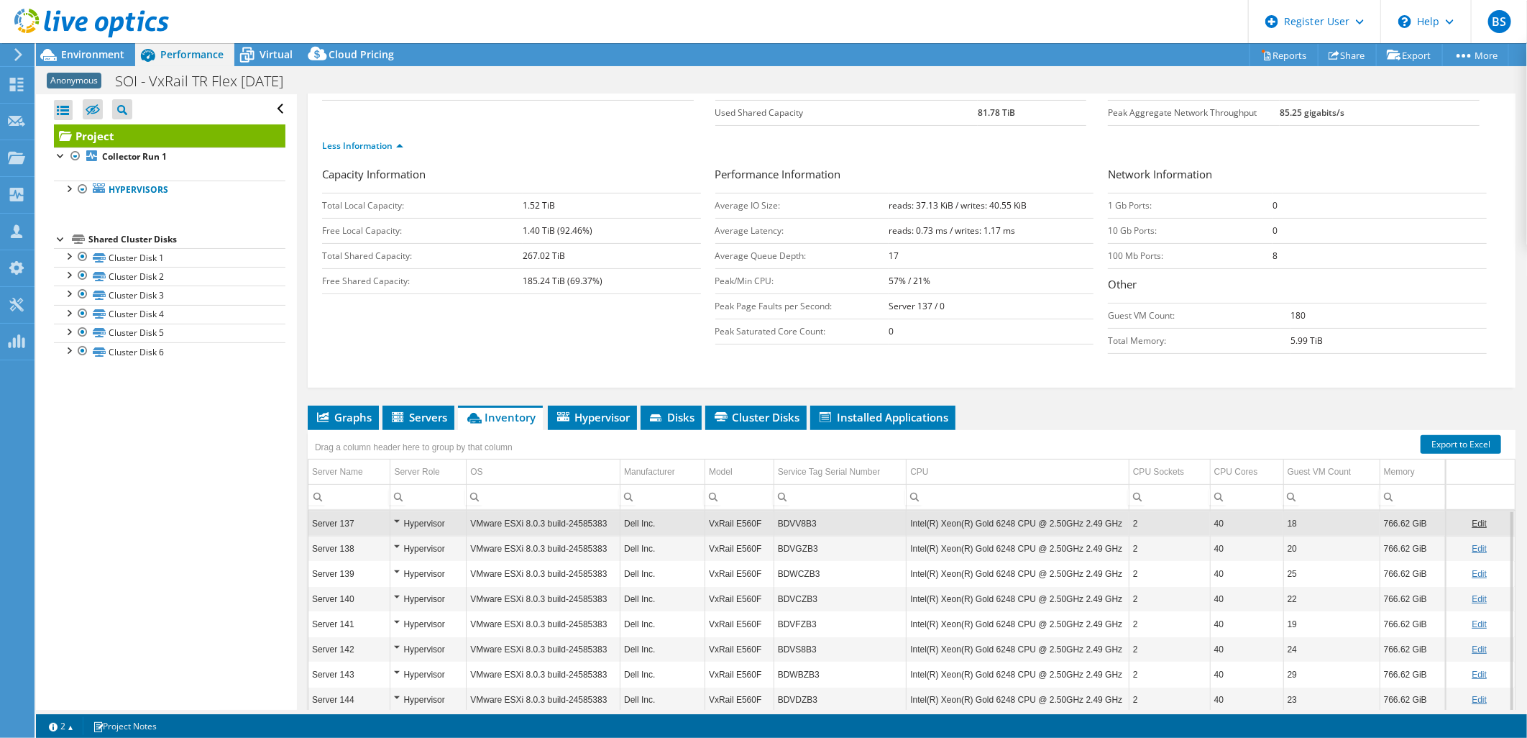
scroll to position [217, 0]
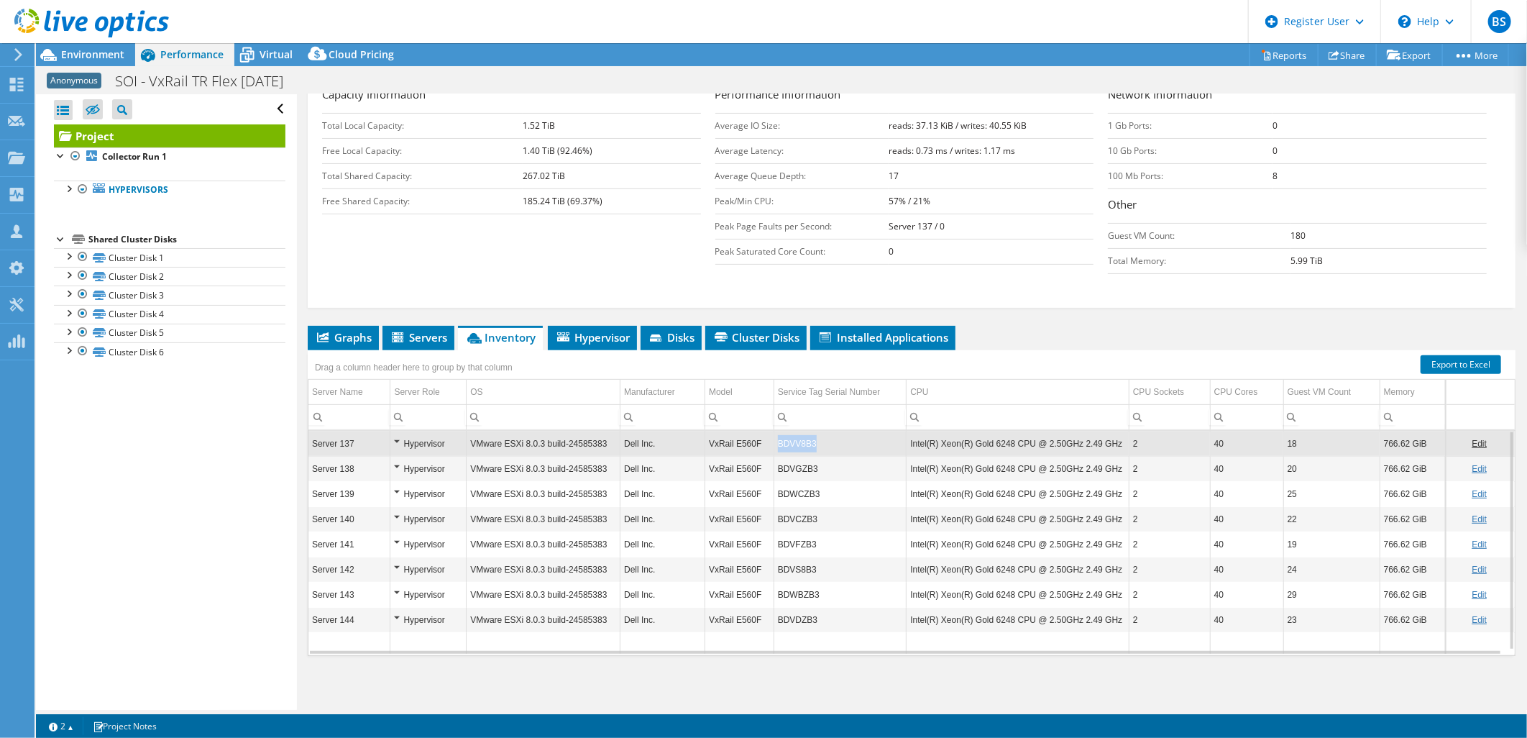
drag, startPoint x: 824, startPoint y: 441, endPoint x: 774, endPoint y: 441, distance: 49.6
click at [774, 441] on td "BDVV8B3" at bounding box center [840, 443] width 133 height 25
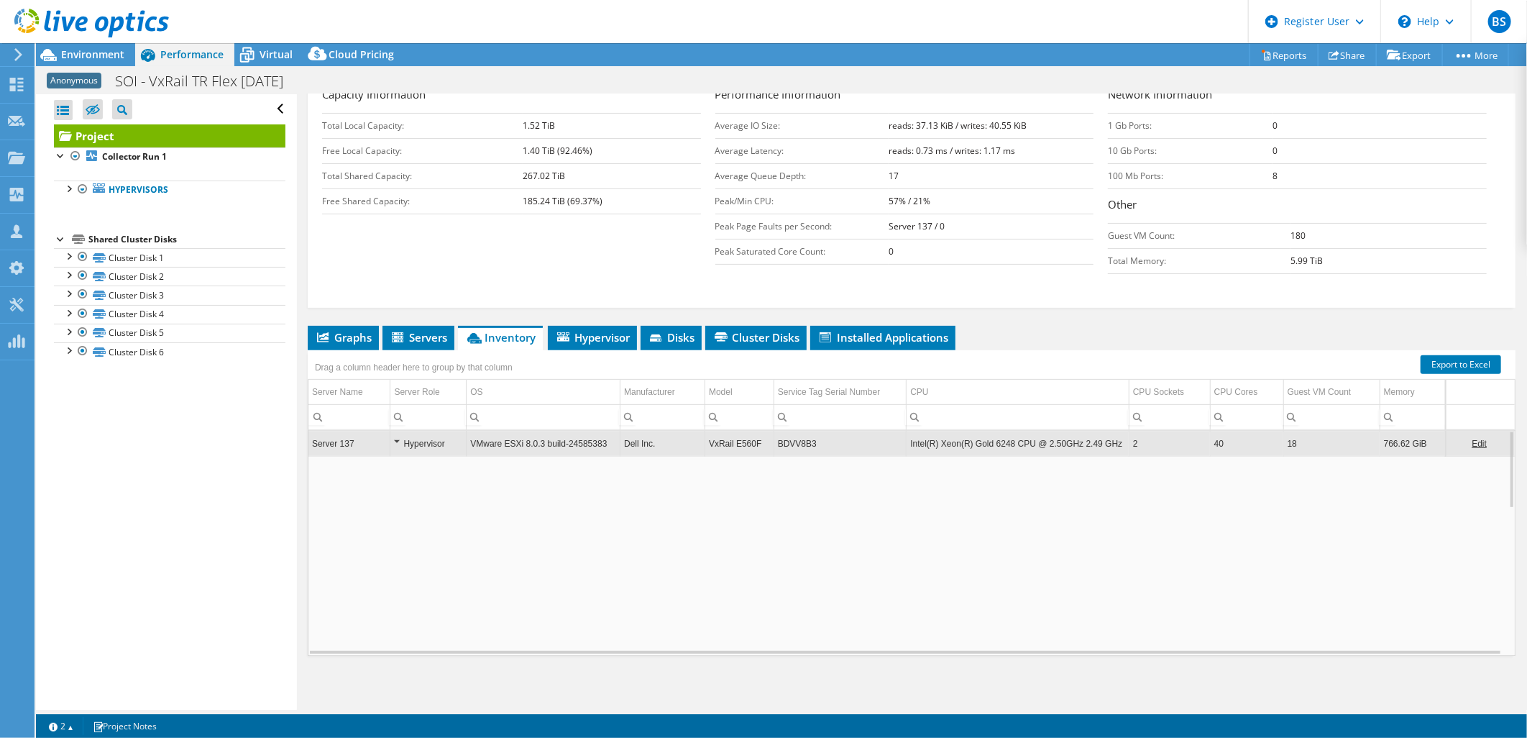
click at [774, 441] on td "BDVV8B3" at bounding box center [840, 443] width 133 height 25
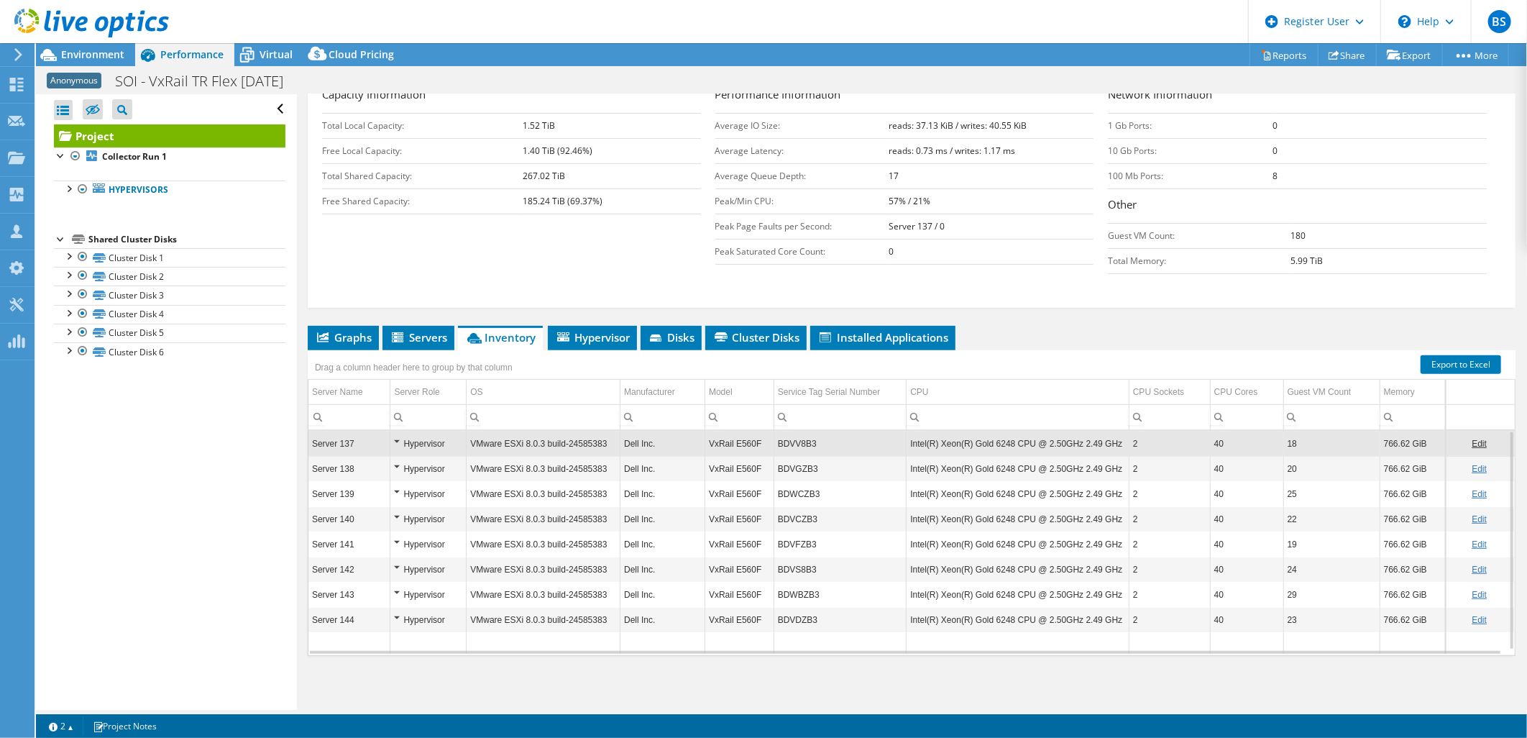
click at [398, 439] on div "Hypervisor" at bounding box center [428, 443] width 68 height 17
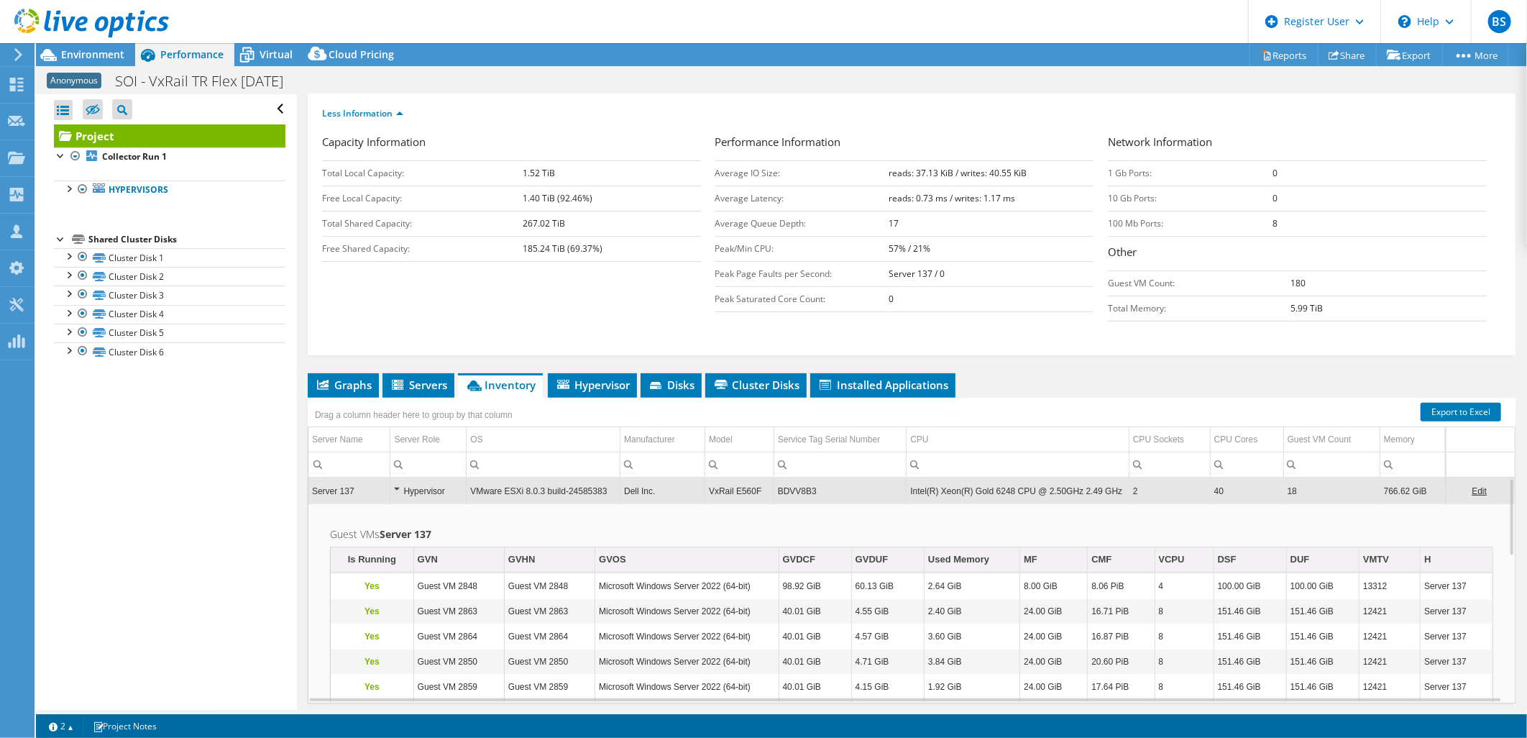
scroll to position [137, 0]
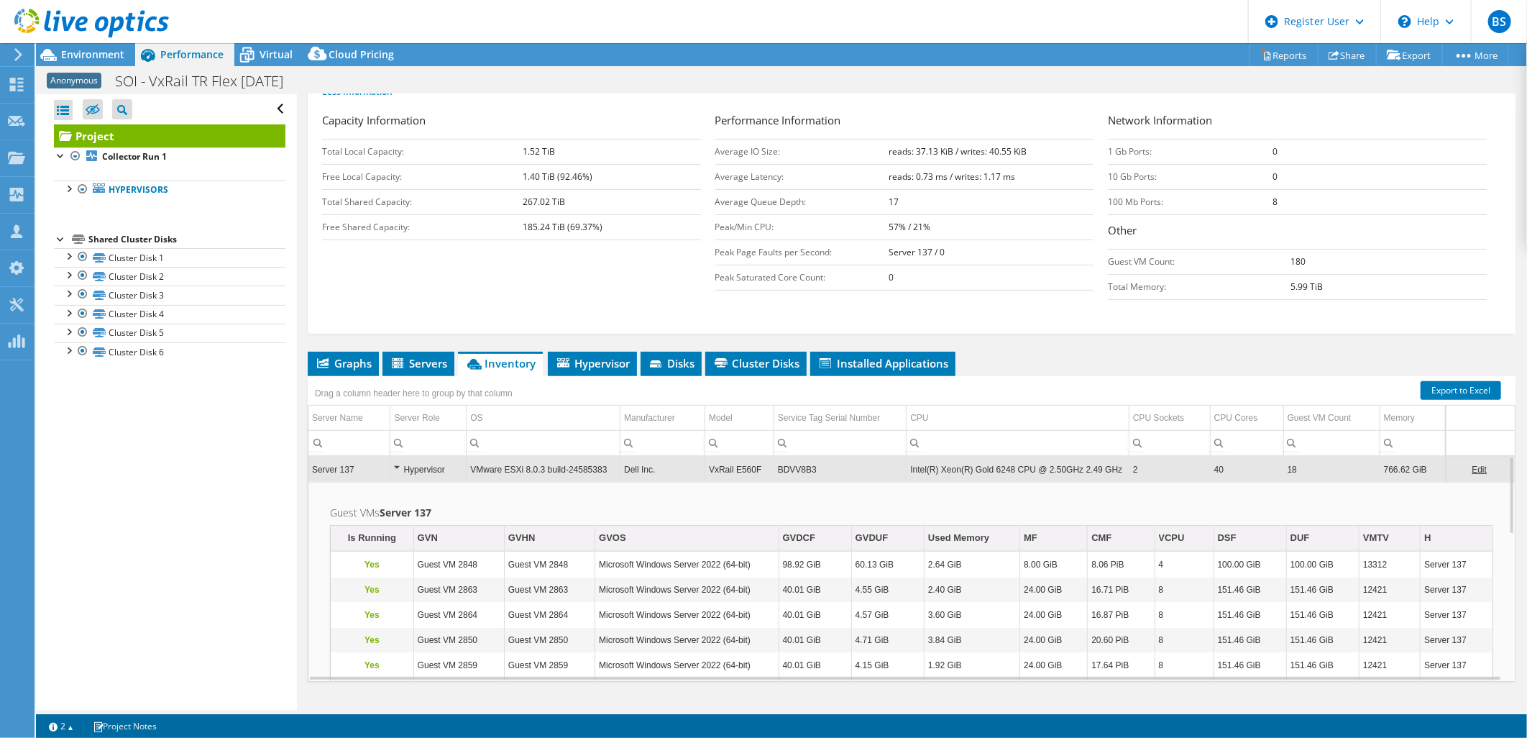
scroll to position [217, 0]
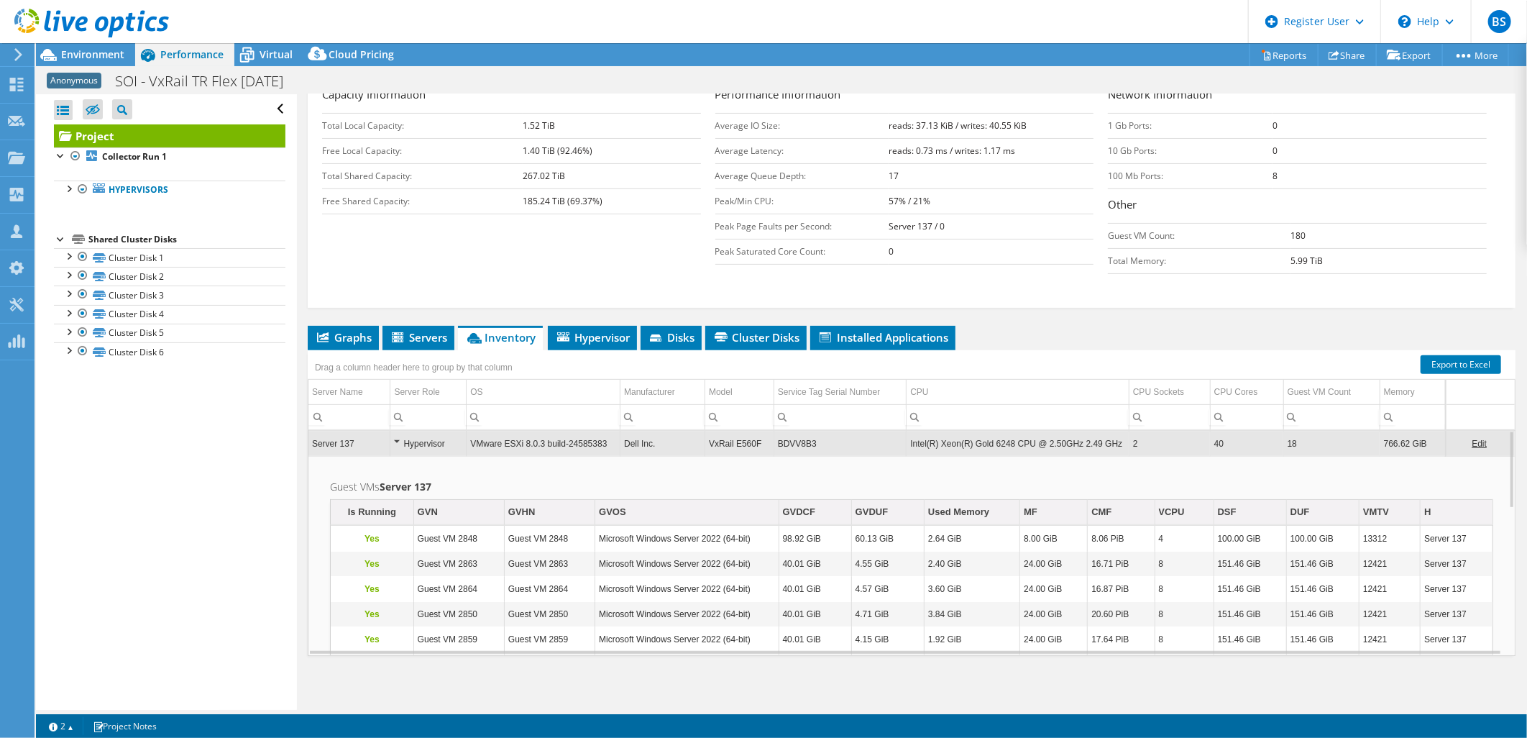
click at [852, 478] on h2 "Guest VMs Server 137" at bounding box center [911, 486] width 1163 height 17
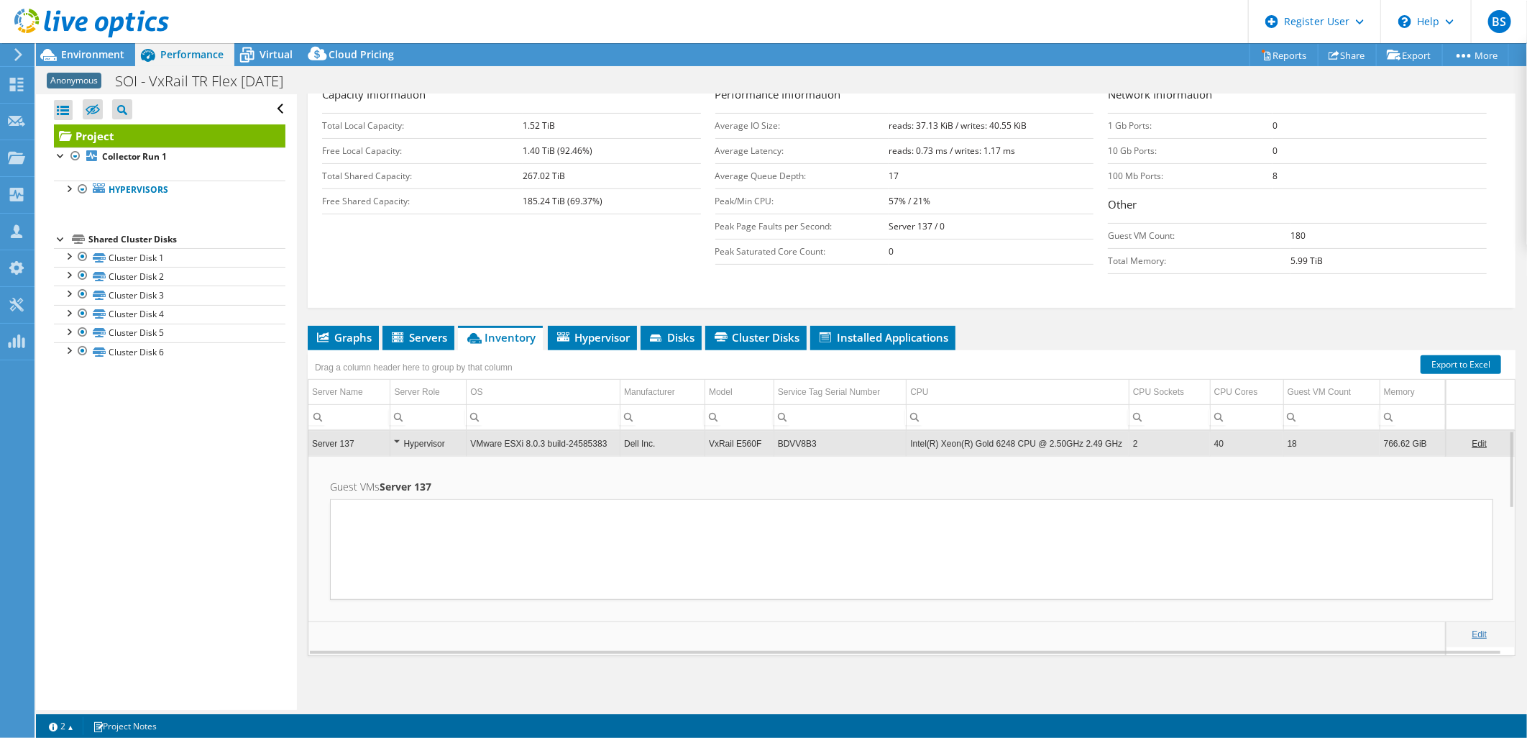
click at [780, 439] on td "BDVV8B3" at bounding box center [840, 443] width 133 height 25
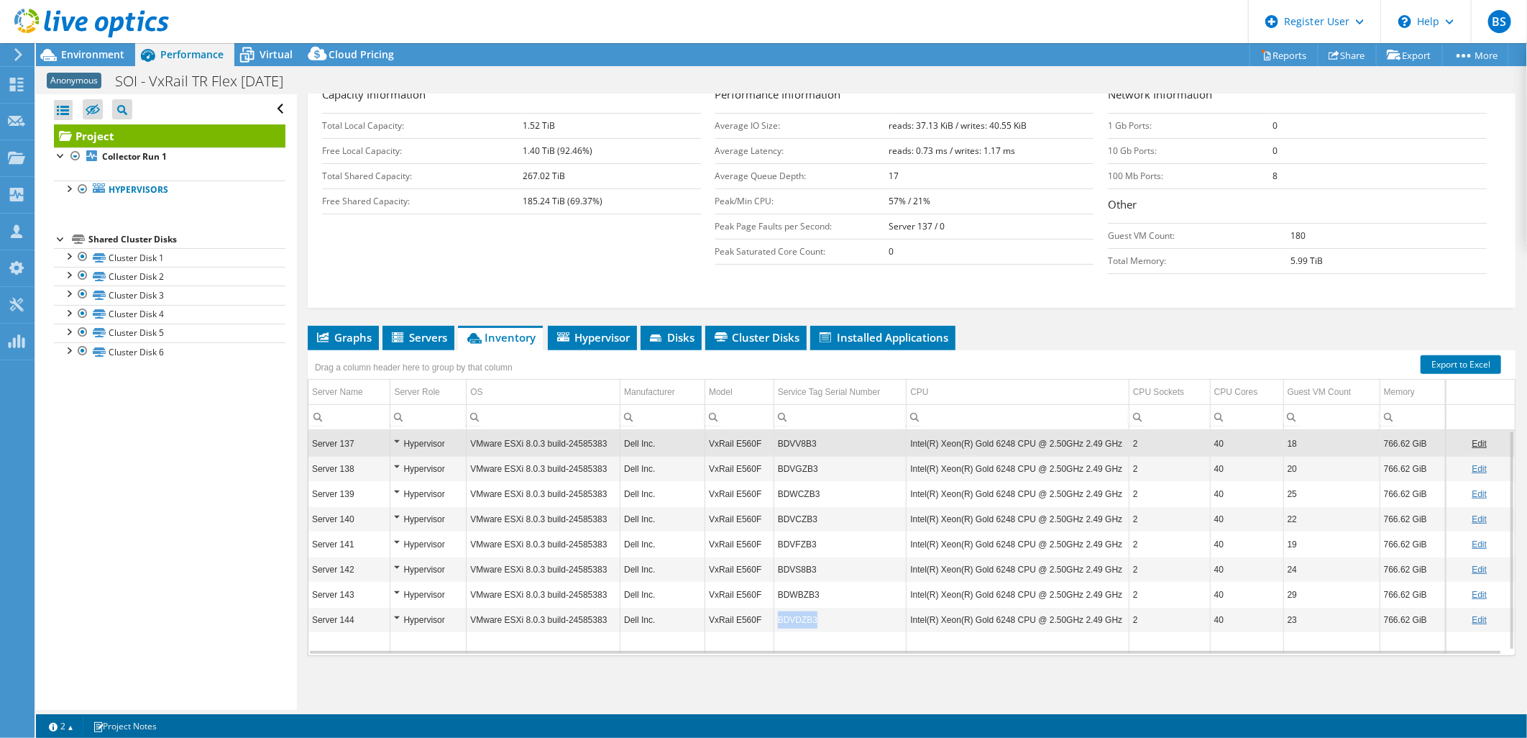
drag, startPoint x: 818, startPoint y: 621, endPoint x: 774, endPoint y: 617, distance: 43.4
click at [774, 617] on td "BDVDZB3" at bounding box center [840, 619] width 133 height 25
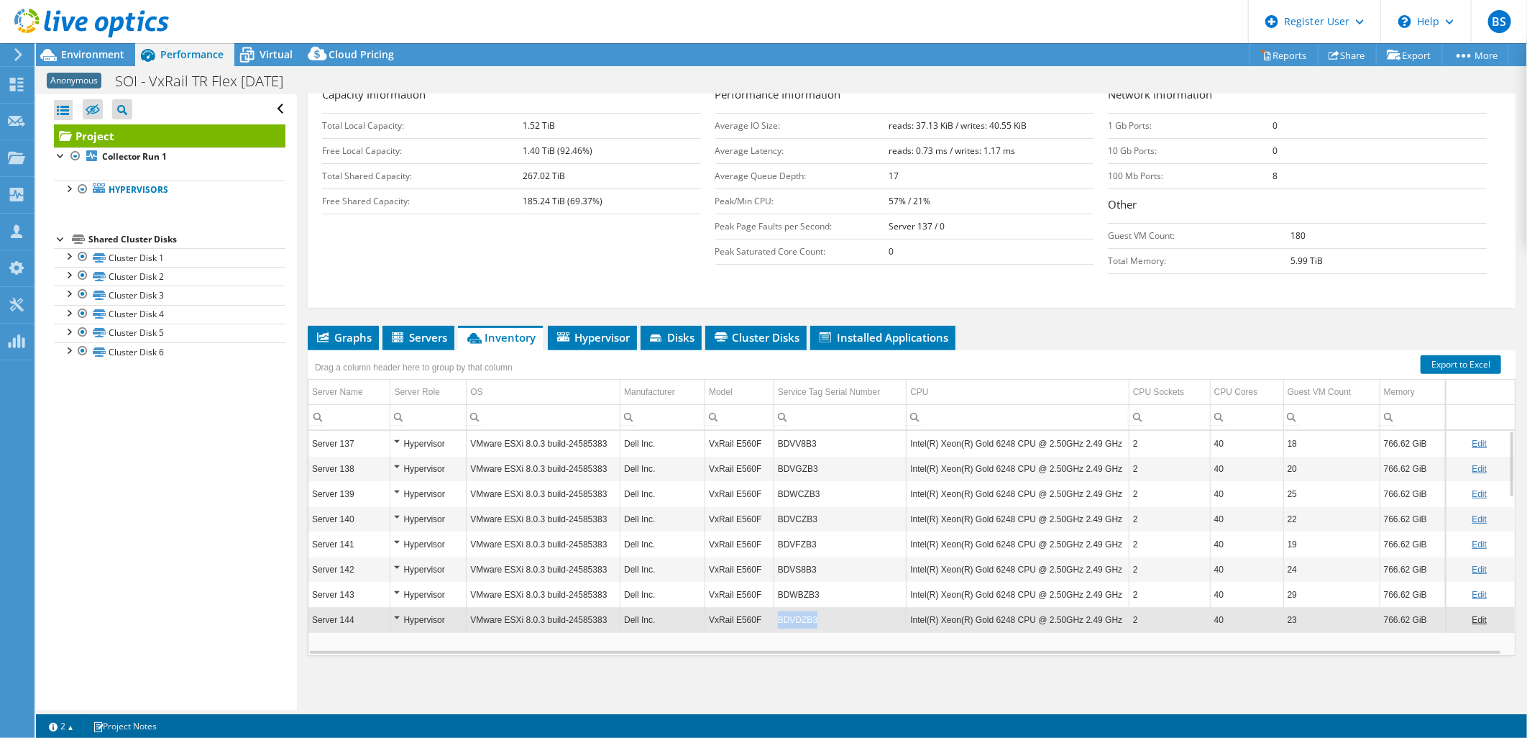
drag, startPoint x: 774, startPoint y: 617, endPoint x: 811, endPoint y: 623, distance: 37.2
click at [811, 623] on td "BDVDZB3" at bounding box center [840, 619] width 133 height 25
drag, startPoint x: 1381, startPoint y: 441, endPoint x: 1404, endPoint y: 441, distance: 23.0
click at [1404, 441] on td "766.62 GiB" at bounding box center [1412, 443] width 65 height 25
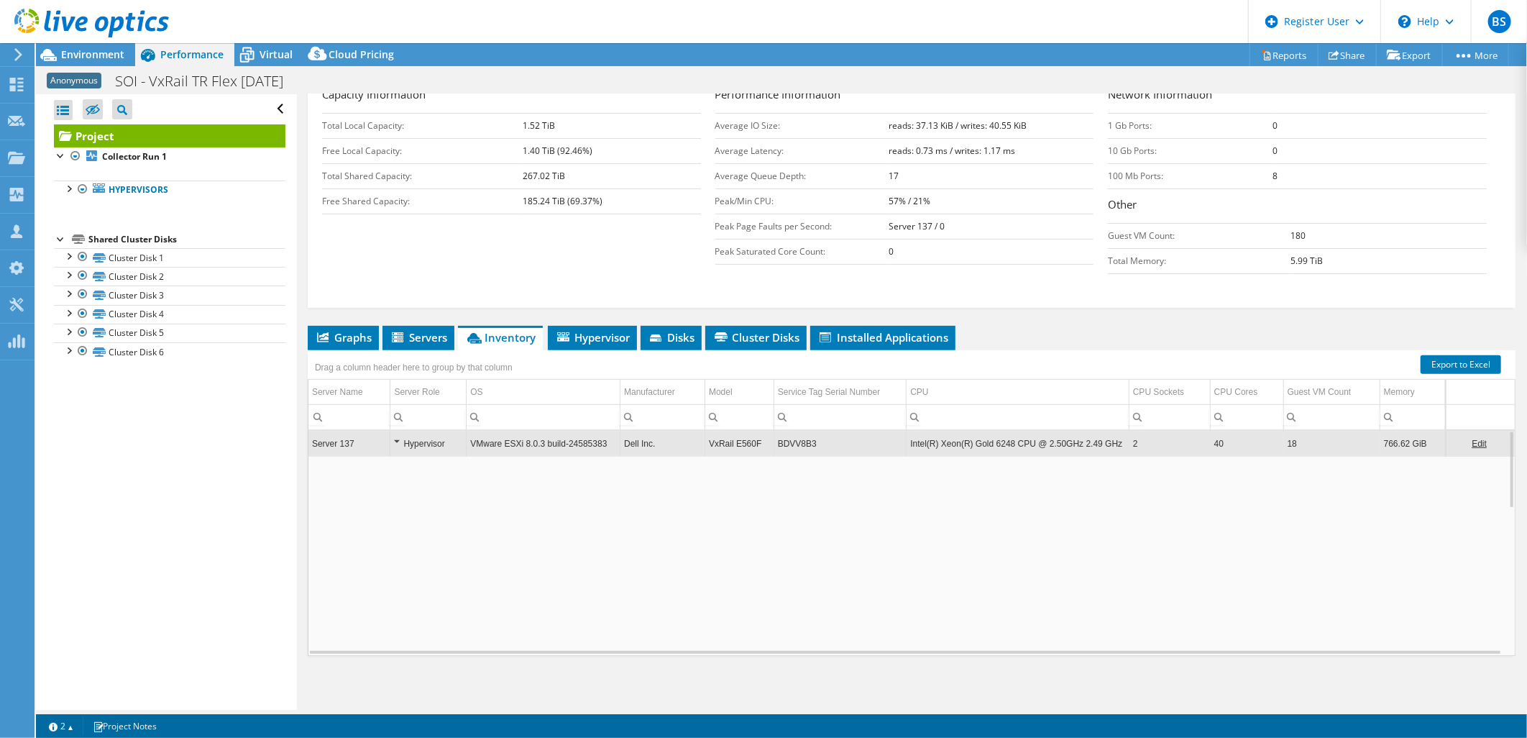
click at [1392, 448] on td "766.62 GiB" at bounding box center [1412, 443] width 65 height 25
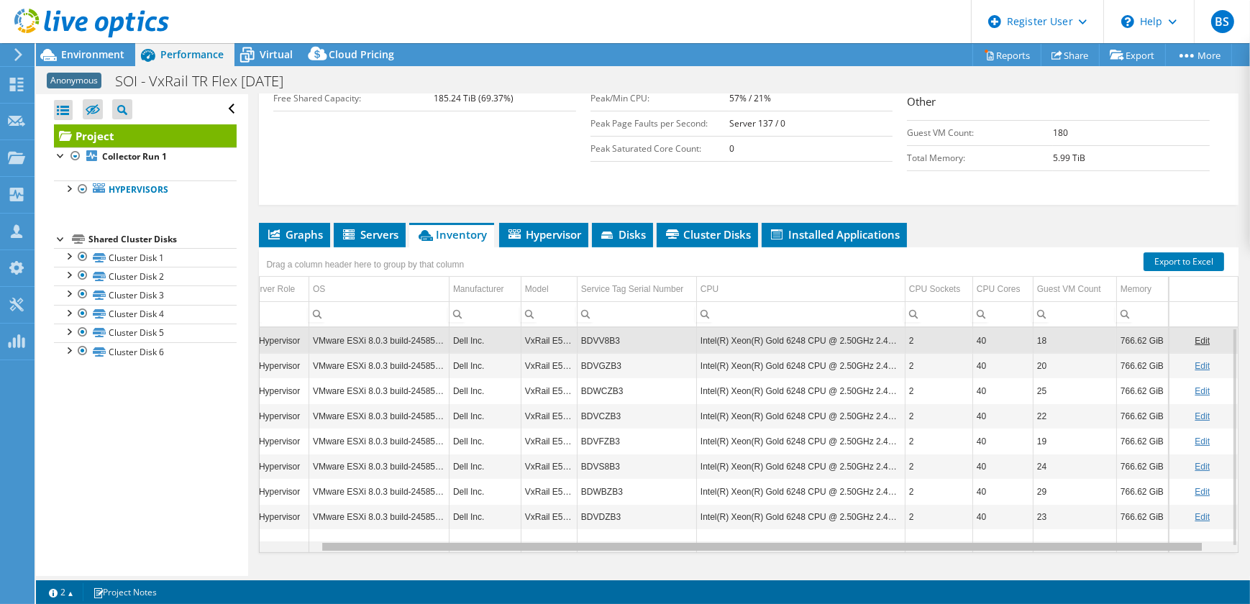
scroll to position [0, 93]
drag, startPoint x: 904, startPoint y: 516, endPoint x: 1123, endPoint y: 499, distance: 219.9
click at [1100, 517] on body "BS Dell User Bryan Soon Bryan.Soon@dell.com Dell My Profile Log Out \n Help Exp…" at bounding box center [625, 302] width 1250 height 604
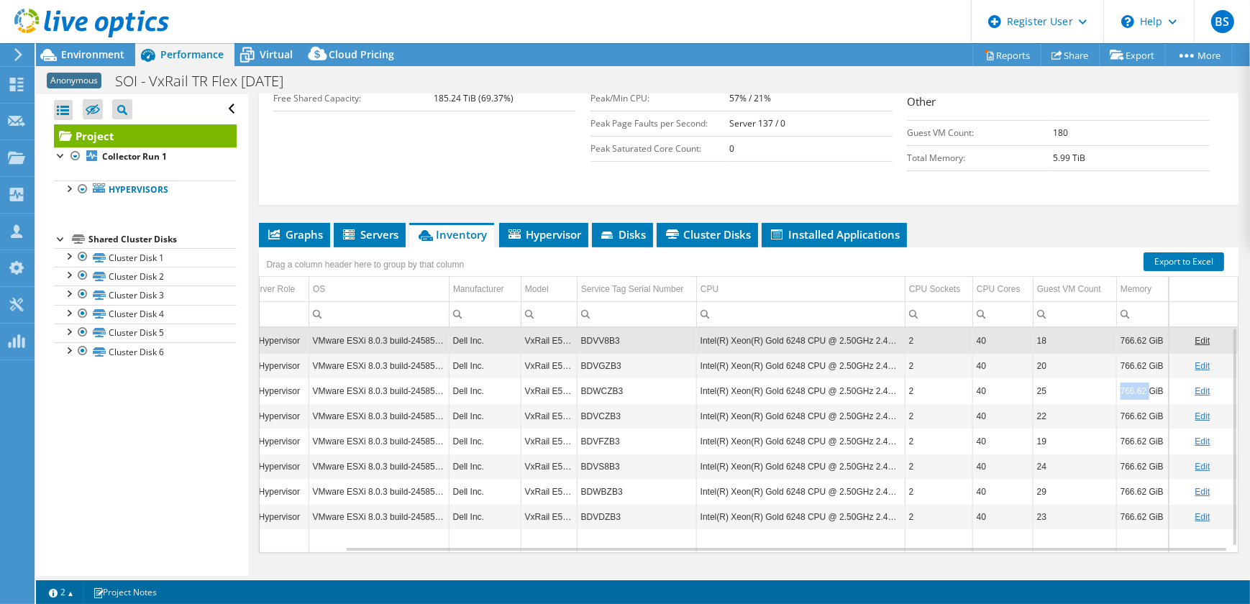
drag, startPoint x: 1109, startPoint y: 361, endPoint x: 1136, endPoint y: 361, distance: 26.6
click at [1136, 378] on td "766.62 GiB" at bounding box center [1142, 390] width 52 height 25
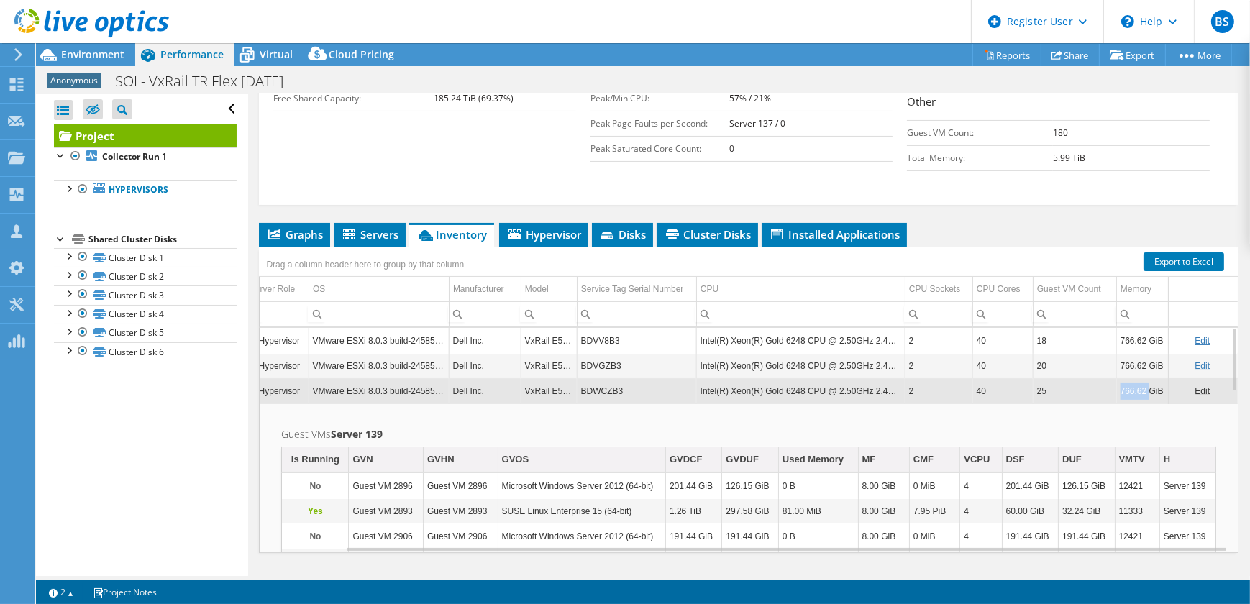
drag, startPoint x: 1136, startPoint y: 361, endPoint x: 1111, endPoint y: 361, distance: 25.2
click at [1116, 378] on td "766.62 GiB" at bounding box center [1142, 390] width 52 height 25
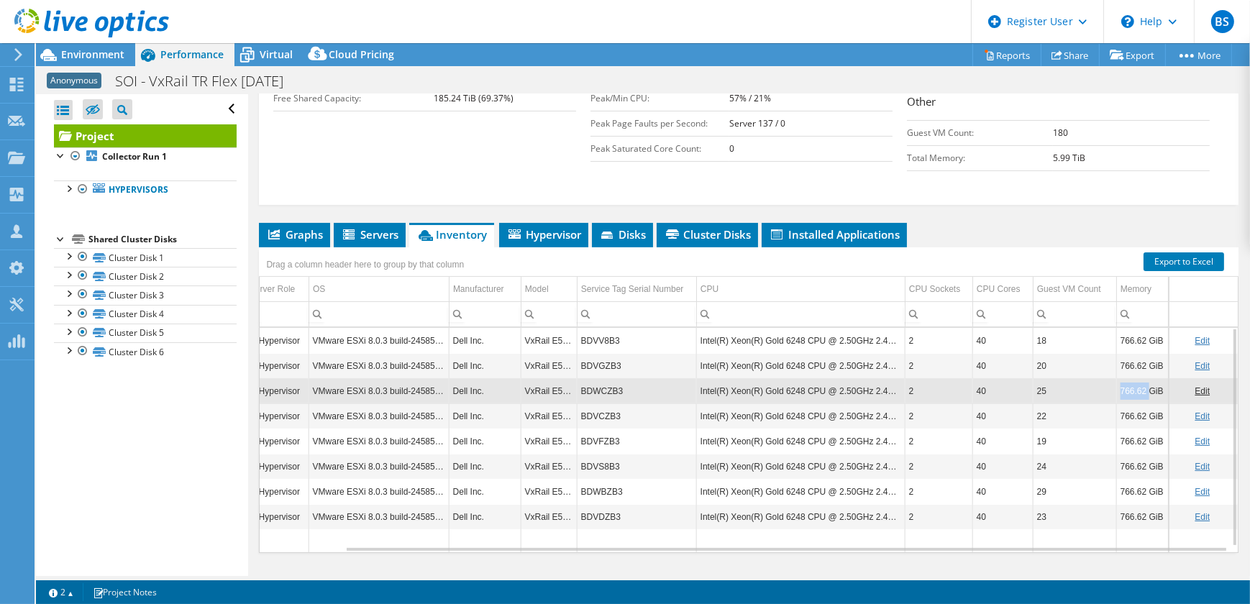
drag, startPoint x: 1111, startPoint y: 361, endPoint x: 1136, endPoint y: 363, distance: 25.3
click at [1136, 378] on td "766.62 GiB" at bounding box center [1142, 390] width 52 height 25
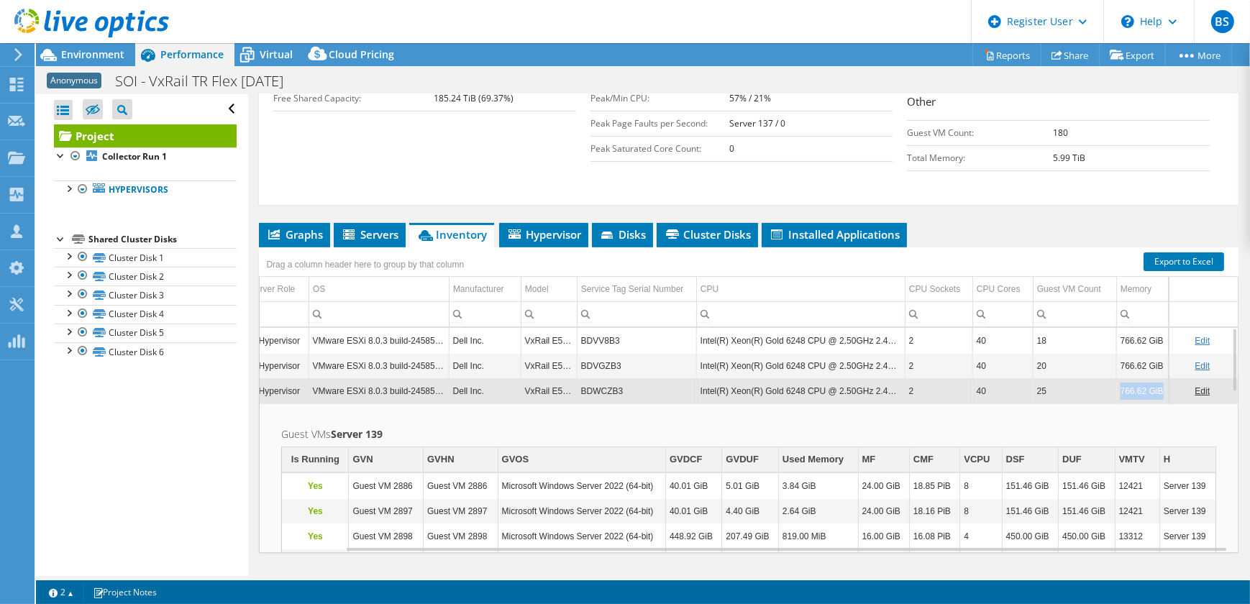
drag, startPoint x: 1148, startPoint y: 361, endPoint x: 1112, endPoint y: 361, distance: 36.7
click at [1116, 378] on td "766.62 GiB" at bounding box center [1142, 390] width 52 height 25
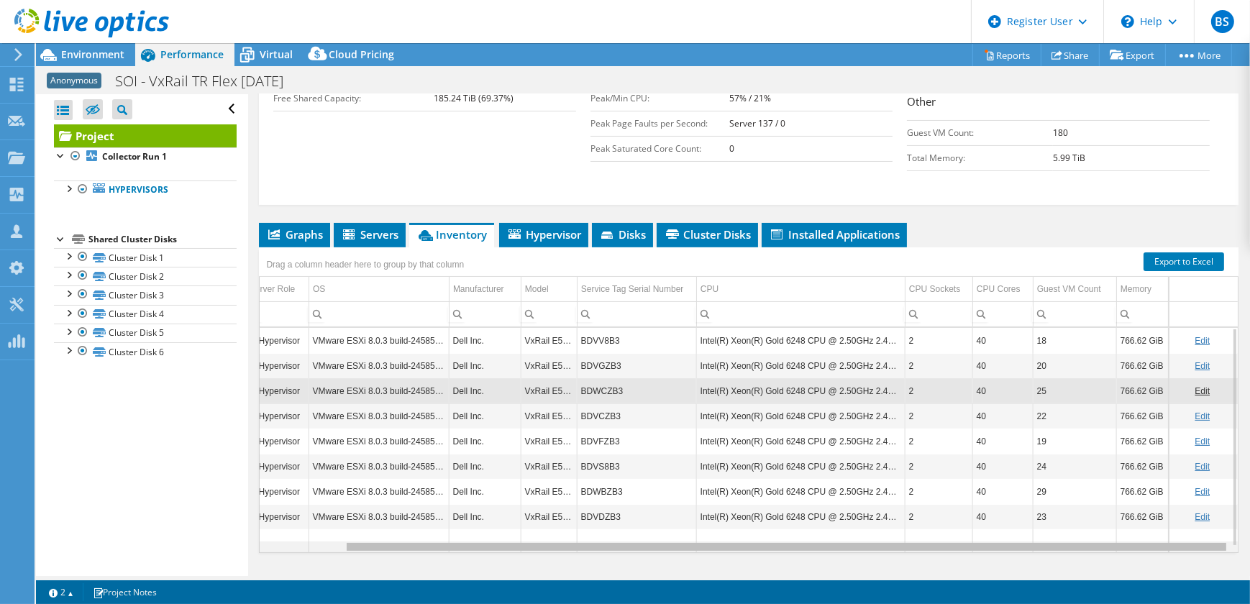
drag, startPoint x: 731, startPoint y: 518, endPoint x: 764, endPoint y: 521, distance: 32.6
click at [764, 521] on body "BS Dell User Bryan Soon Bryan.Soon@dell.com Dell My Profile Log Out \n Help Exp…" at bounding box center [625, 302] width 1250 height 604
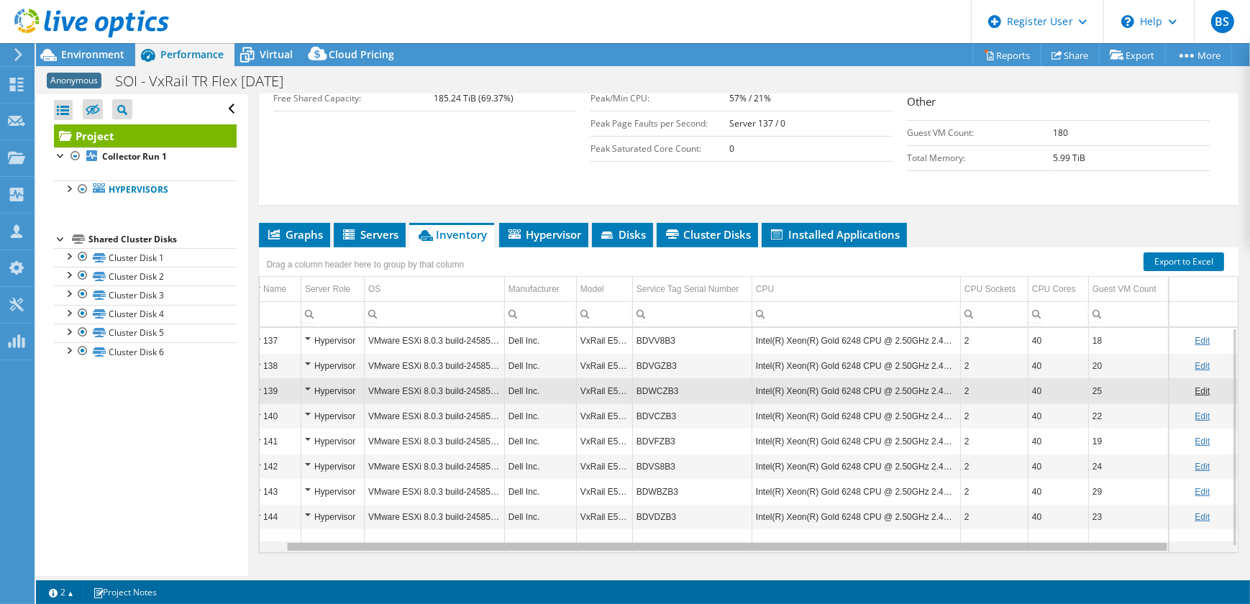
scroll to position [0, 0]
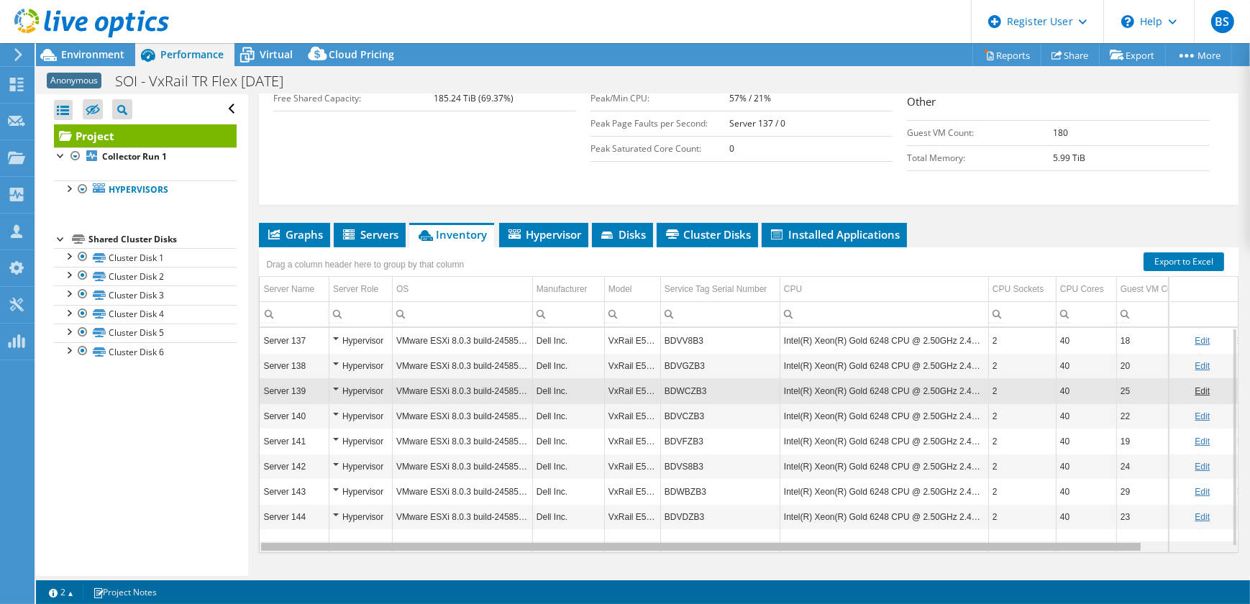
drag, startPoint x: 762, startPoint y: 517, endPoint x: 654, endPoint y: 524, distance: 108.1
click at [654, 524] on body "BS Dell User Bryan Soon Bryan.Soon@dell.com Dell My Profile Log Out \n Help Exp…" at bounding box center [625, 302] width 1250 height 604
drag, startPoint x: 508, startPoint y: 516, endPoint x: 491, endPoint y: 516, distance: 16.5
click at [491, 516] on body "BS Dell User Bryan Soon Bryan.Soon@dell.com Dell My Profile Log Out \n Help Exp…" at bounding box center [625, 302] width 1250 height 604
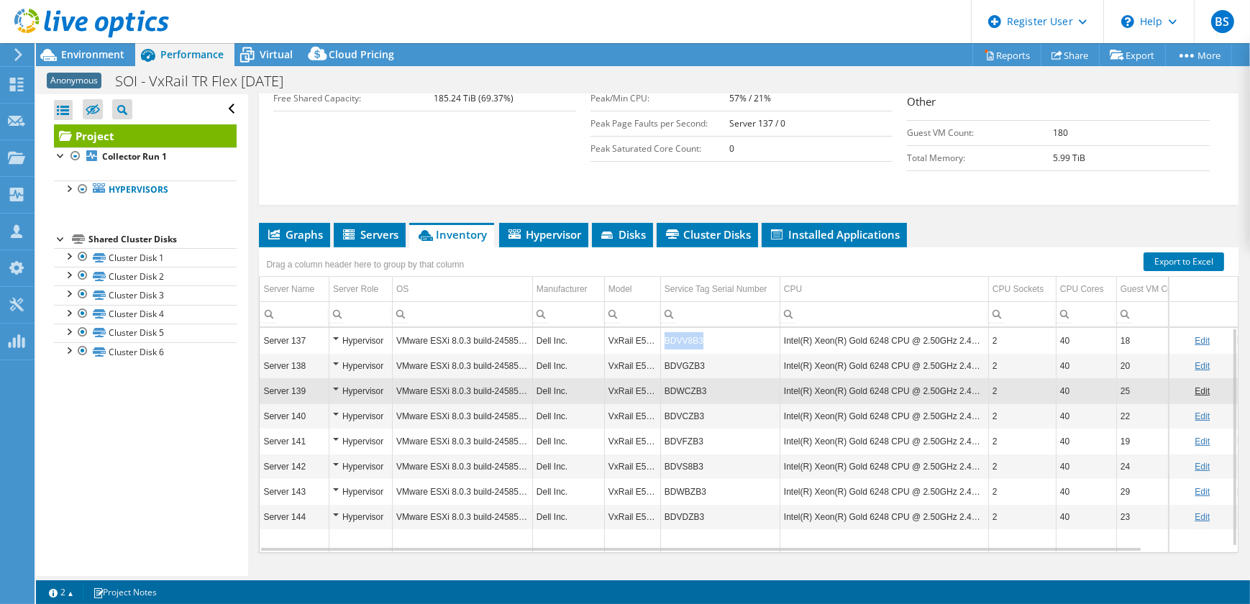
drag, startPoint x: 708, startPoint y: 308, endPoint x: 665, endPoint y: 308, distance: 42.4
click at [665, 328] on td "BDVV8B3" at bounding box center [719, 340] width 119 height 25
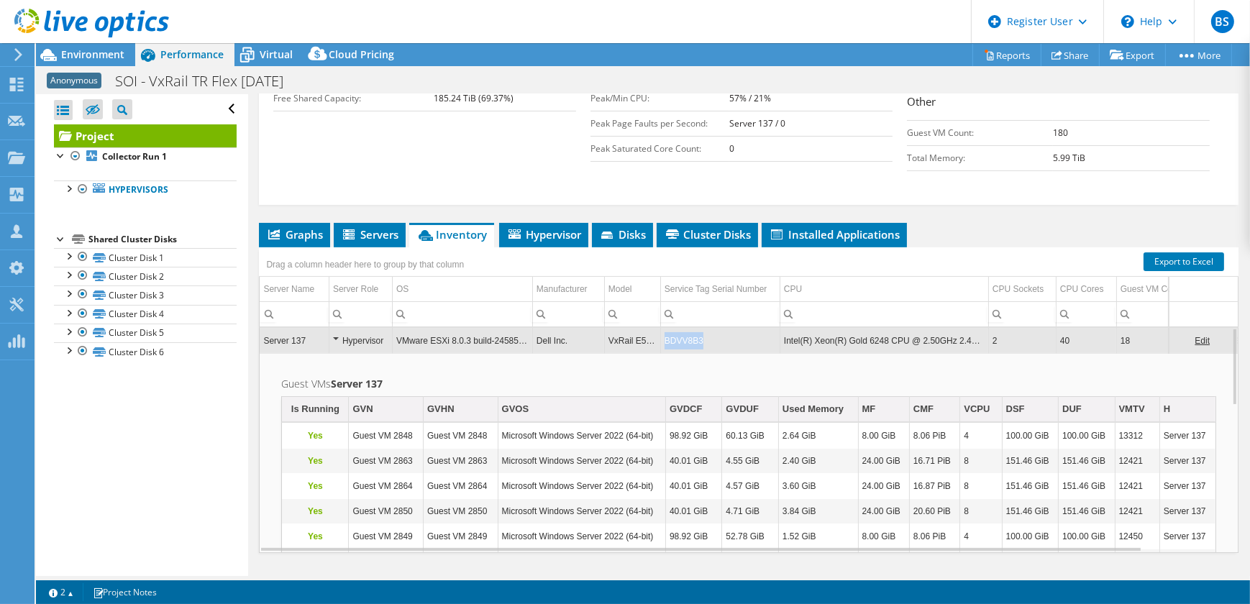
copy td "BDVV8B3"
drag, startPoint x: 665, startPoint y: 308, endPoint x: 698, endPoint y: 309, distance: 33.1
click at [698, 328] on td "BDVV8B3" at bounding box center [719, 340] width 119 height 25
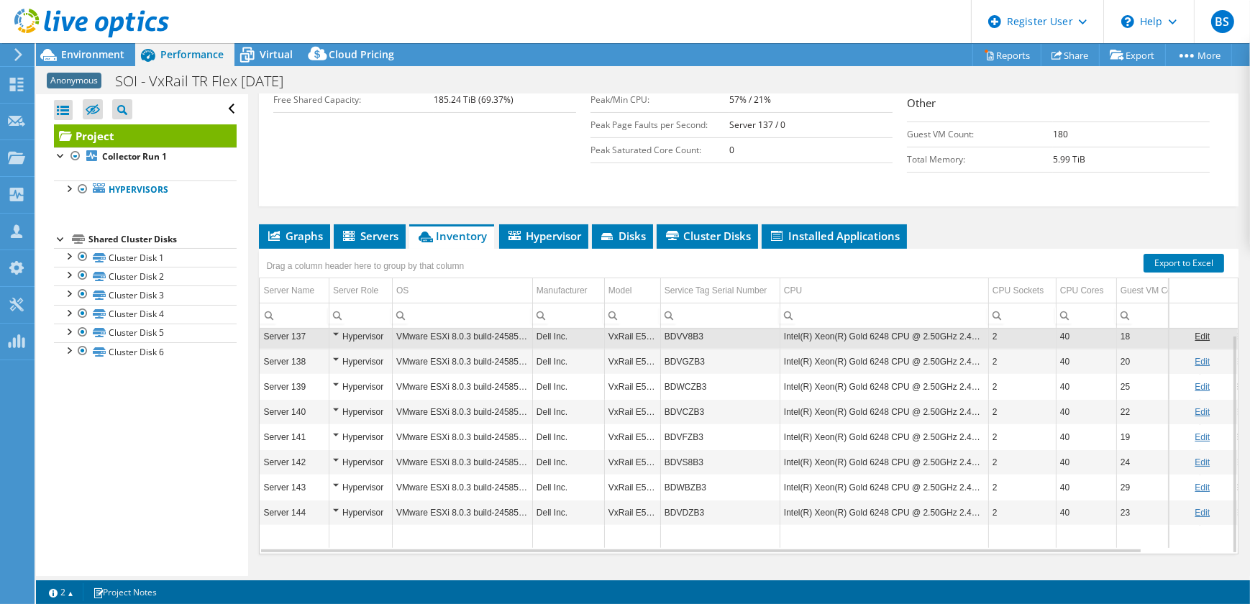
scroll to position [349, 0]
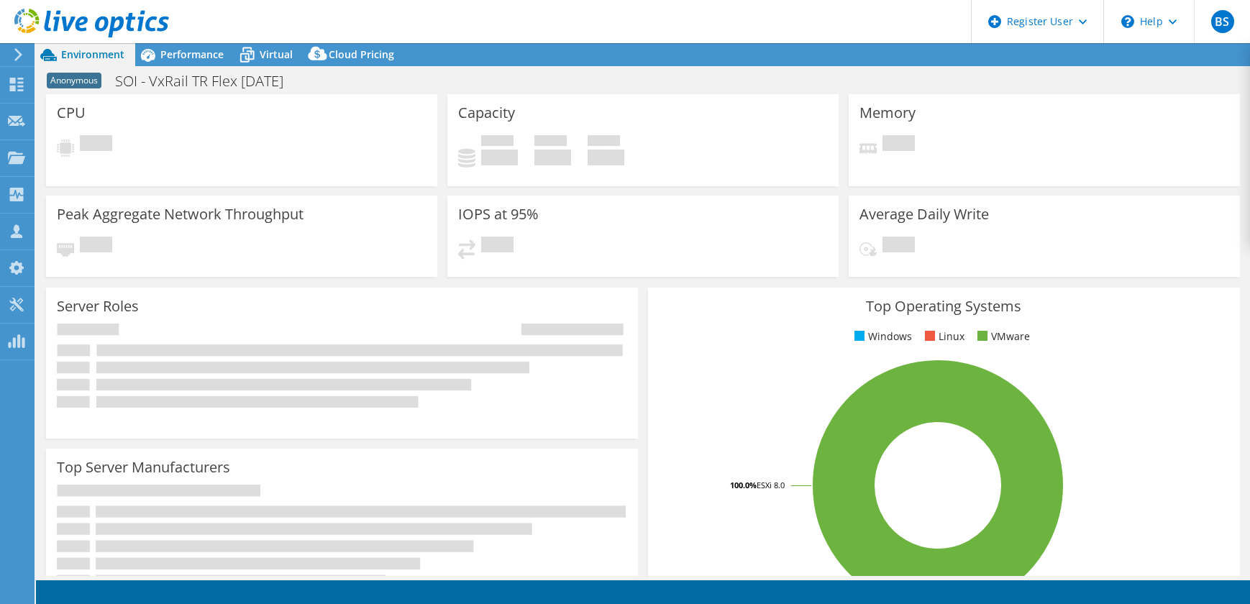
select select "USD"
